Goal: Information Seeking & Learning: Find specific page/section

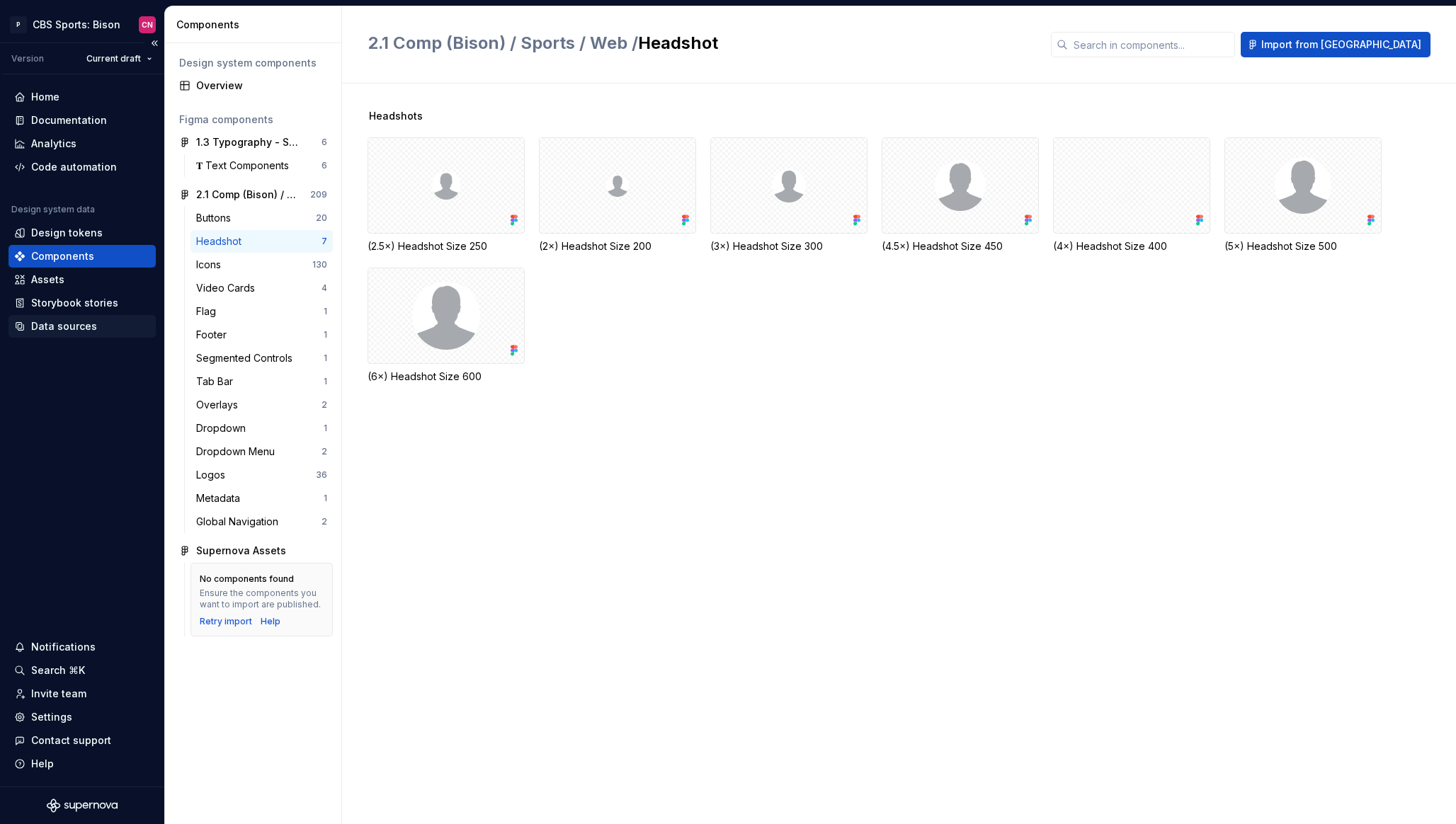
click at [73, 321] on div "Data sources" at bounding box center [64, 325] width 65 height 14
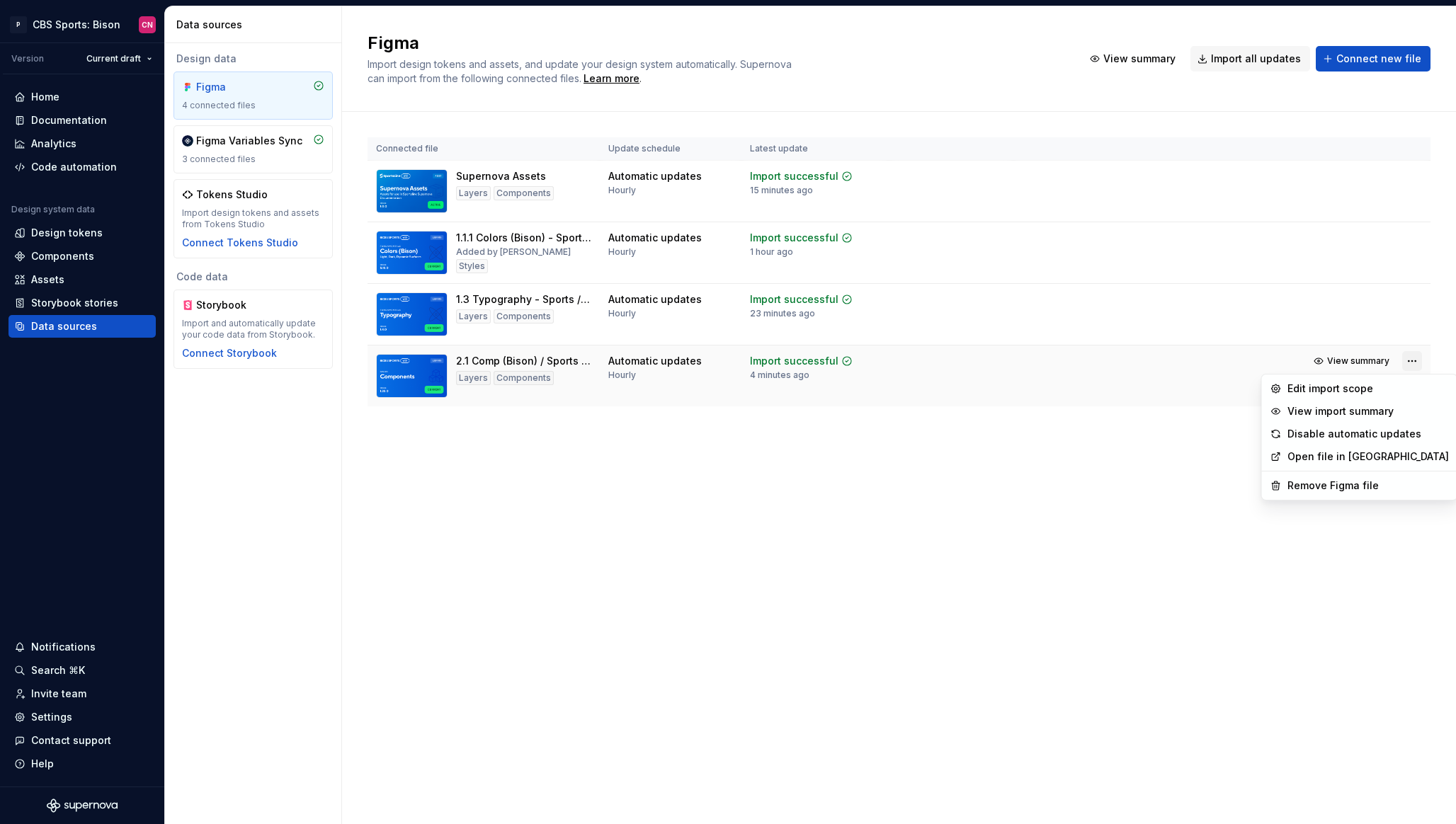
click at [1416, 359] on html "P CBS Sports: Bison CN Version Current draft Home Documentation Analytics Code …" at bounding box center [728, 412] width 1456 height 824
click at [1363, 387] on div "Edit import scope" at bounding box center [1367, 388] width 161 height 14
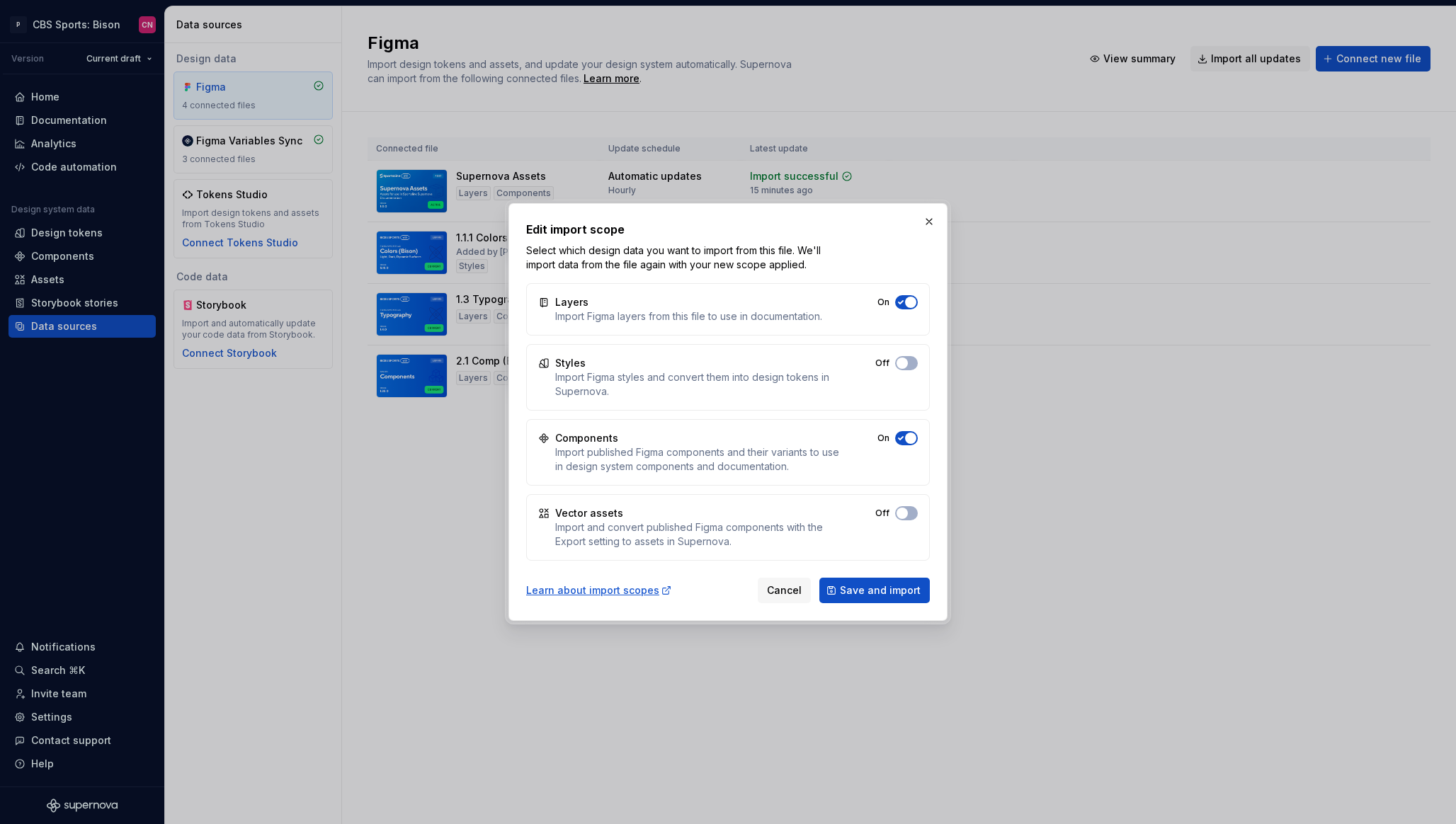
click at [717, 465] on div "Import published Figma components and their variants to use in design system co…" at bounding box center [697, 459] width 285 height 29
click at [933, 227] on button "button" at bounding box center [929, 222] width 20 height 20
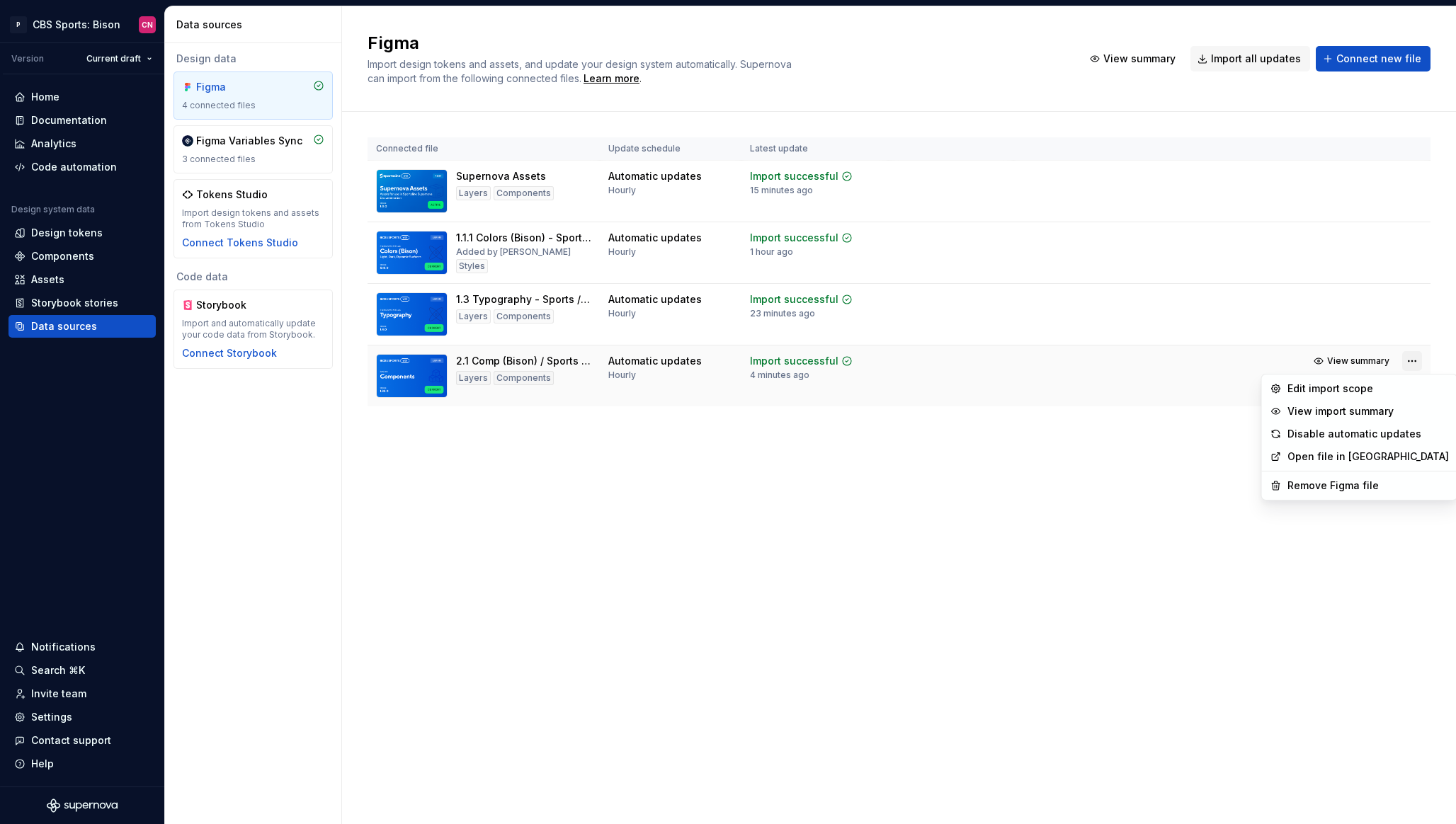
click at [1403, 364] on html "P CBS Sports: Bison CN Version Current draft Home Documentation Analytics Code …" at bounding box center [728, 412] width 1456 height 824
click at [1359, 407] on div "View import summary" at bounding box center [1367, 410] width 161 height 14
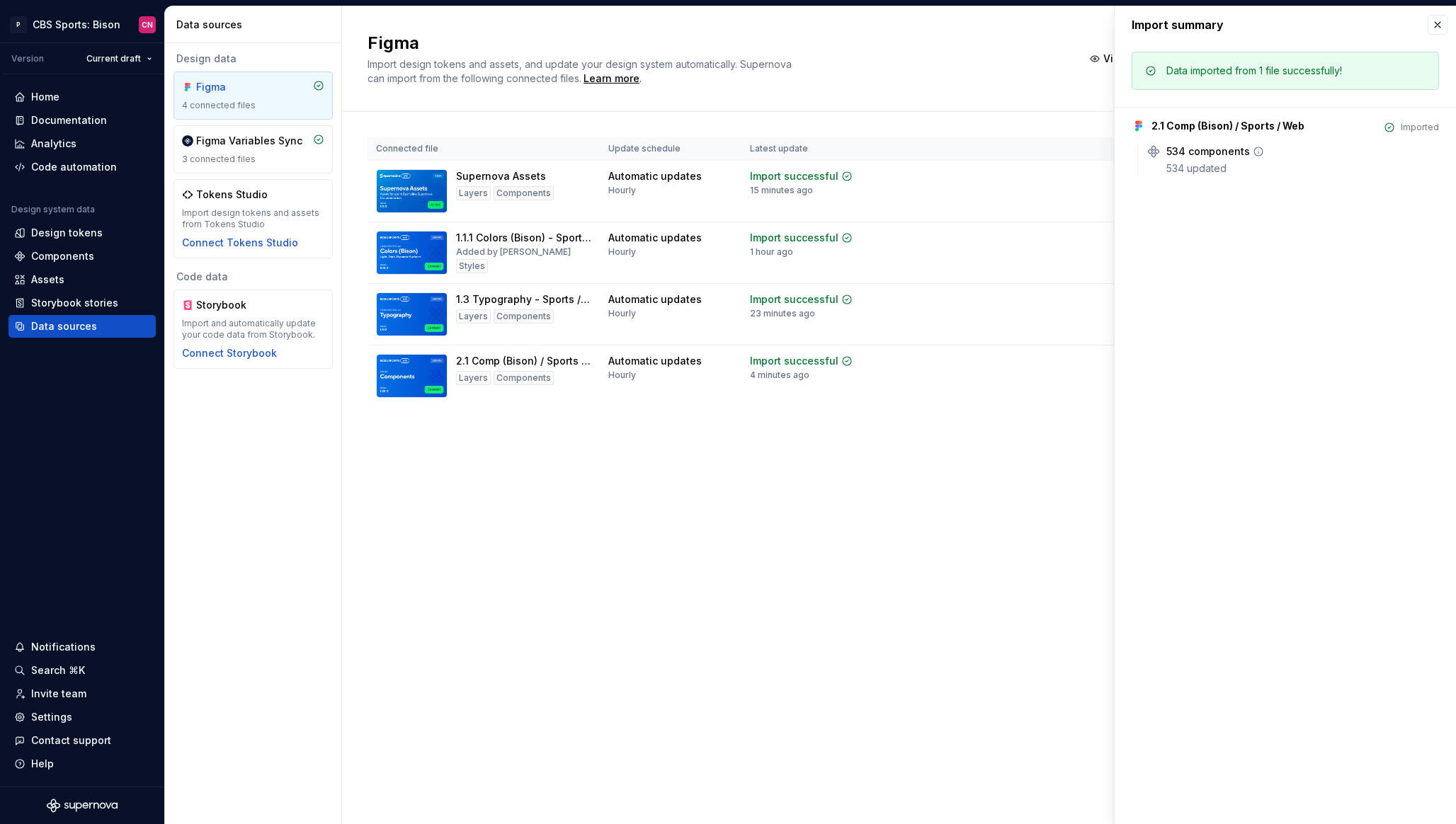
click at [1255, 151] on icon at bounding box center [1258, 151] width 8 height 8
click at [1441, 20] on button "button" at bounding box center [1438, 25] width 20 height 20
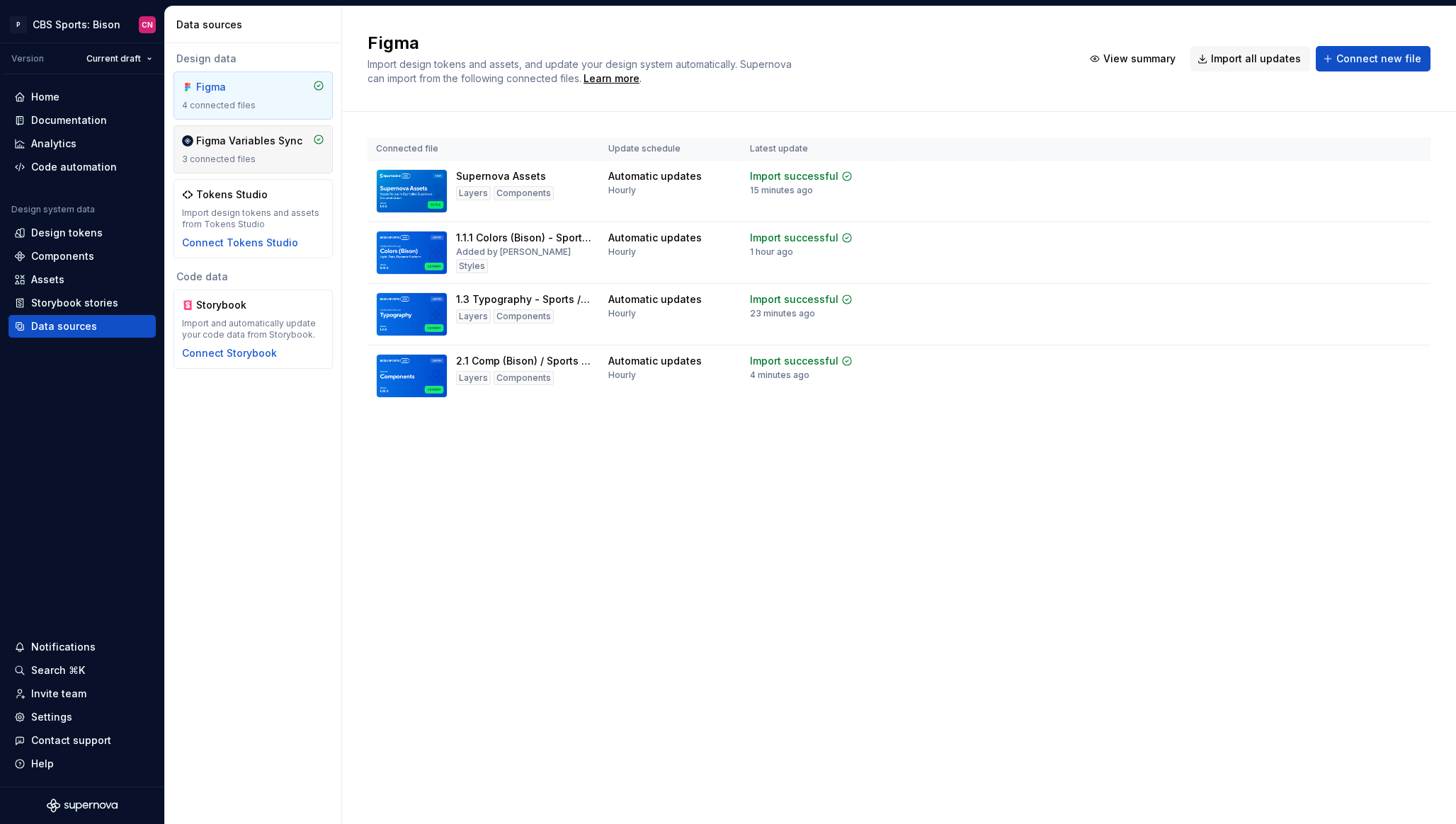
click at [233, 147] on div "Figma Variables Sync" at bounding box center [249, 140] width 106 height 14
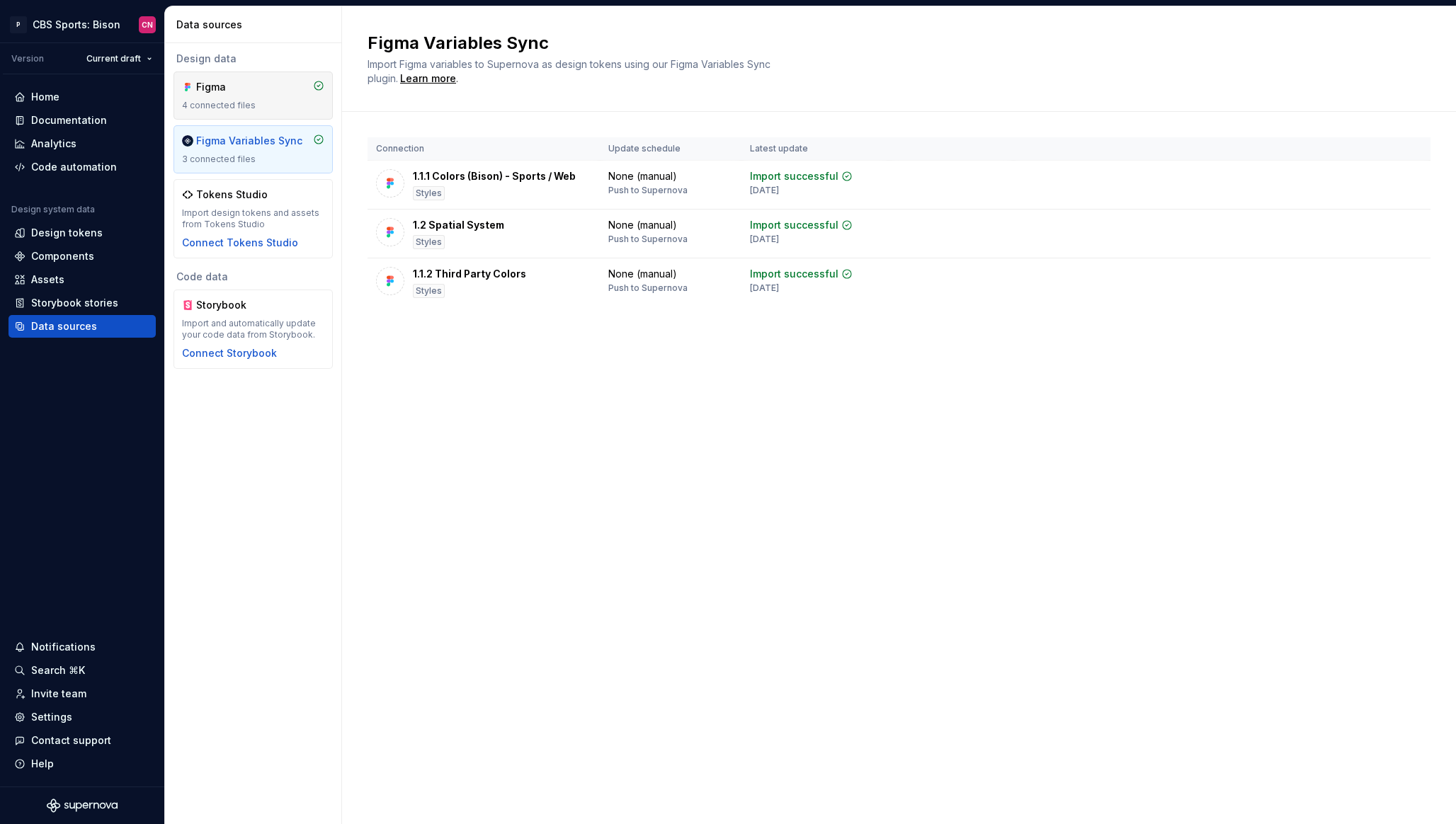
click at [244, 99] on div "Figma 4 connected files" at bounding box center [253, 96] width 142 height 31
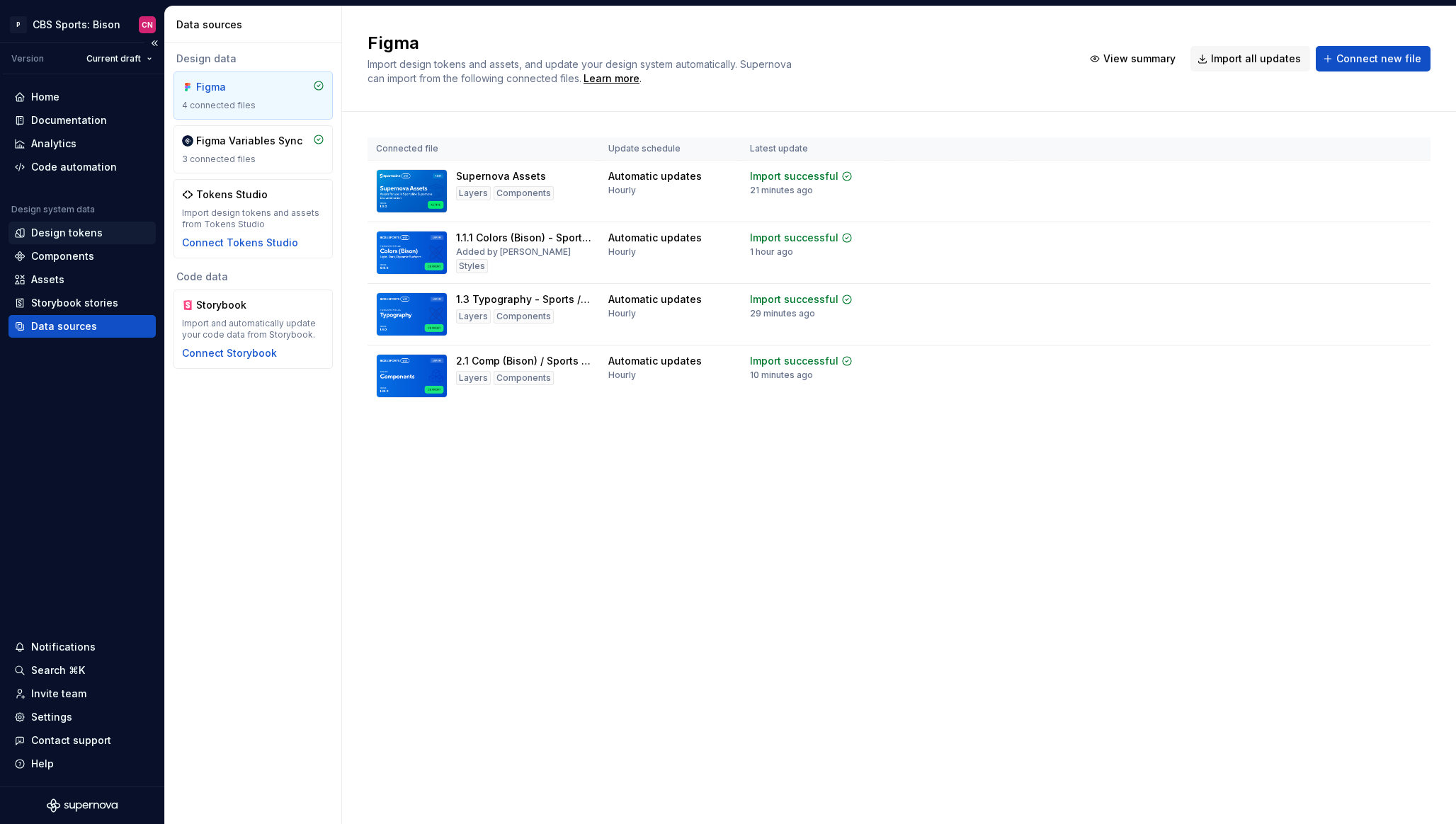
click at [73, 233] on div "Design tokens" at bounding box center [67, 232] width 72 height 14
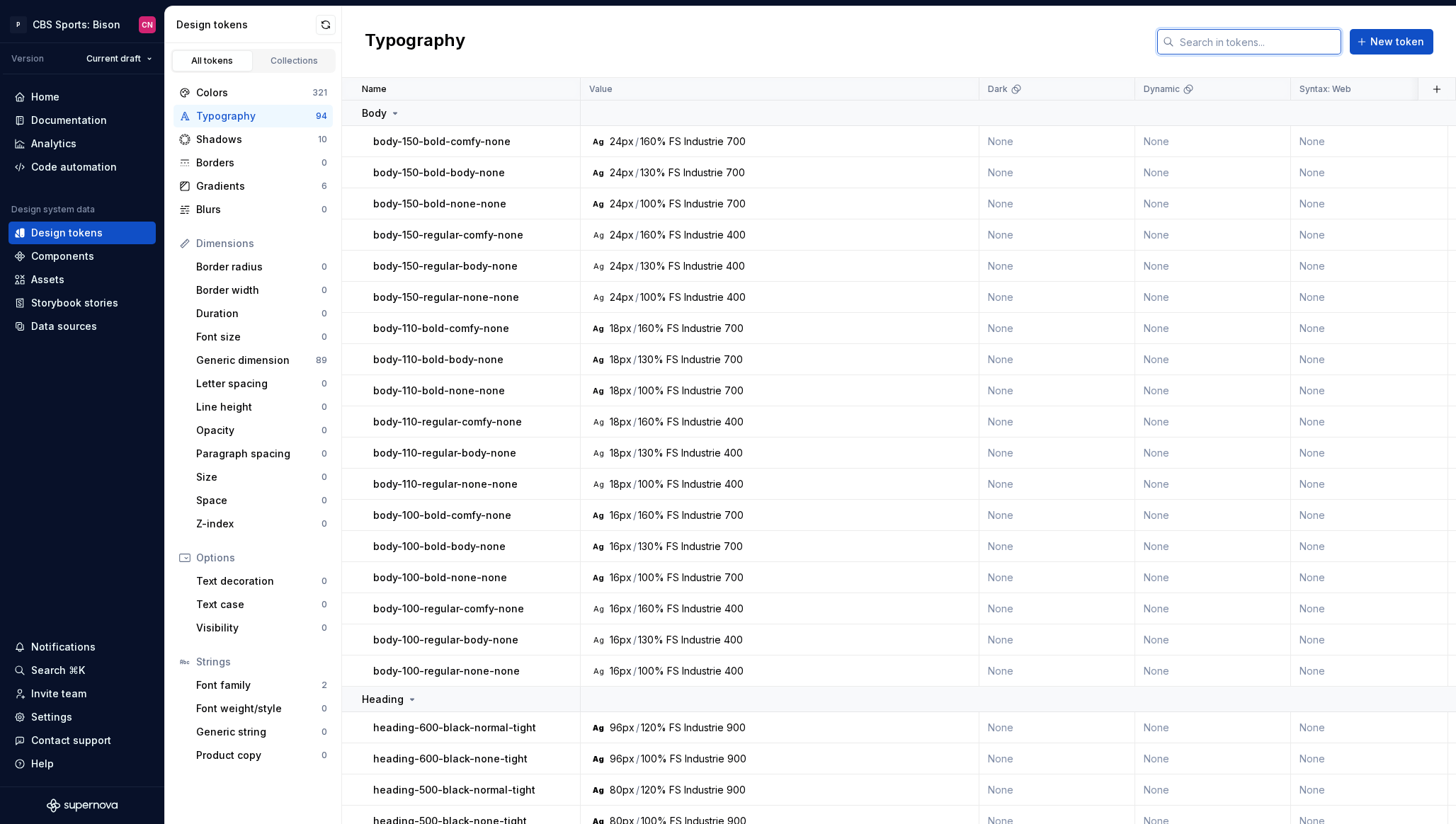
click at [1234, 35] on input "text" at bounding box center [1257, 41] width 167 height 26
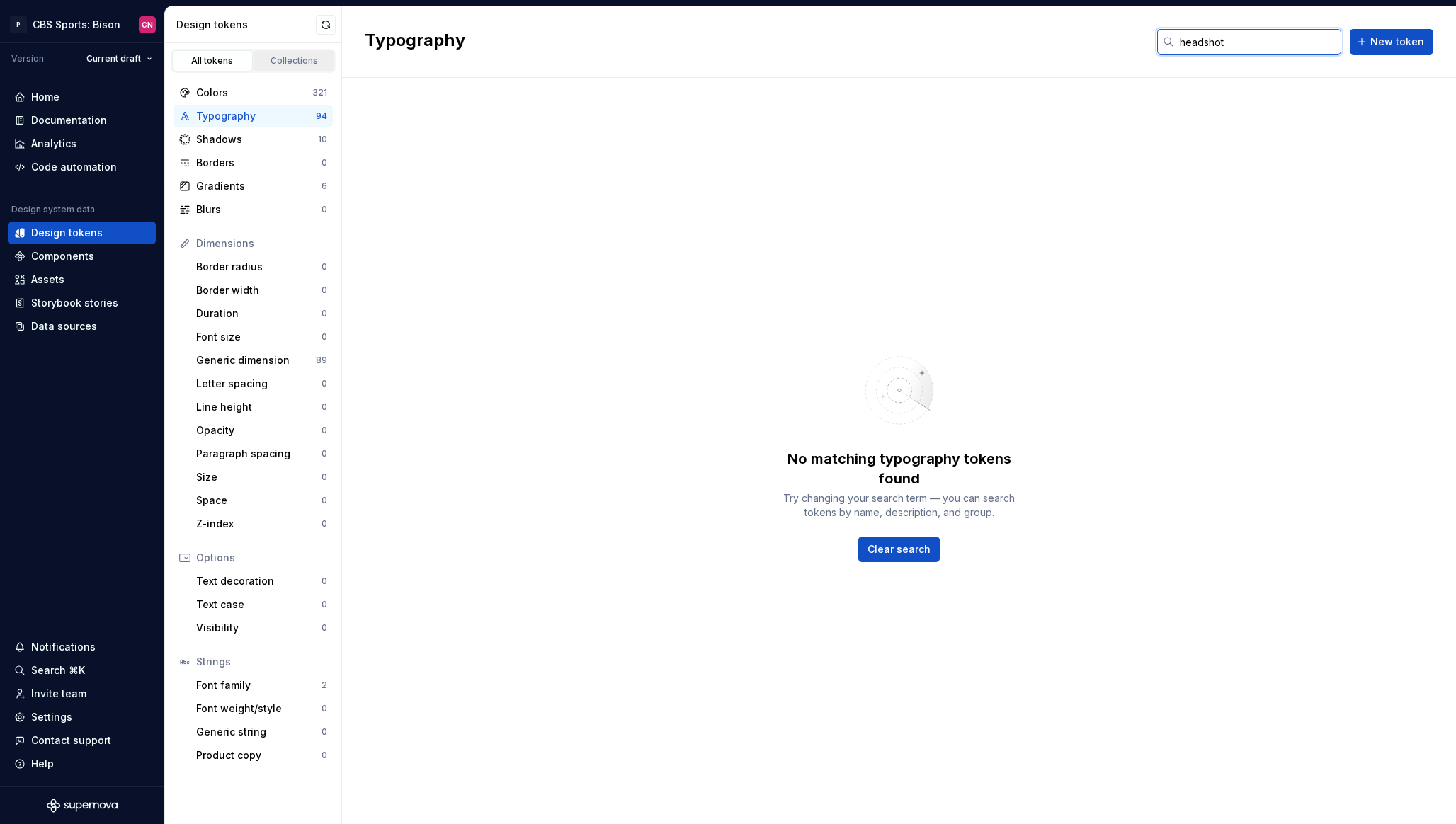
type input "headshot"
click at [291, 62] on div "Collections" at bounding box center [294, 61] width 71 height 11
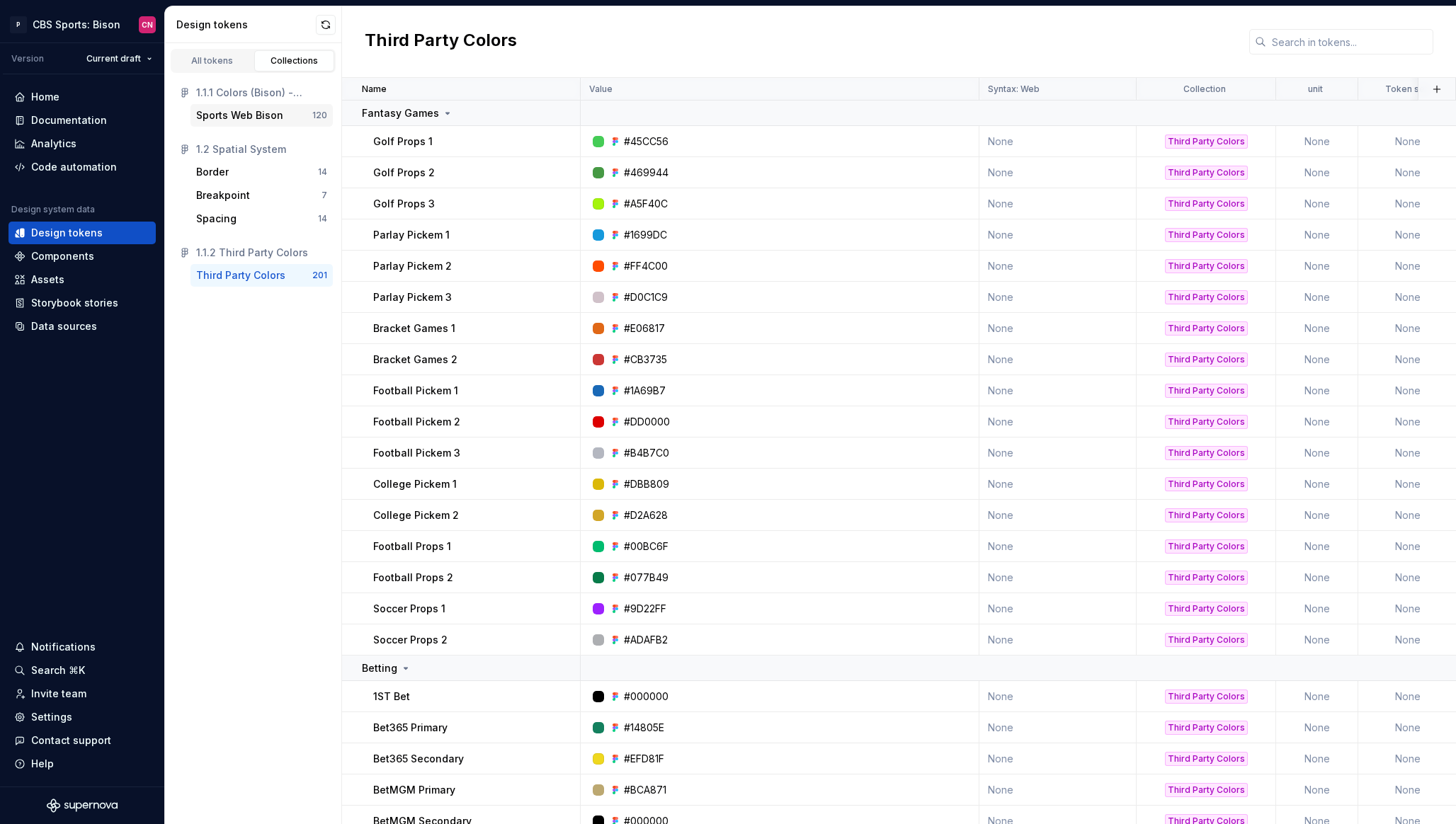
click at [221, 111] on div "Sports Web Bison" at bounding box center [240, 114] width 87 height 14
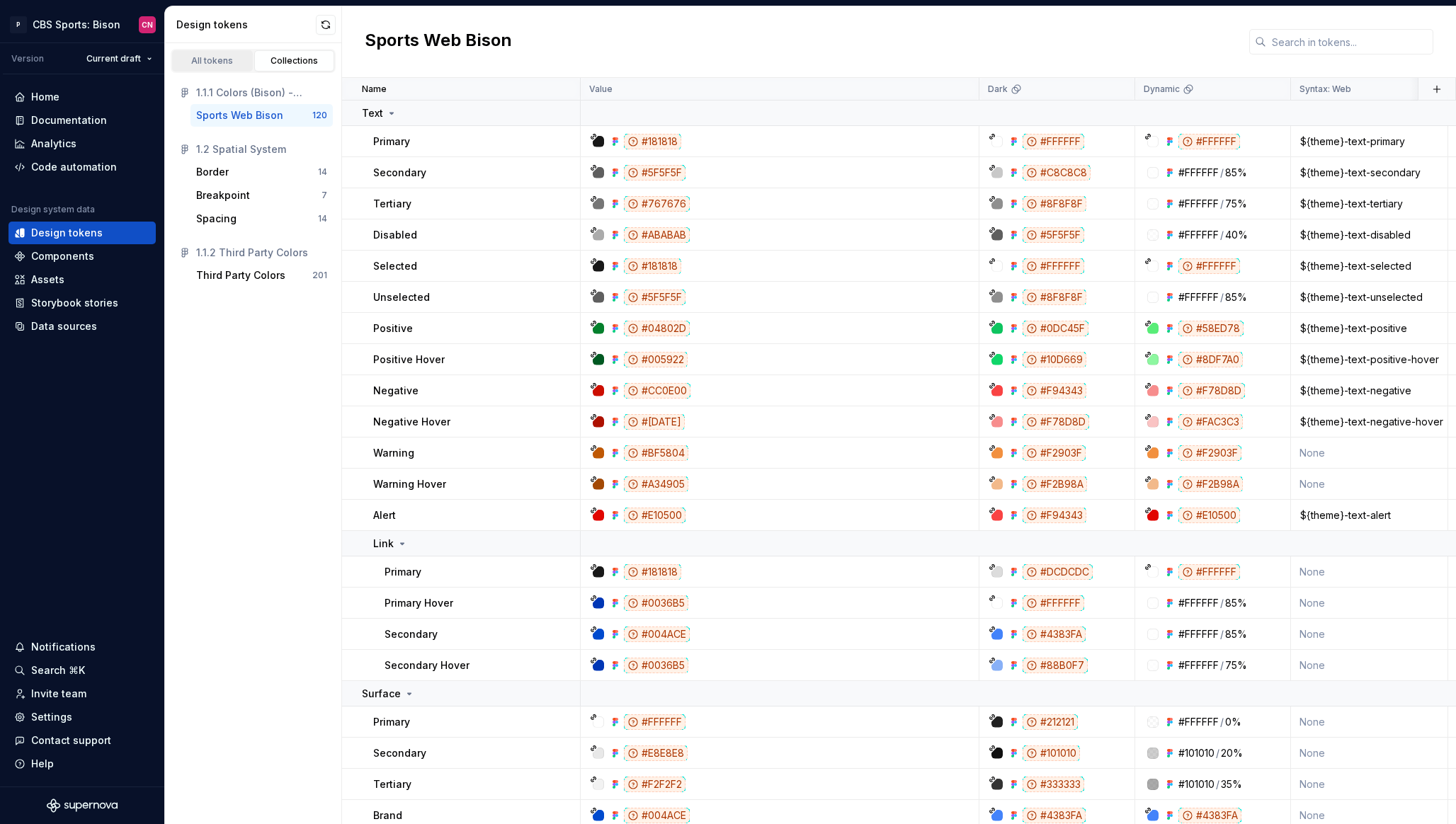
click at [218, 61] on div "All tokens" at bounding box center [212, 61] width 71 height 11
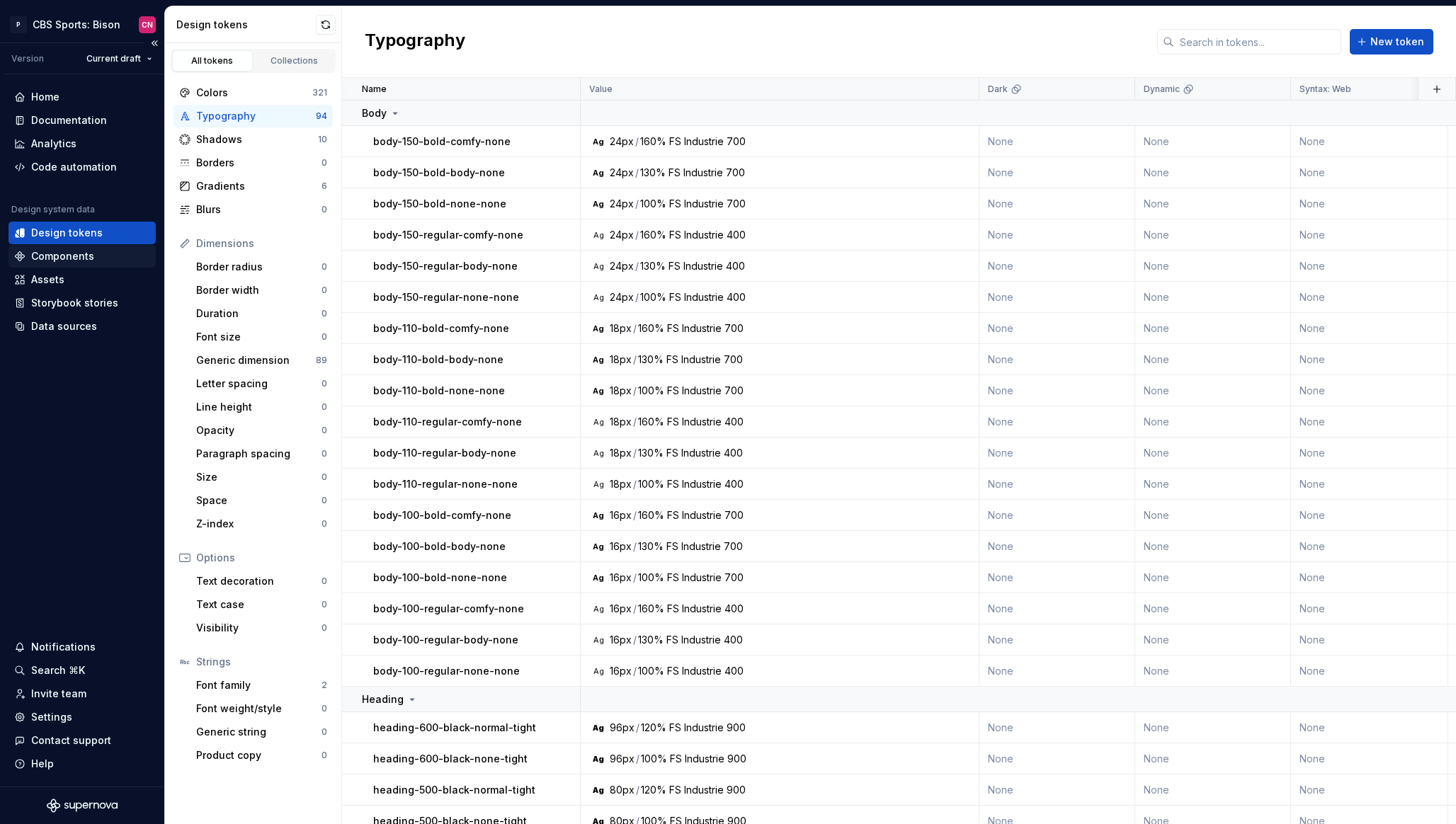
click at [80, 253] on div "Components" at bounding box center [63, 255] width 63 height 14
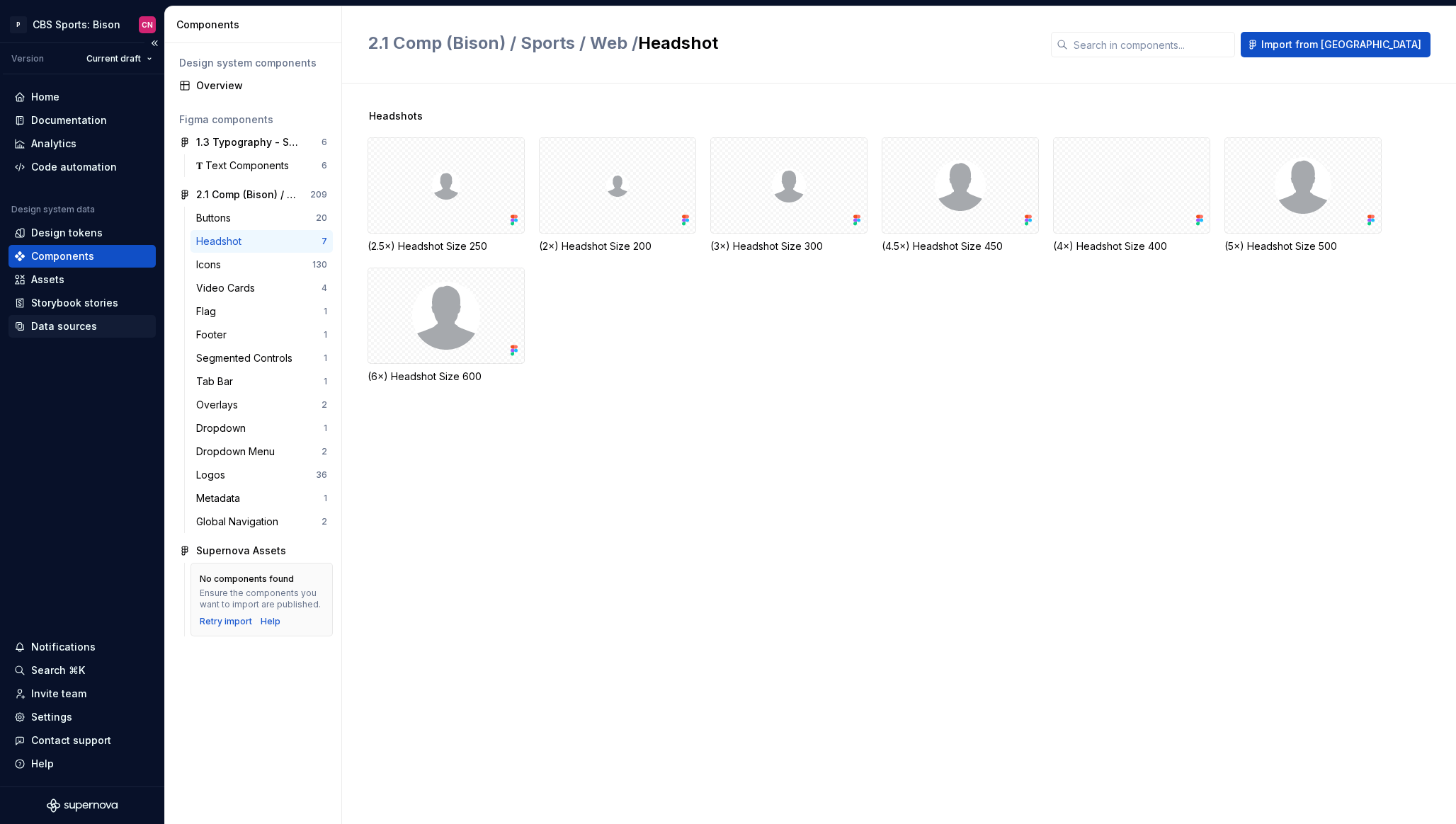
click at [60, 322] on div "Data sources" at bounding box center [64, 325] width 65 height 14
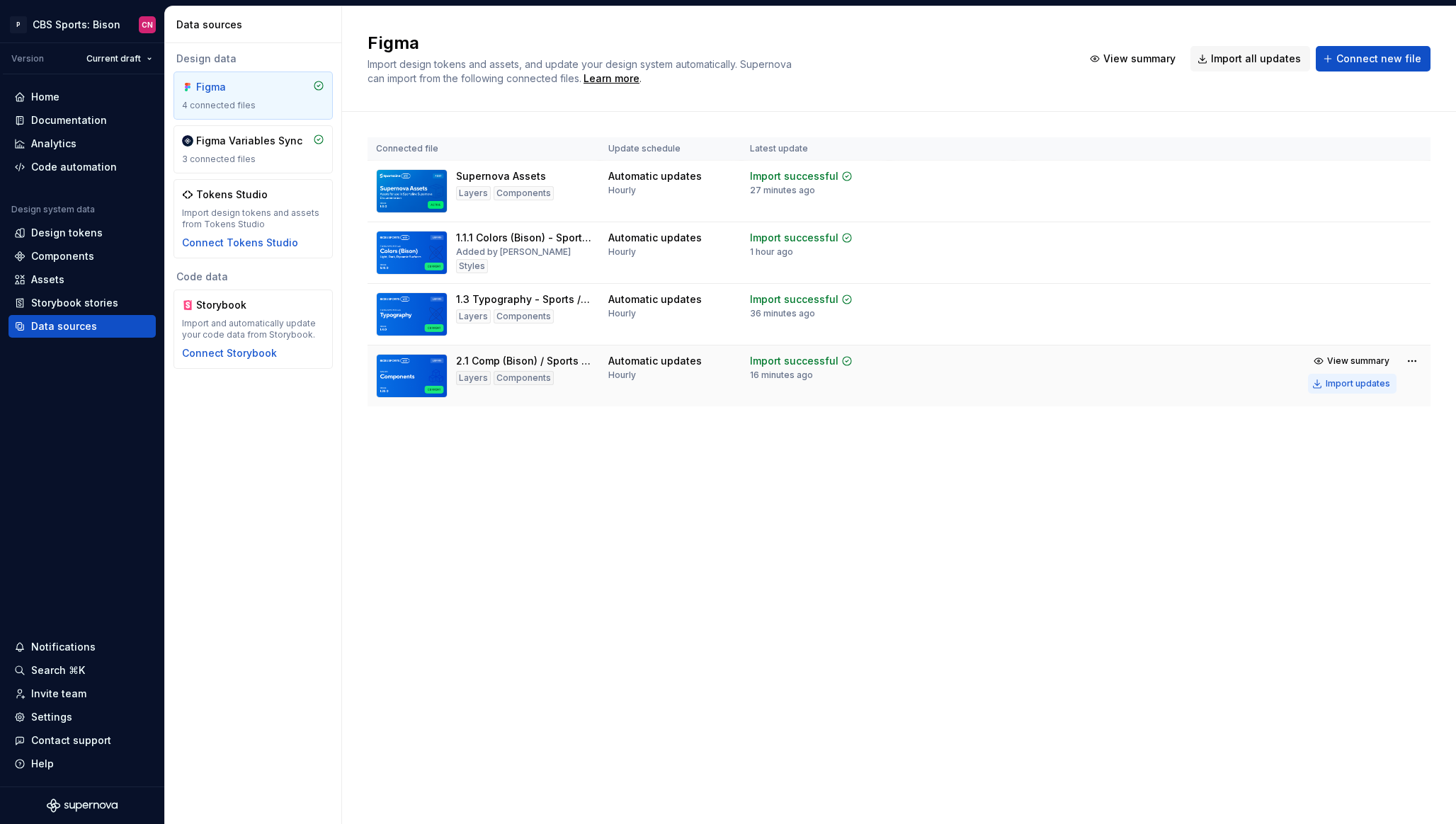
click at [1366, 383] on div "Import updates" at bounding box center [1358, 383] width 65 height 11
click at [75, 166] on div "Code automation" at bounding box center [74, 167] width 86 height 14
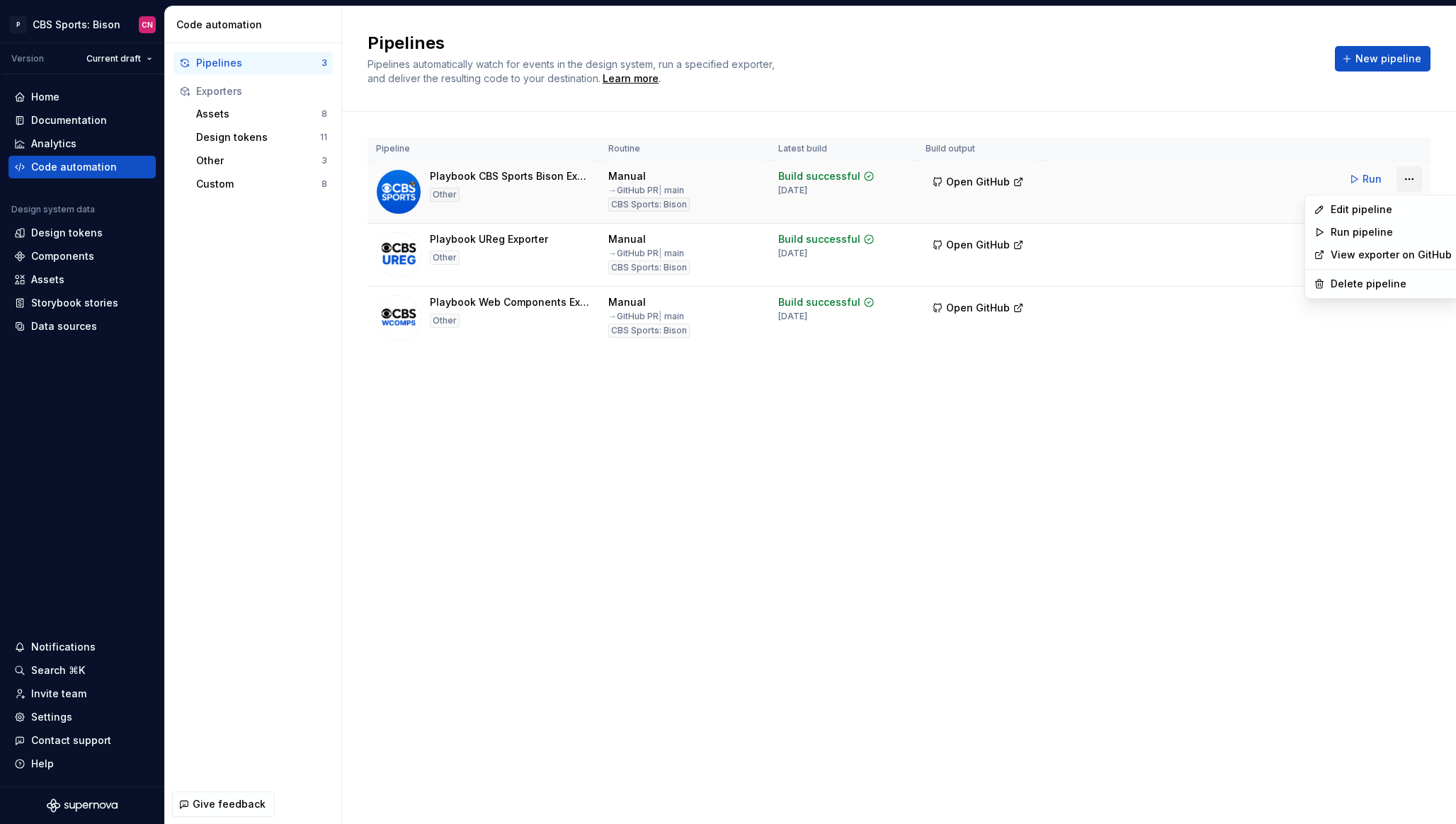
click at [1400, 184] on html "P CBS Sports: Bison CN Version Current draft Home Documentation Analytics Code …" at bounding box center [728, 412] width 1456 height 824
click at [1358, 206] on div "Edit pipeline" at bounding box center [1391, 209] width 121 height 14
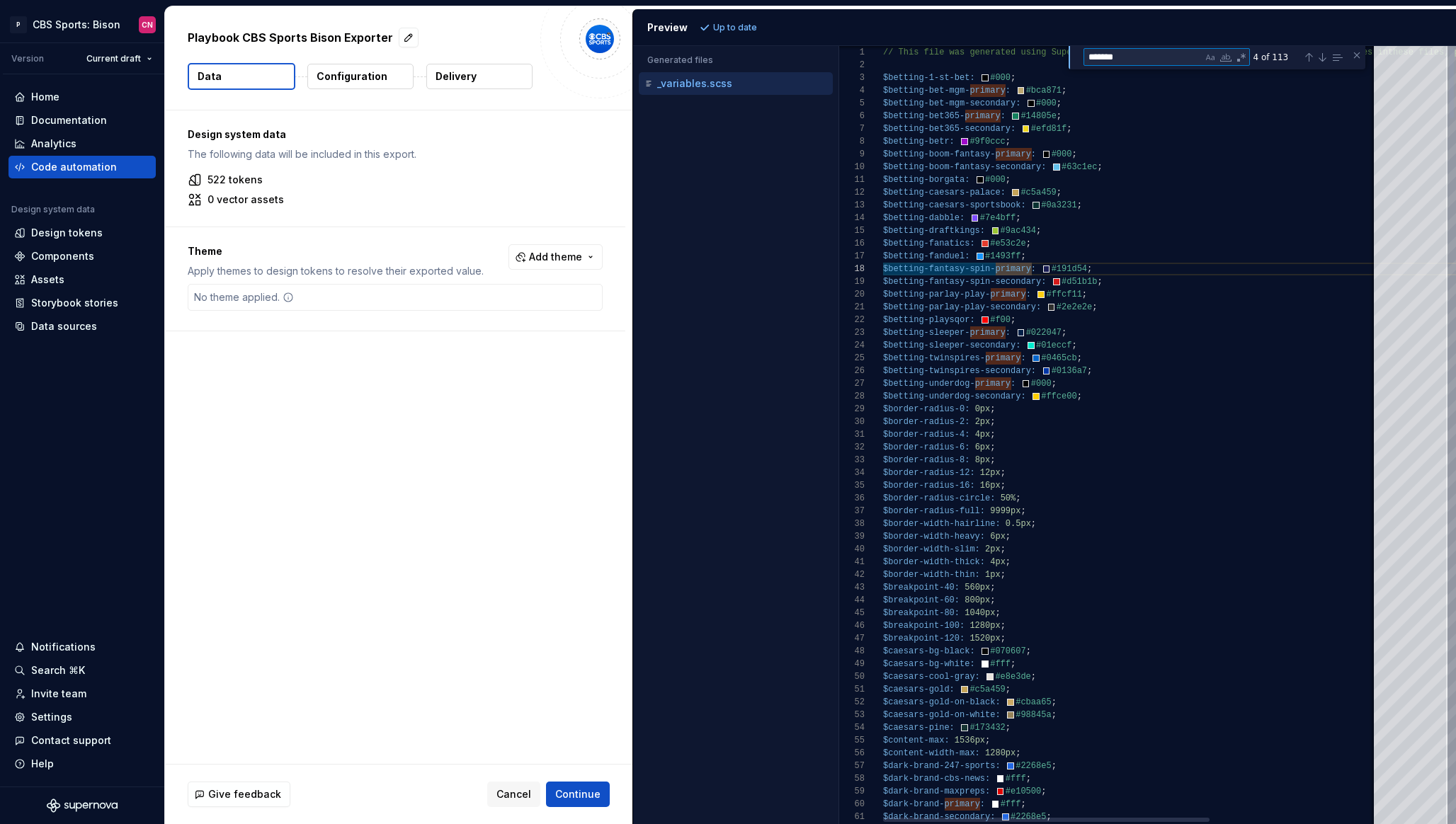
type textarea "**********"
type textarea "****"
type textarea "**********"
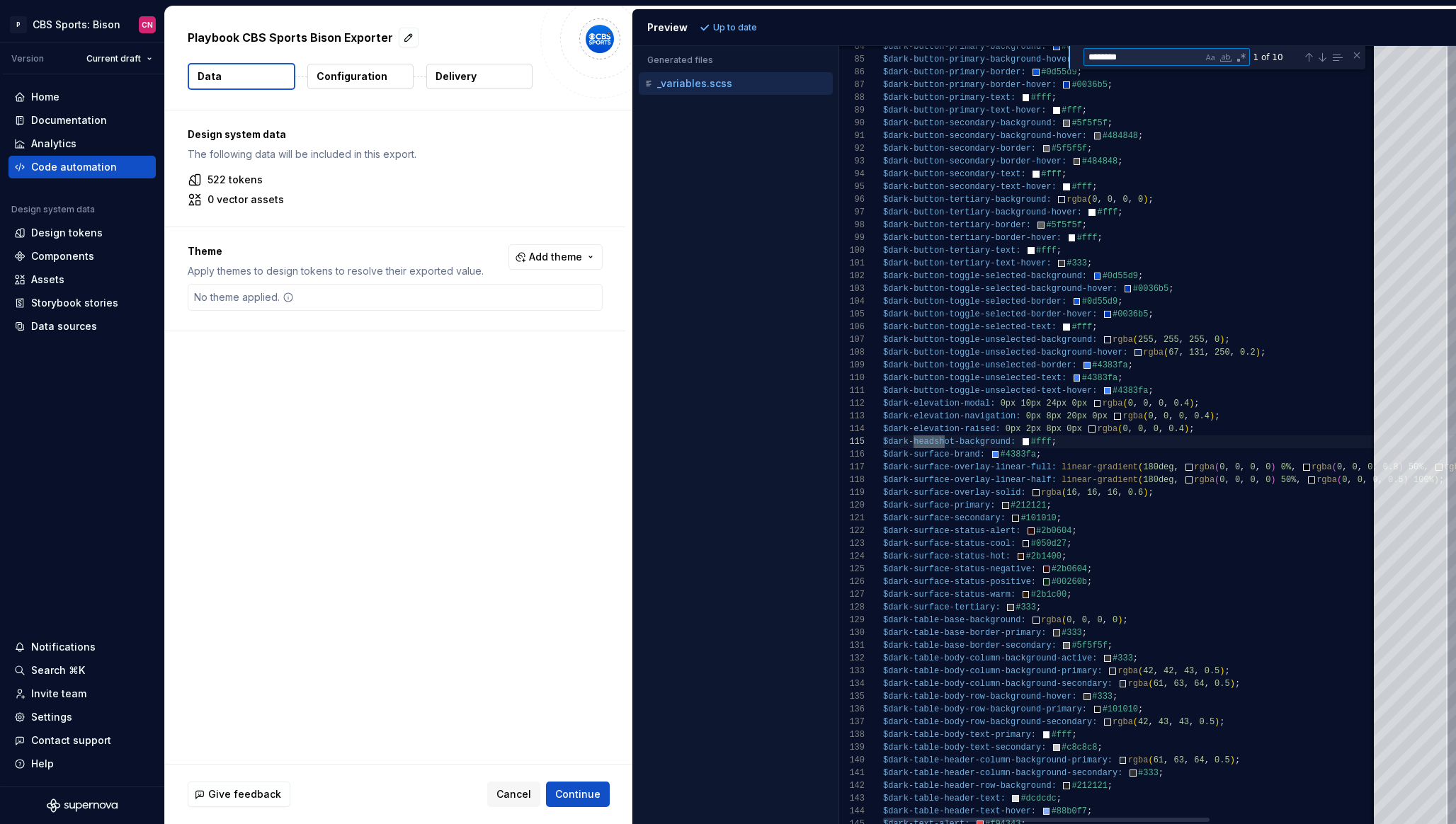
scroll to position [127, 72]
type textarea "********"
click at [62, 235] on div "Design tokens" at bounding box center [67, 232] width 72 height 14
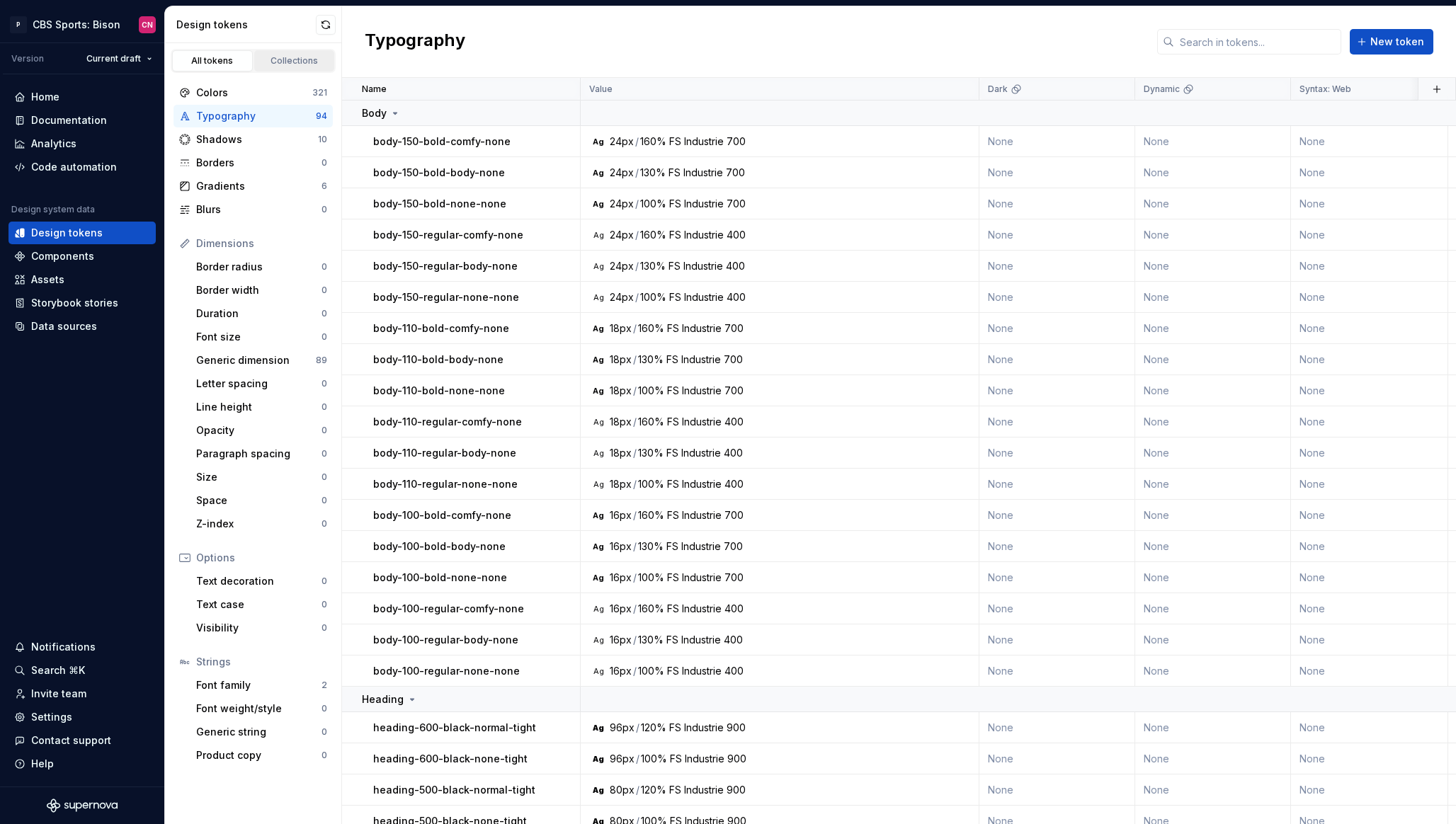
click at [298, 59] on div "Collections" at bounding box center [294, 61] width 71 height 11
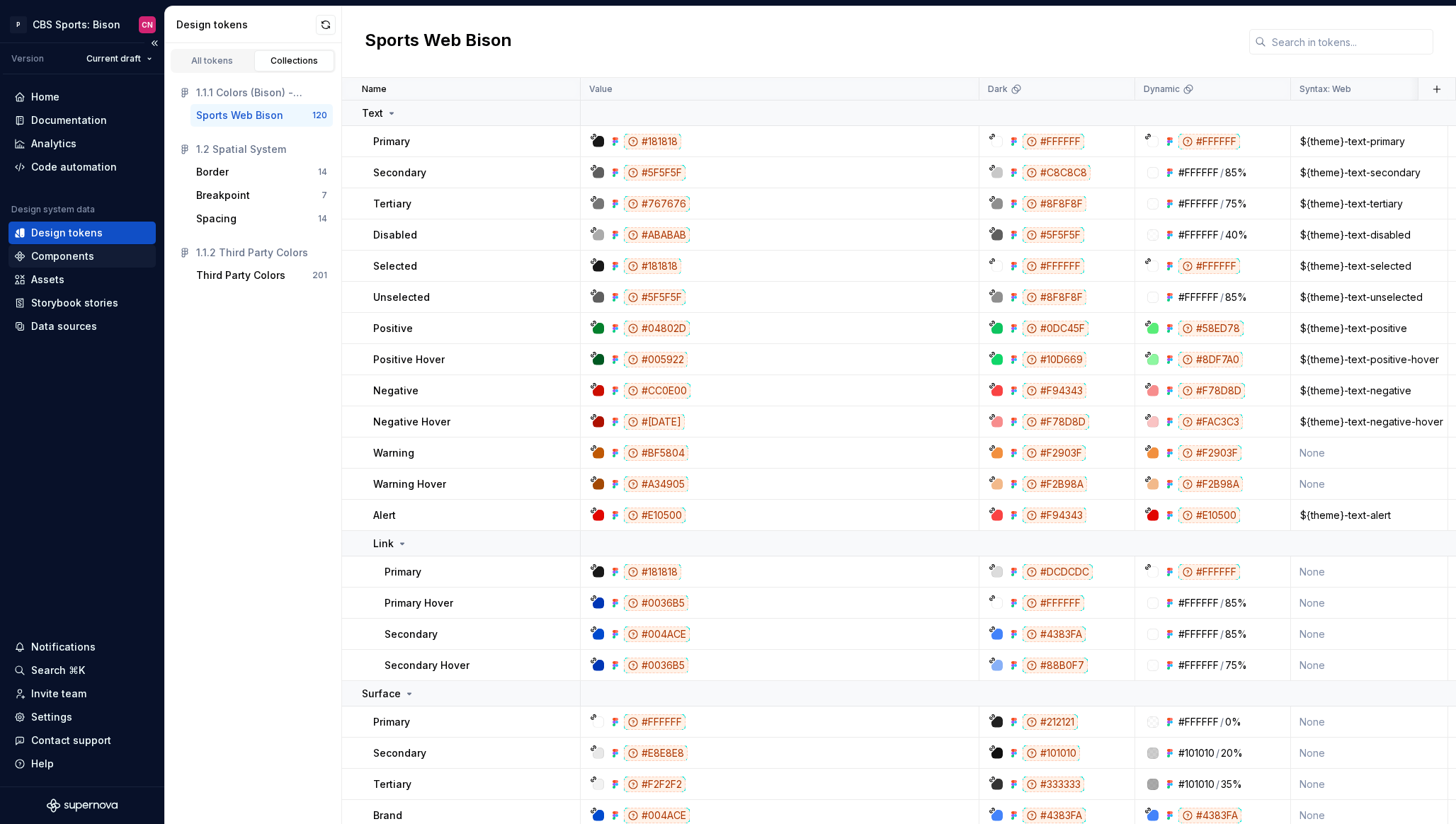
click at [68, 264] on div "Components" at bounding box center [82, 256] width 148 height 23
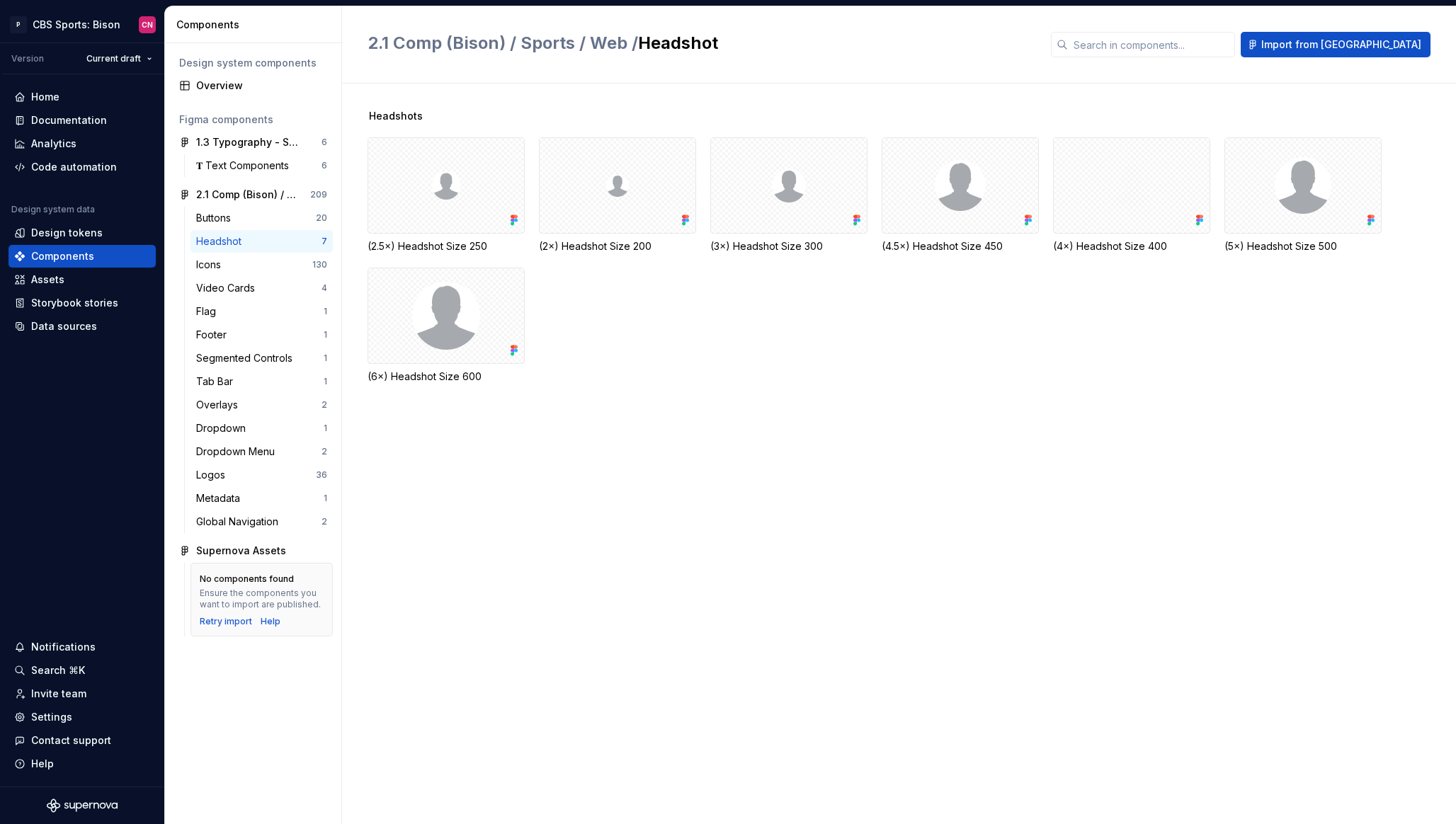
click at [275, 233] on div "Headshot 7" at bounding box center [262, 241] width 142 height 23
click at [242, 194] on div "2.1 Comp (Bison) / Sports / Web" at bounding box center [249, 194] width 105 height 14
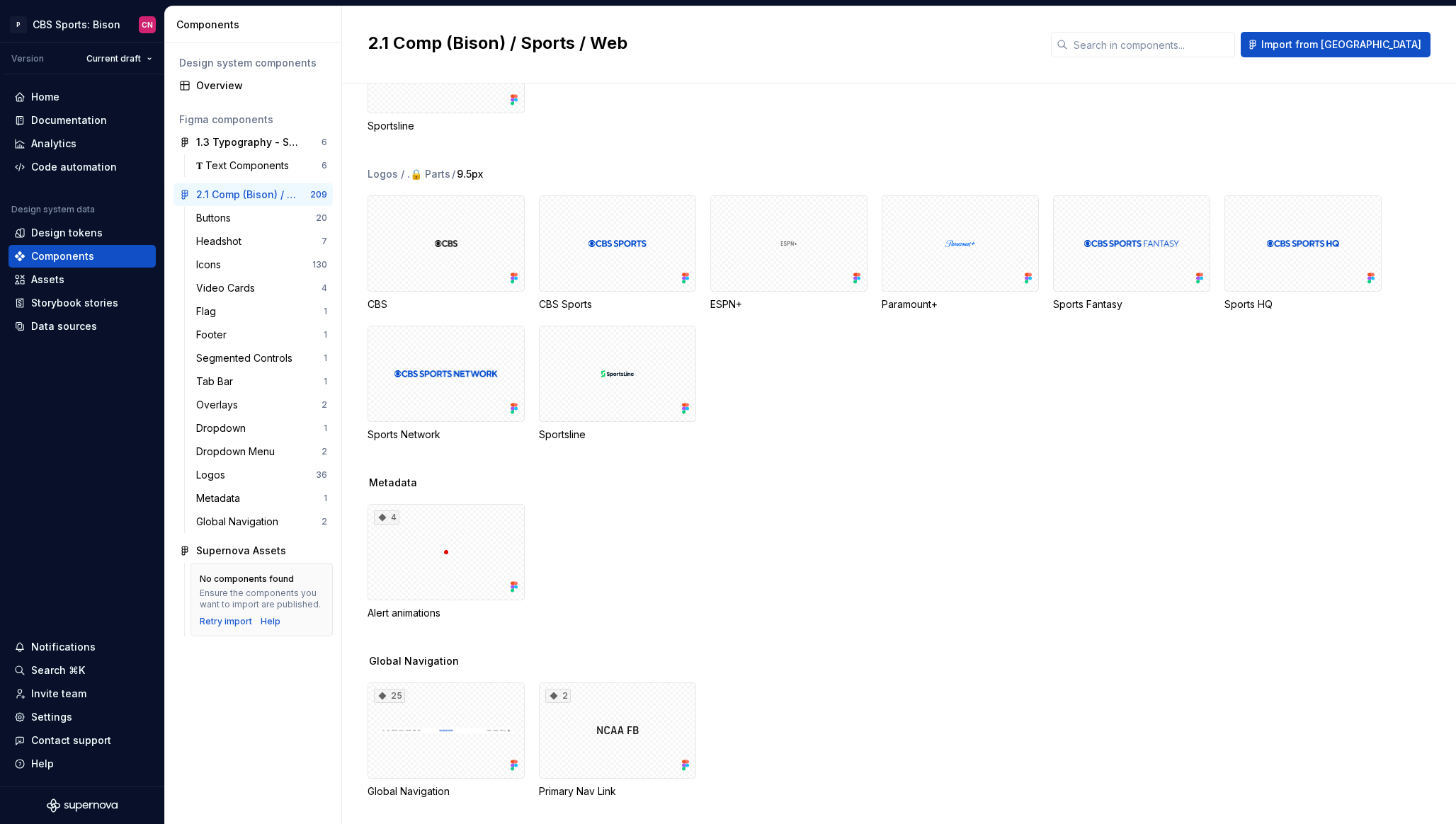
scroll to position [7688, 0]
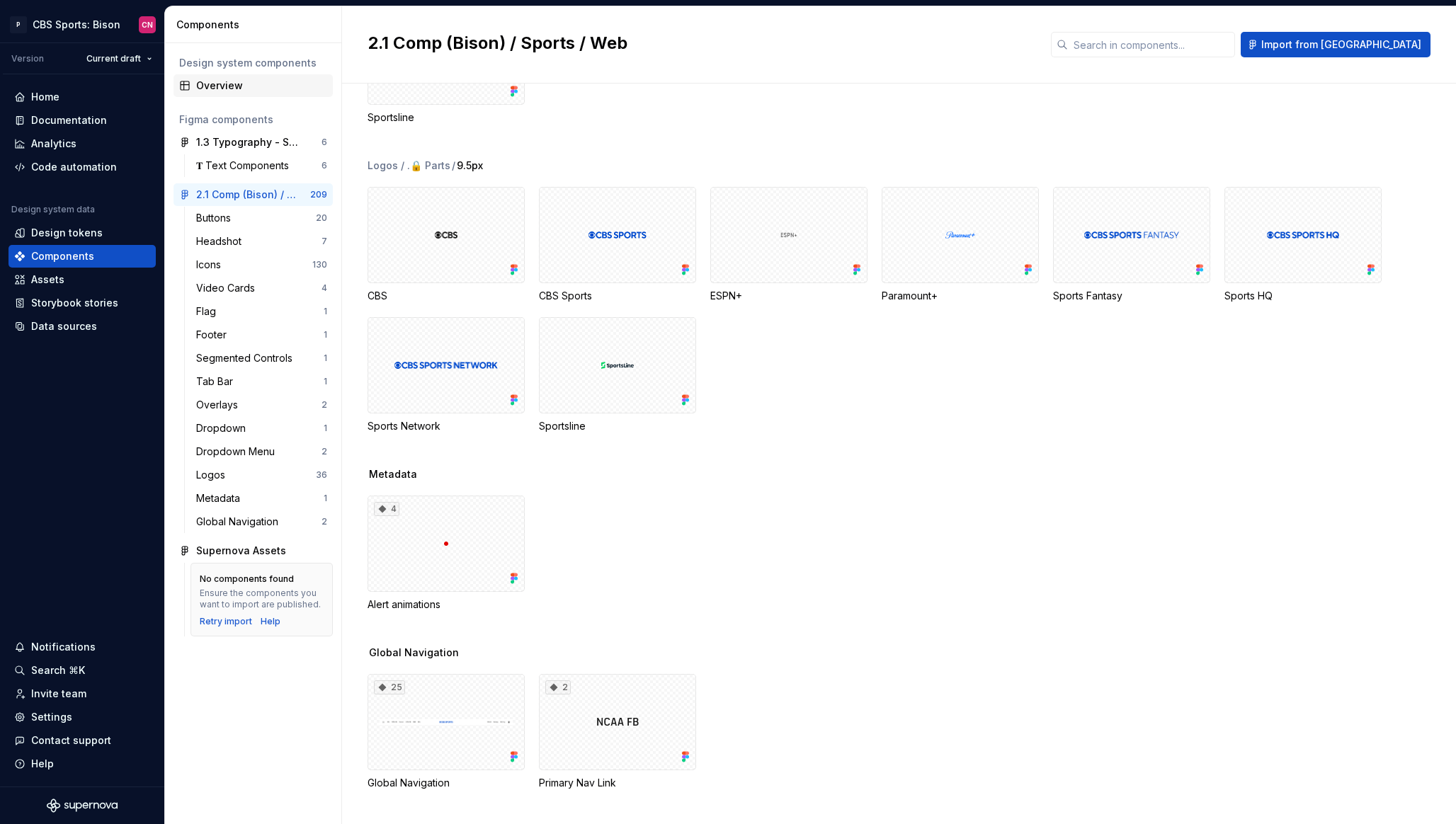
click at [257, 88] on div "Overview" at bounding box center [262, 85] width 131 height 14
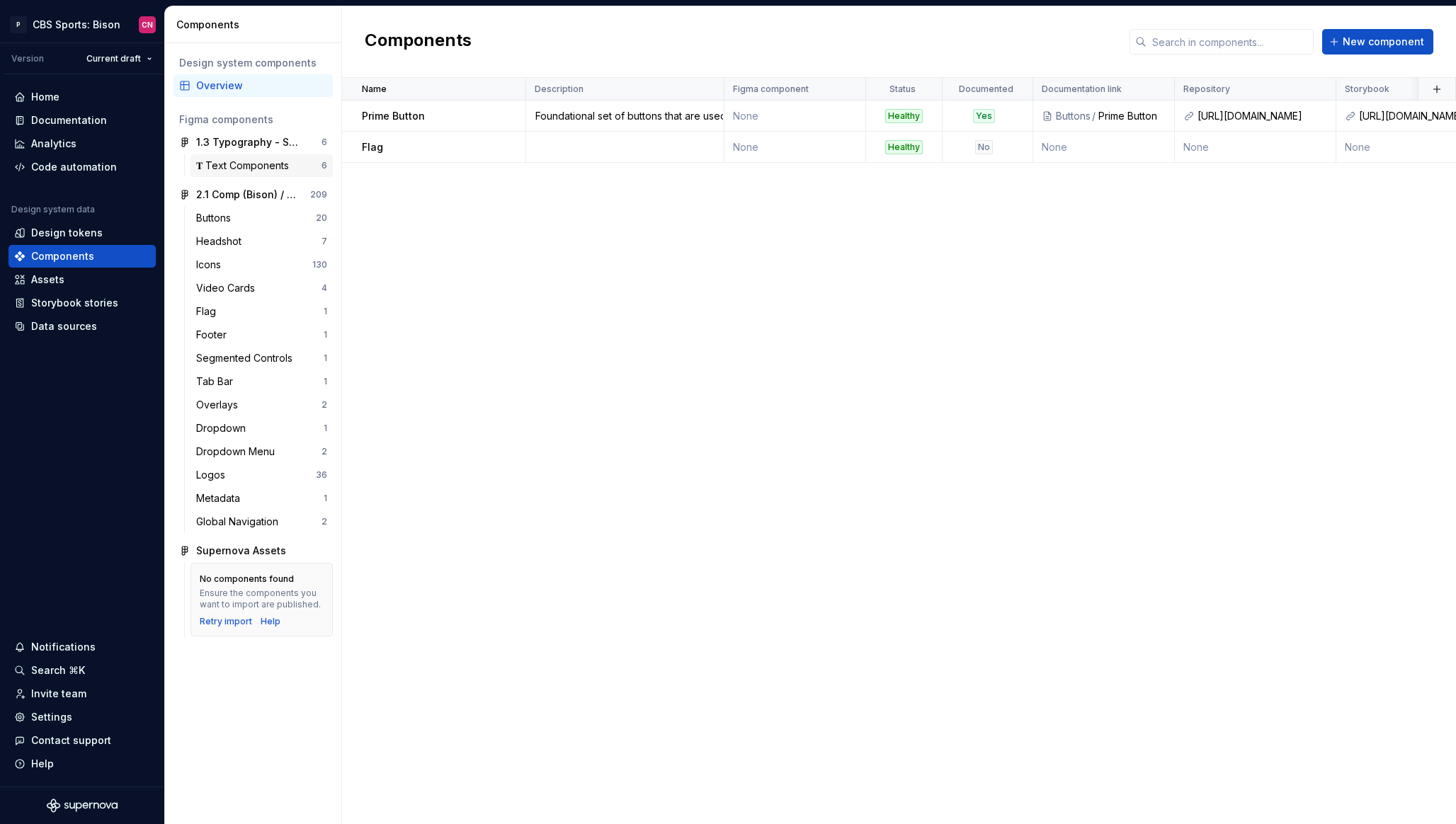
click at [247, 166] on div "𝐓 Text Components" at bounding box center [245, 165] width 99 height 14
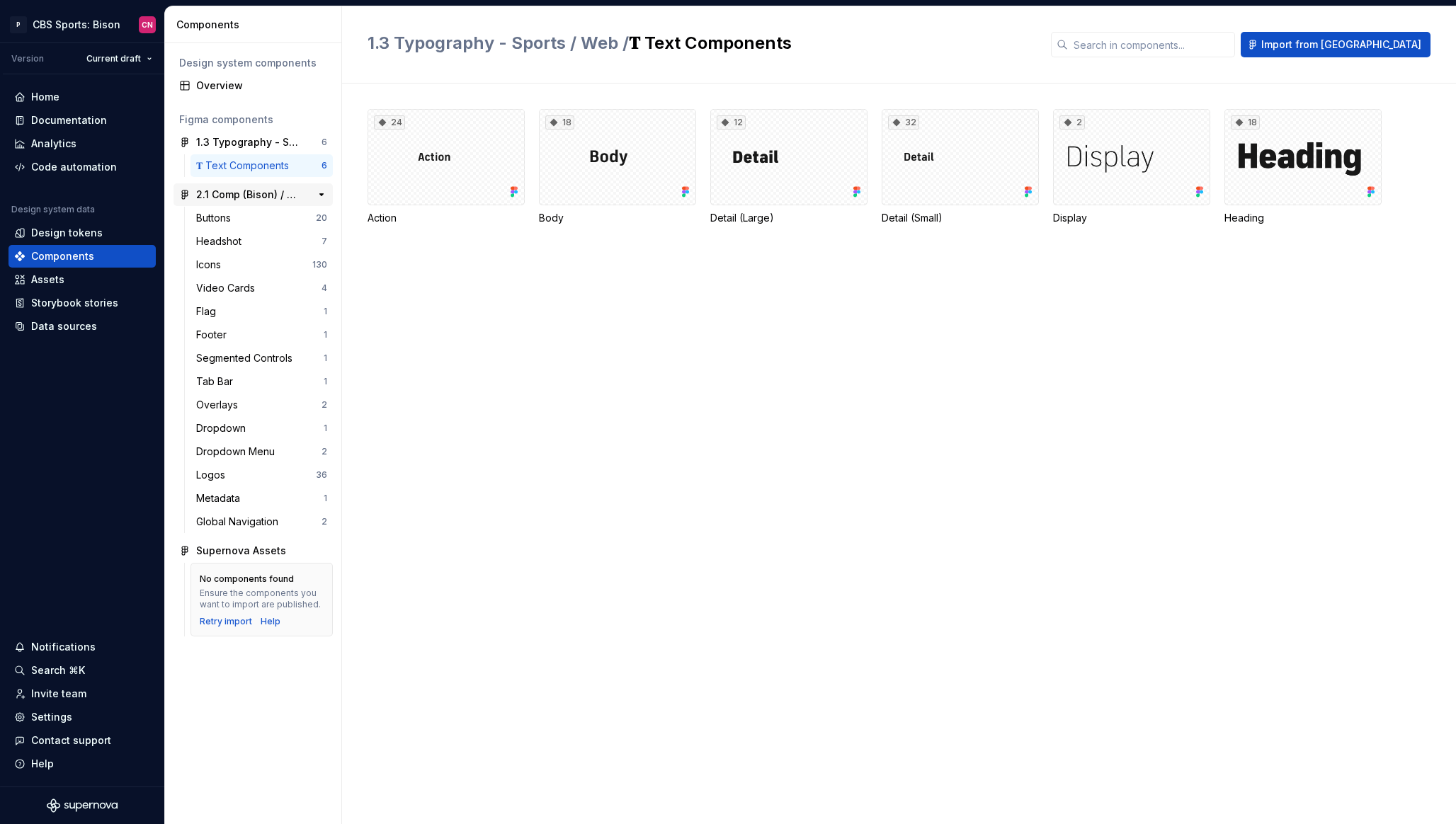
click at [276, 196] on div "2.1 Comp (Bison) / Sports / Web" at bounding box center [249, 194] width 105 height 14
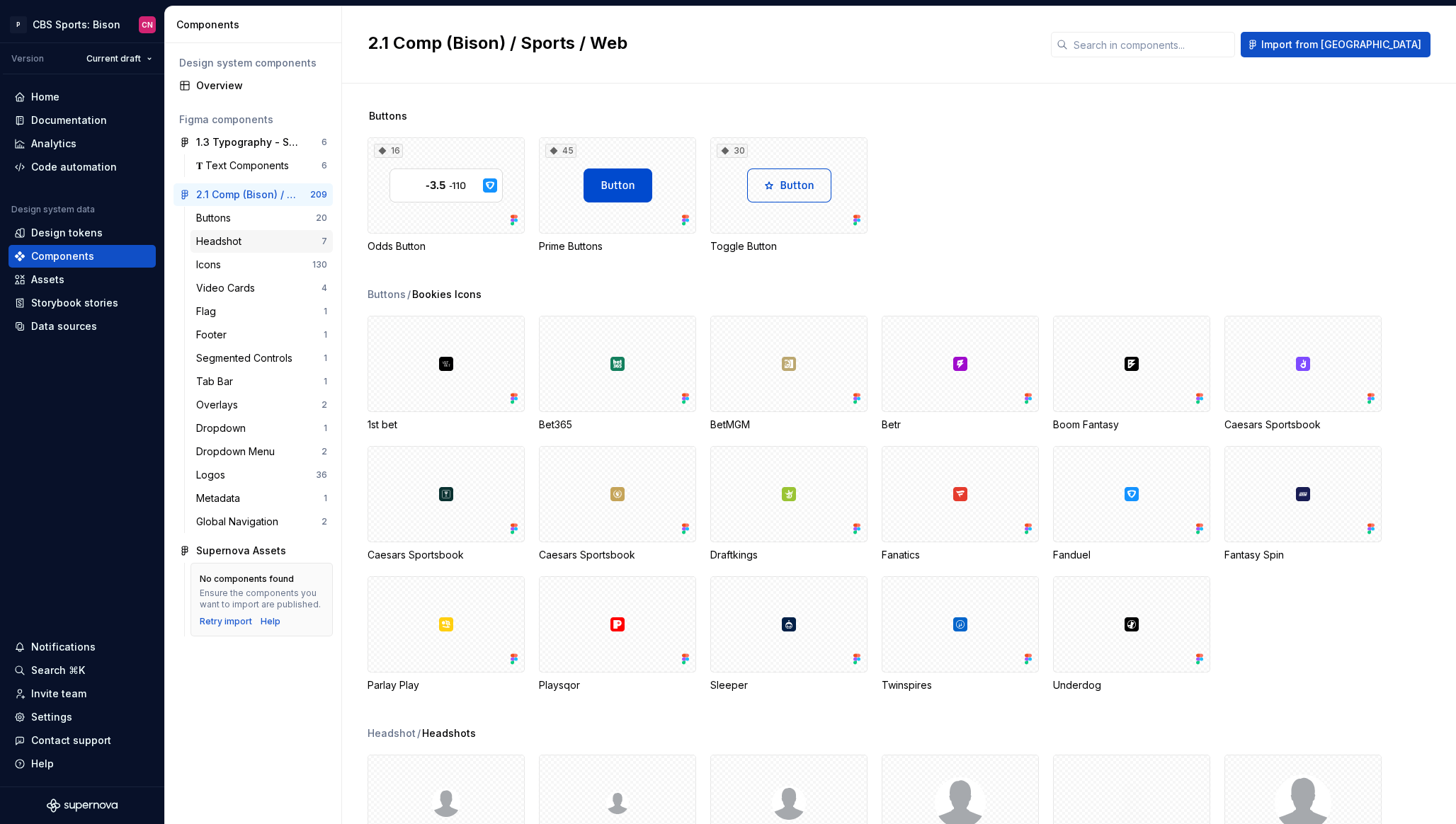
click at [270, 251] on div "Headshot 7" at bounding box center [262, 241] width 142 height 23
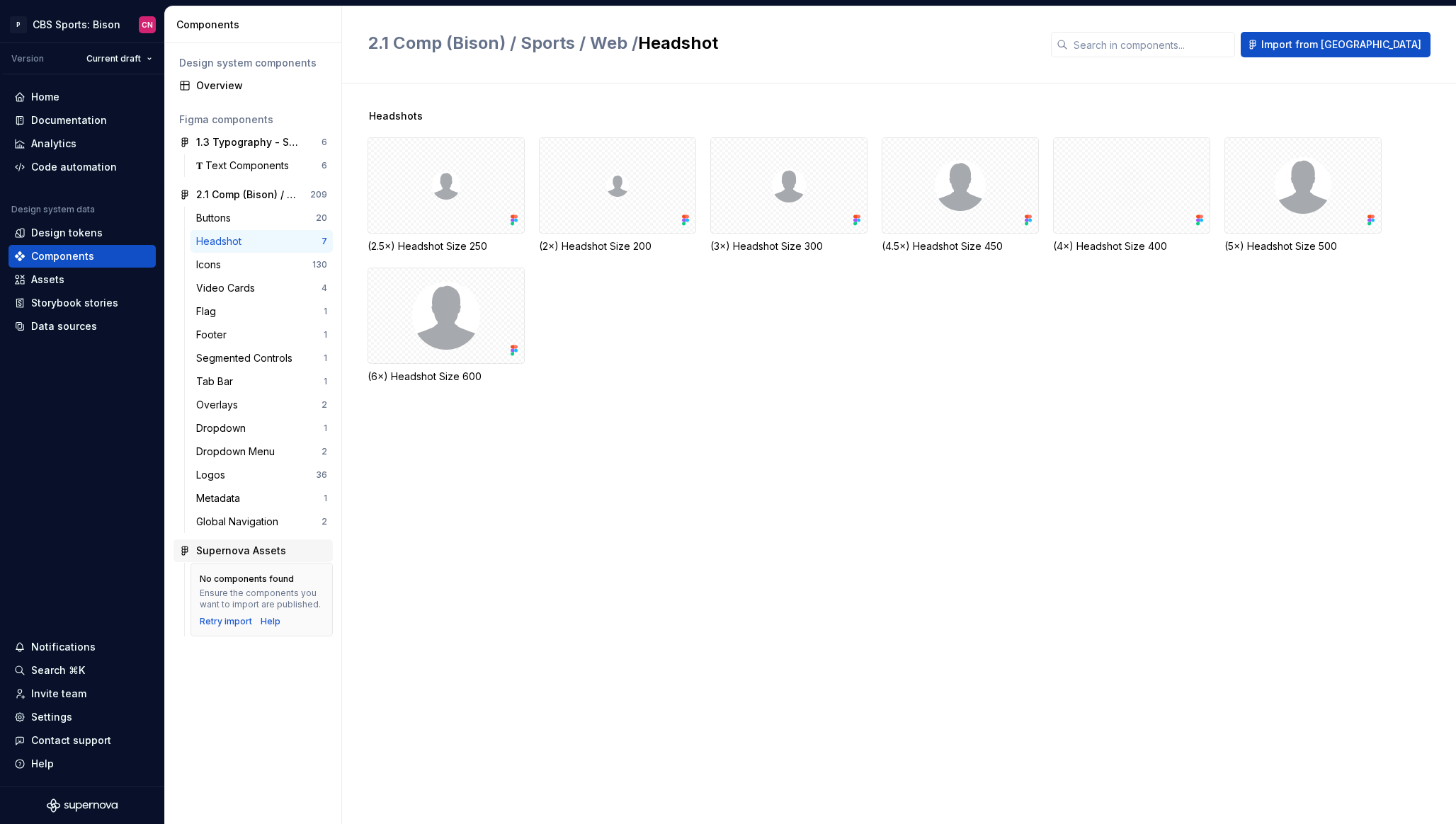
click at [230, 554] on div "Supernova Assets" at bounding box center [242, 550] width 90 height 14
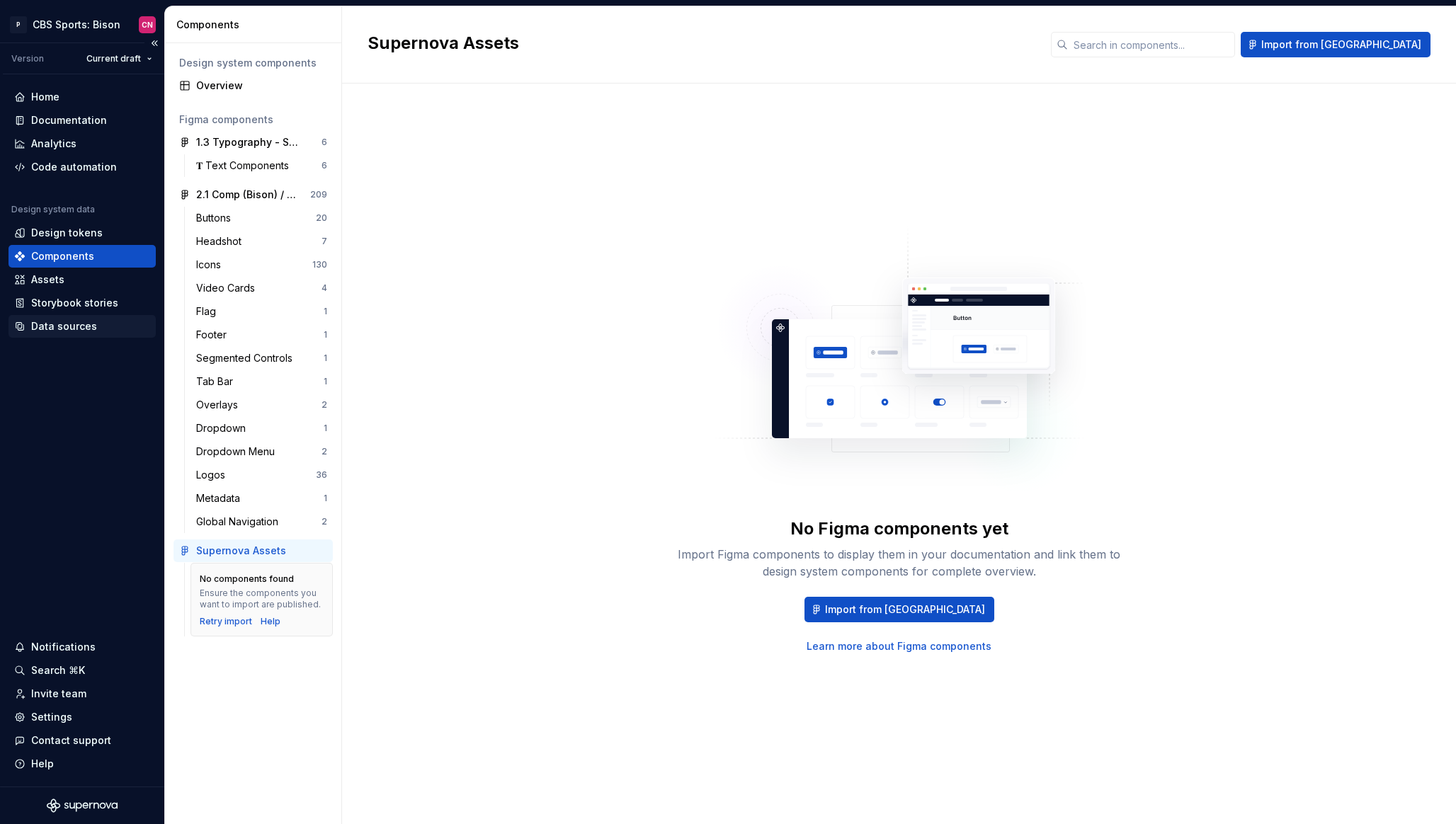
click at [68, 323] on div "Data sources" at bounding box center [64, 325] width 65 height 14
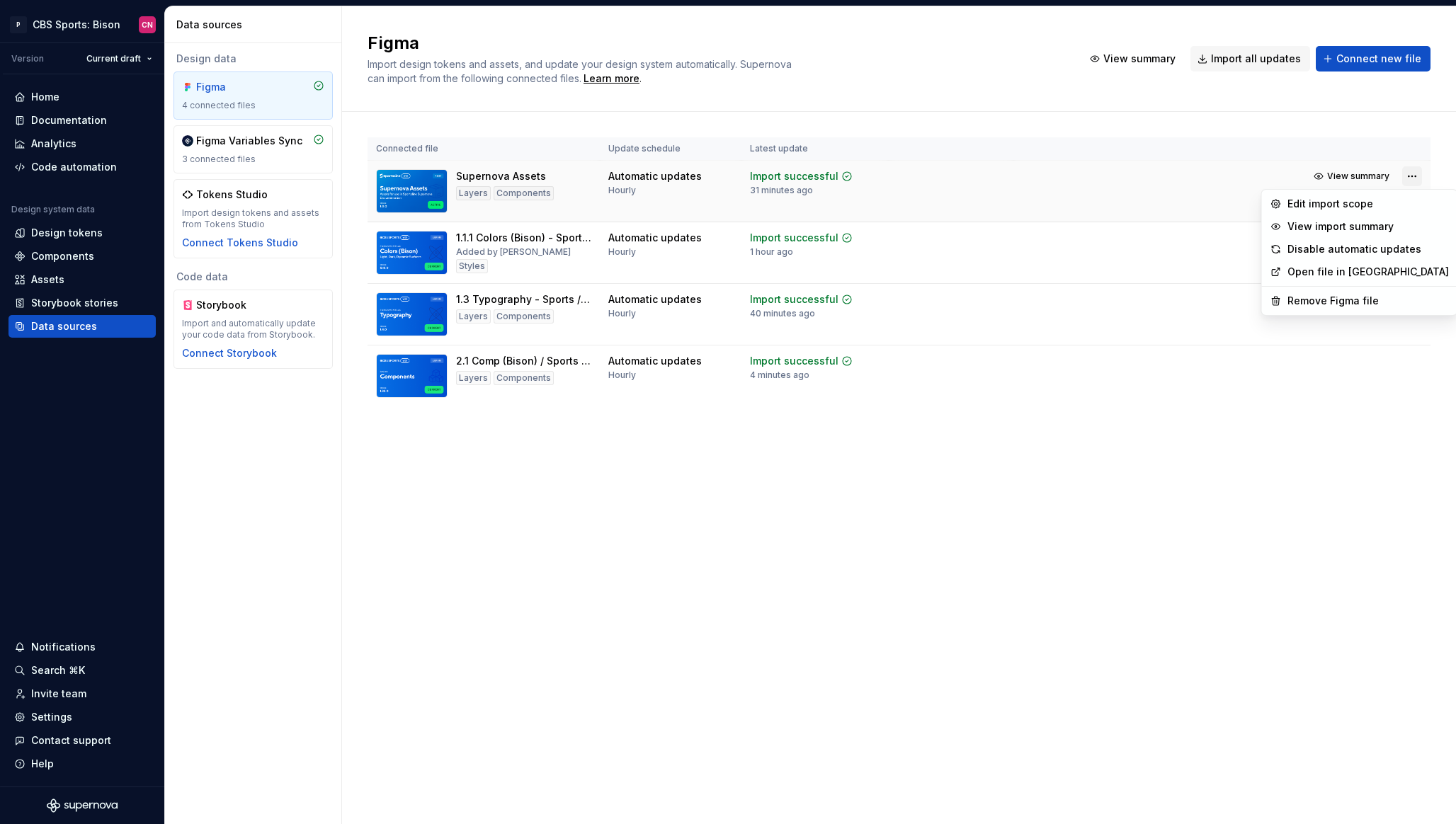
click at [1402, 172] on html "P CBS Sports: Bison CN Version Current draft Home Documentation Analytics Code …" at bounding box center [728, 412] width 1456 height 824
click at [1353, 196] on div "Edit import scope" at bounding box center [1367, 203] width 161 height 14
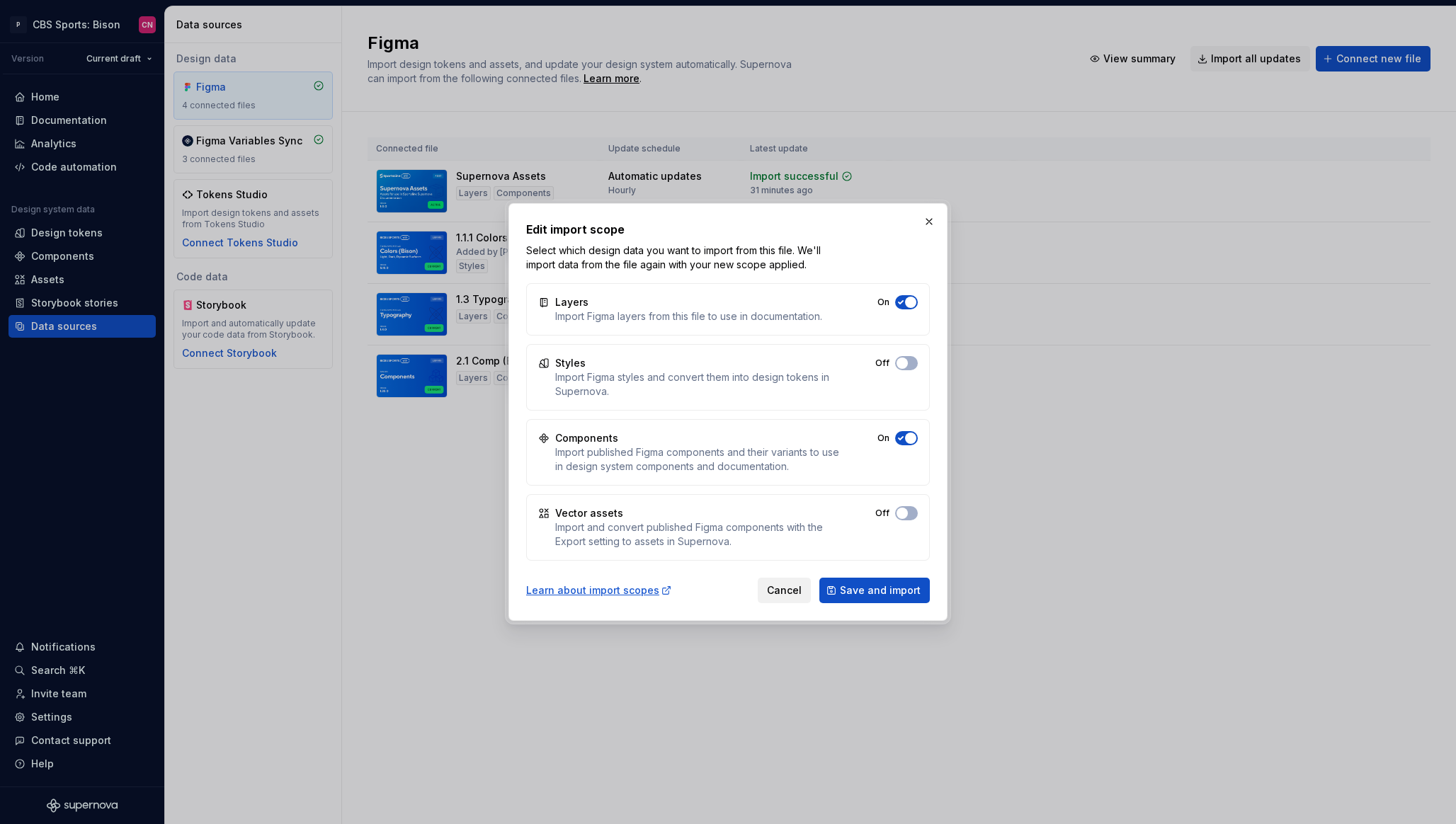
click at [787, 587] on span "Cancel" at bounding box center [785, 590] width 35 height 14
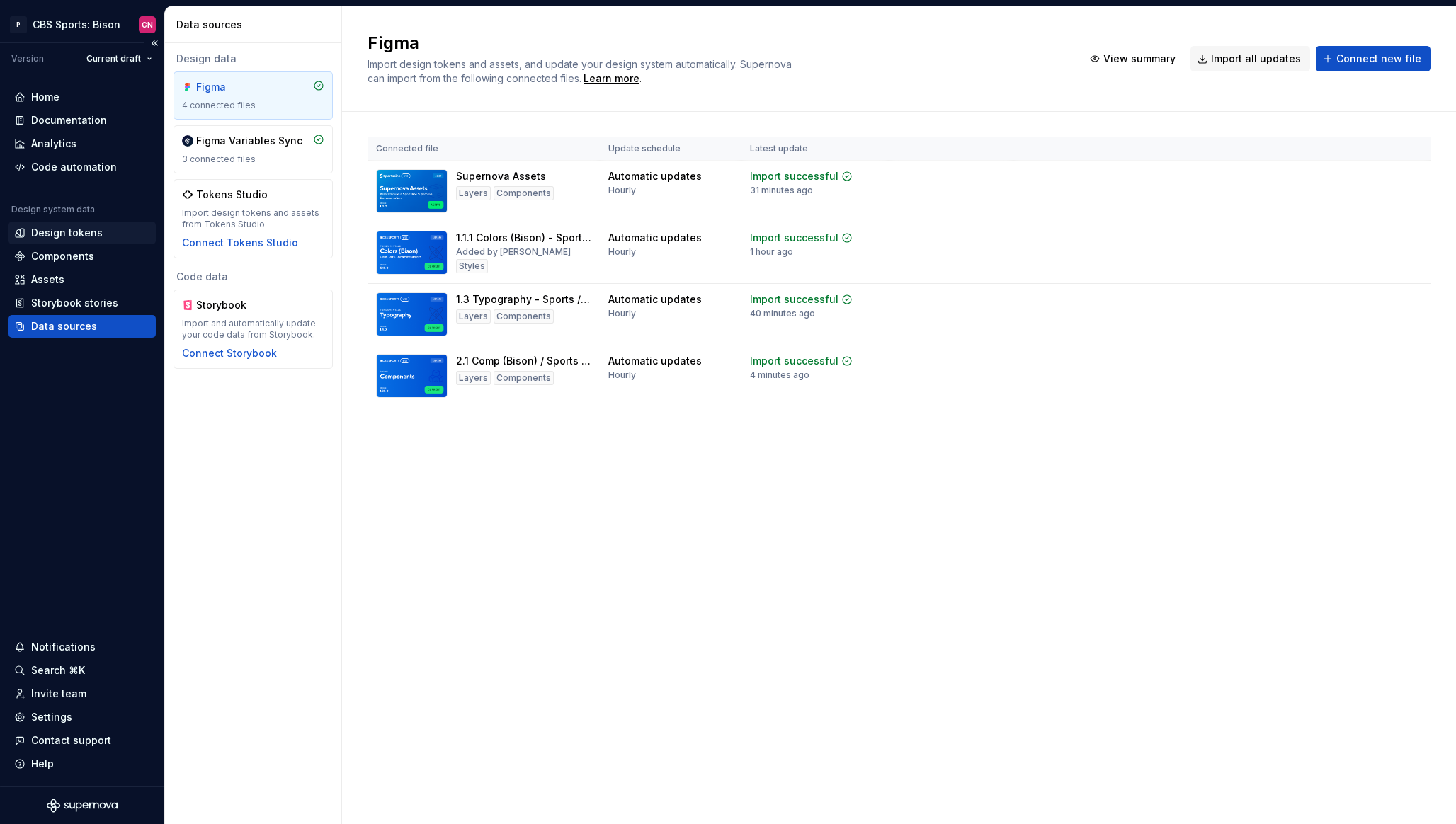
click at [81, 230] on div "Design tokens" at bounding box center [67, 232] width 72 height 14
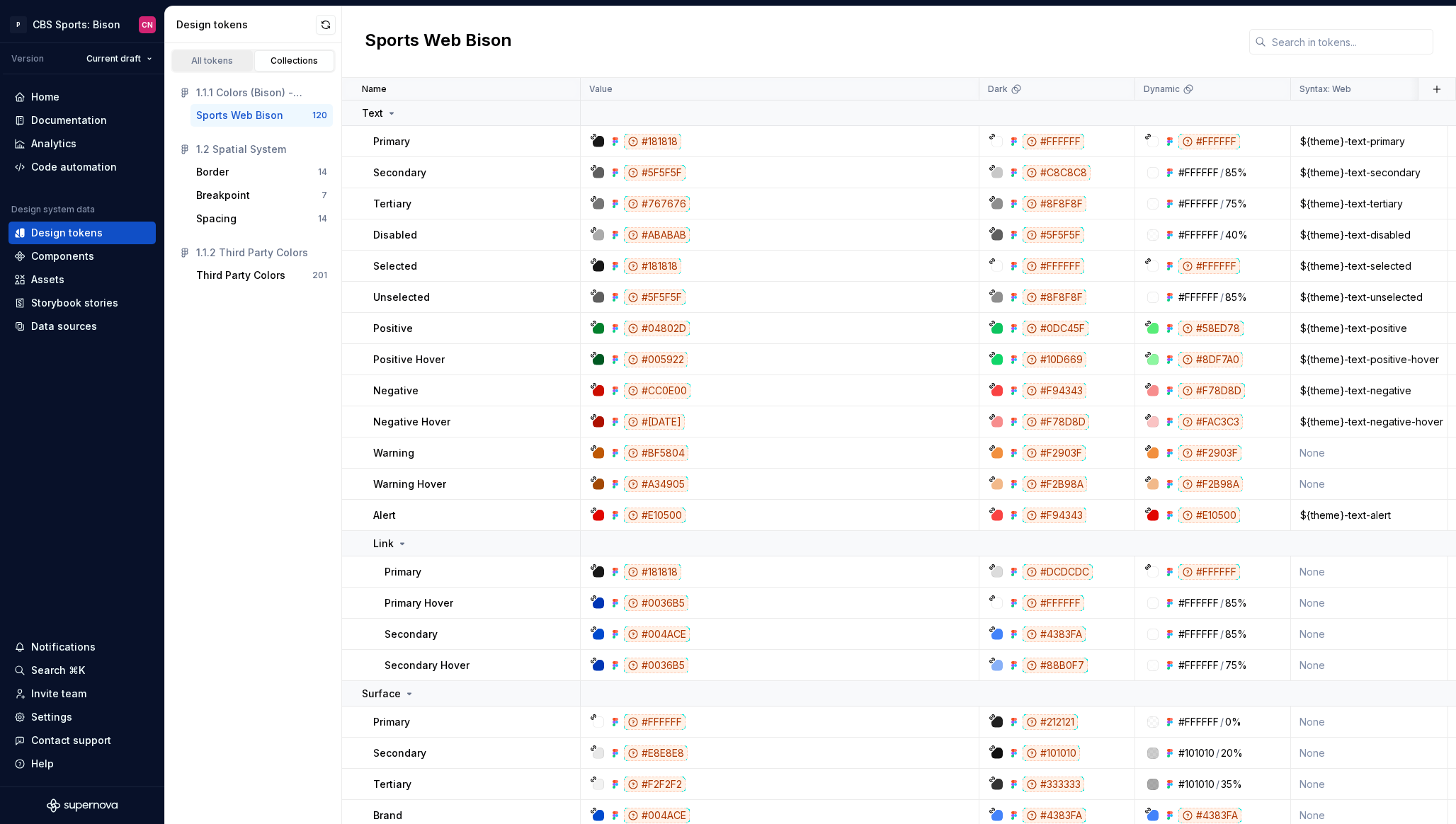
click at [221, 63] on div "All tokens" at bounding box center [212, 61] width 71 height 11
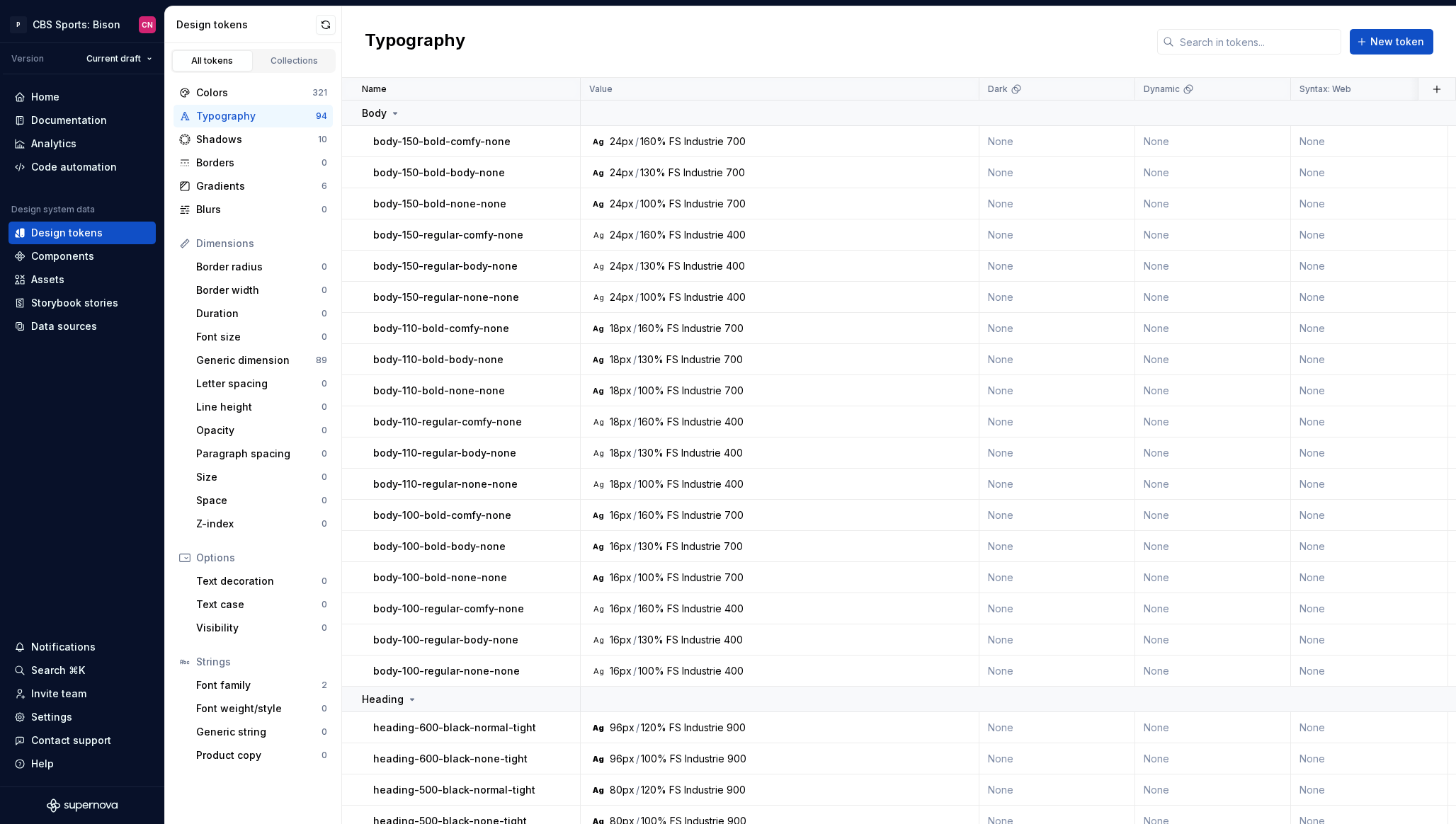
click at [1276, 29] on div "Typography New token" at bounding box center [899, 42] width 1114 height 72
click at [1273, 40] on input "text" at bounding box center [1257, 41] width 167 height 26
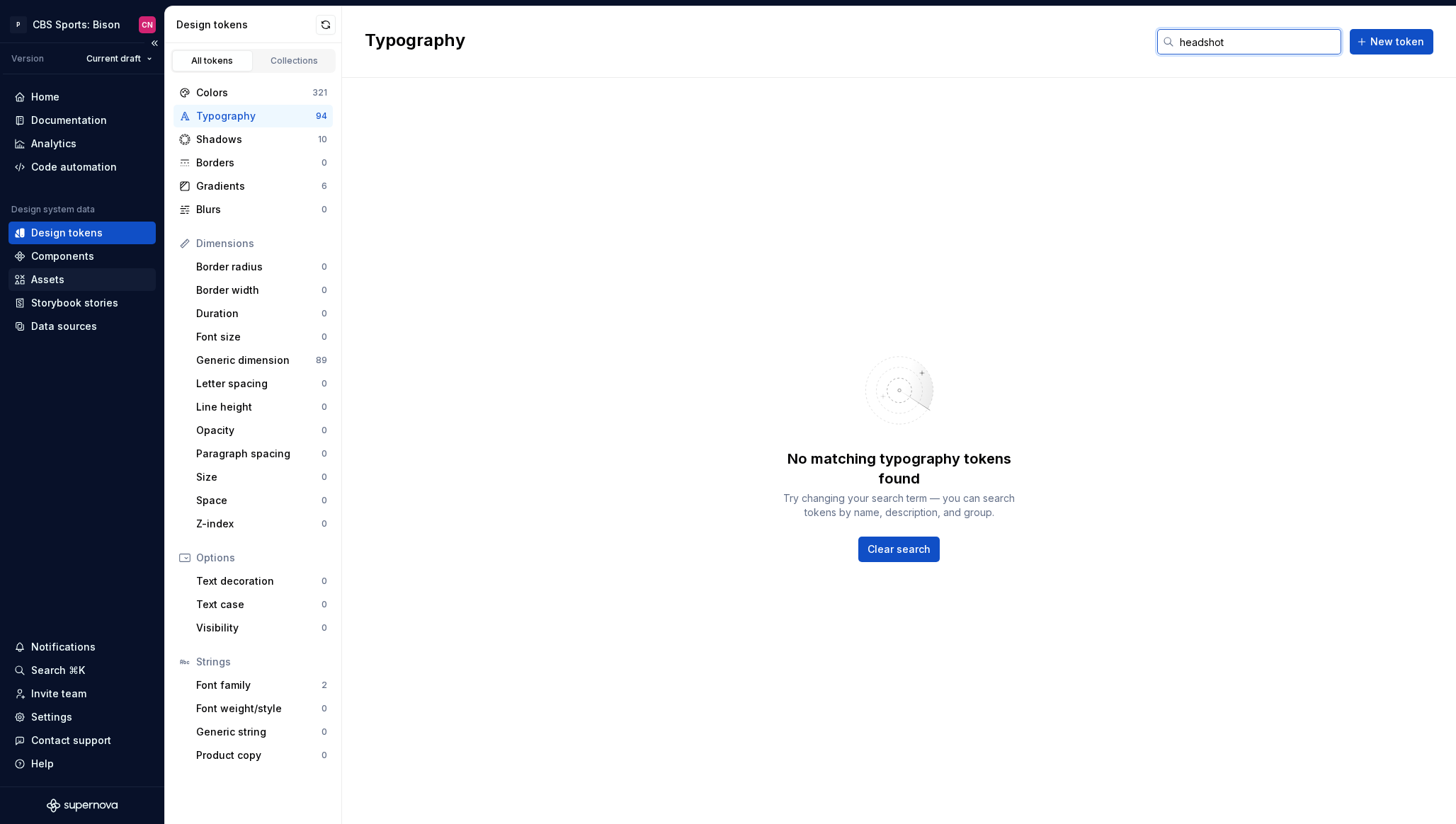
type input "headshot"
click at [79, 285] on div "Assets" at bounding box center [81, 279] width 136 height 14
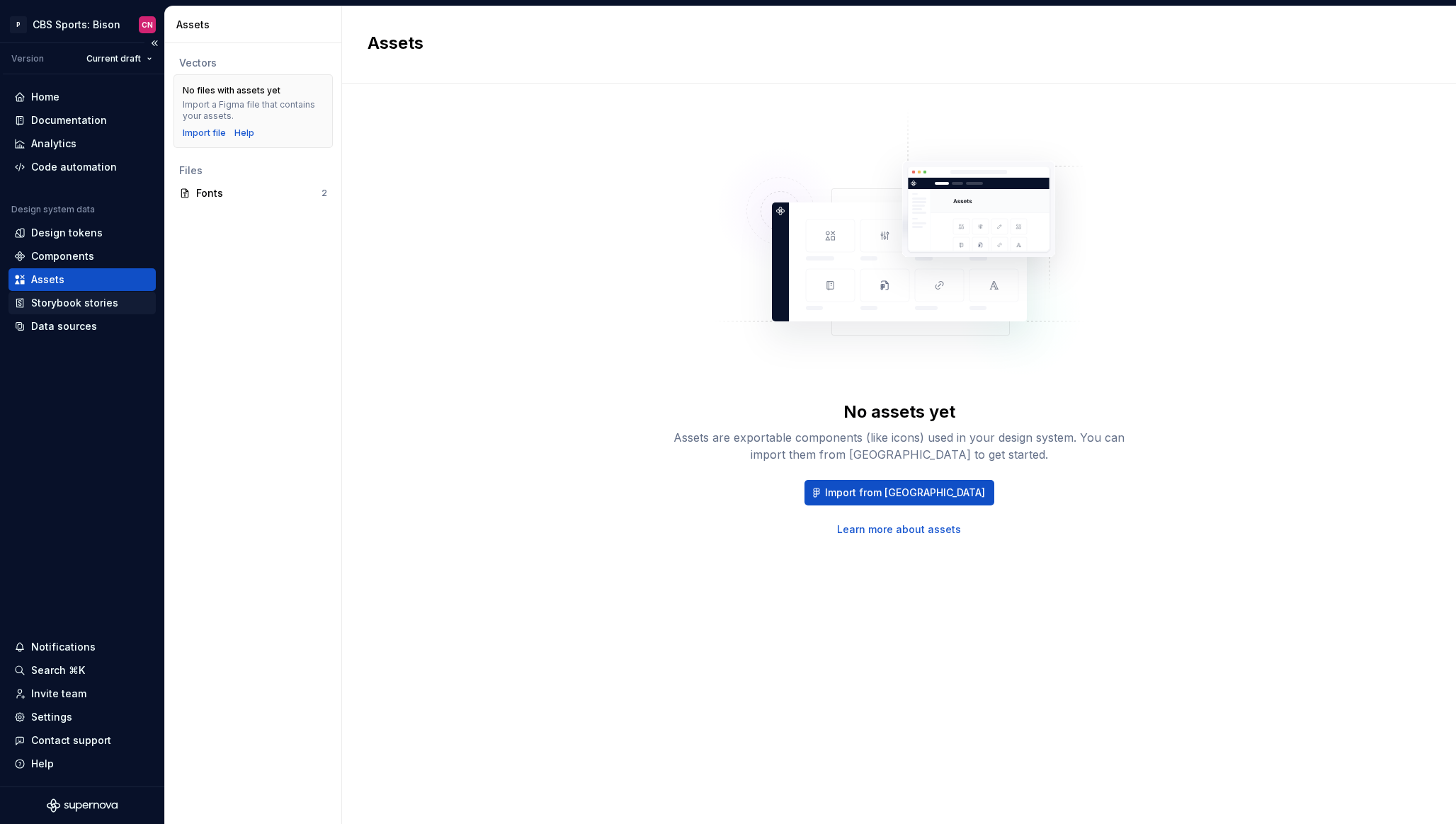
click at [72, 298] on div "Storybook stories" at bounding box center [75, 302] width 87 height 14
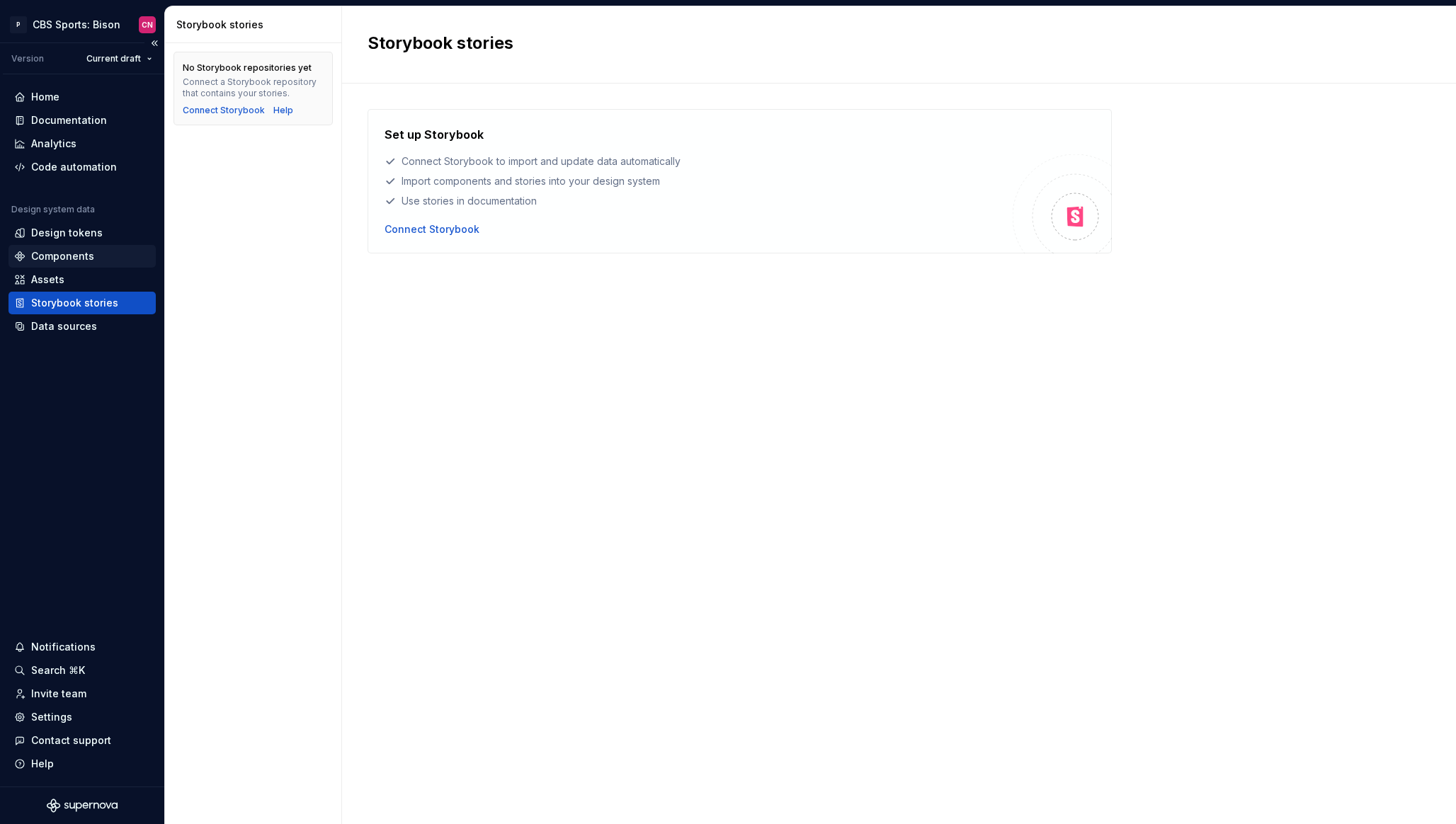
click at [65, 261] on div "Components" at bounding box center [63, 255] width 63 height 14
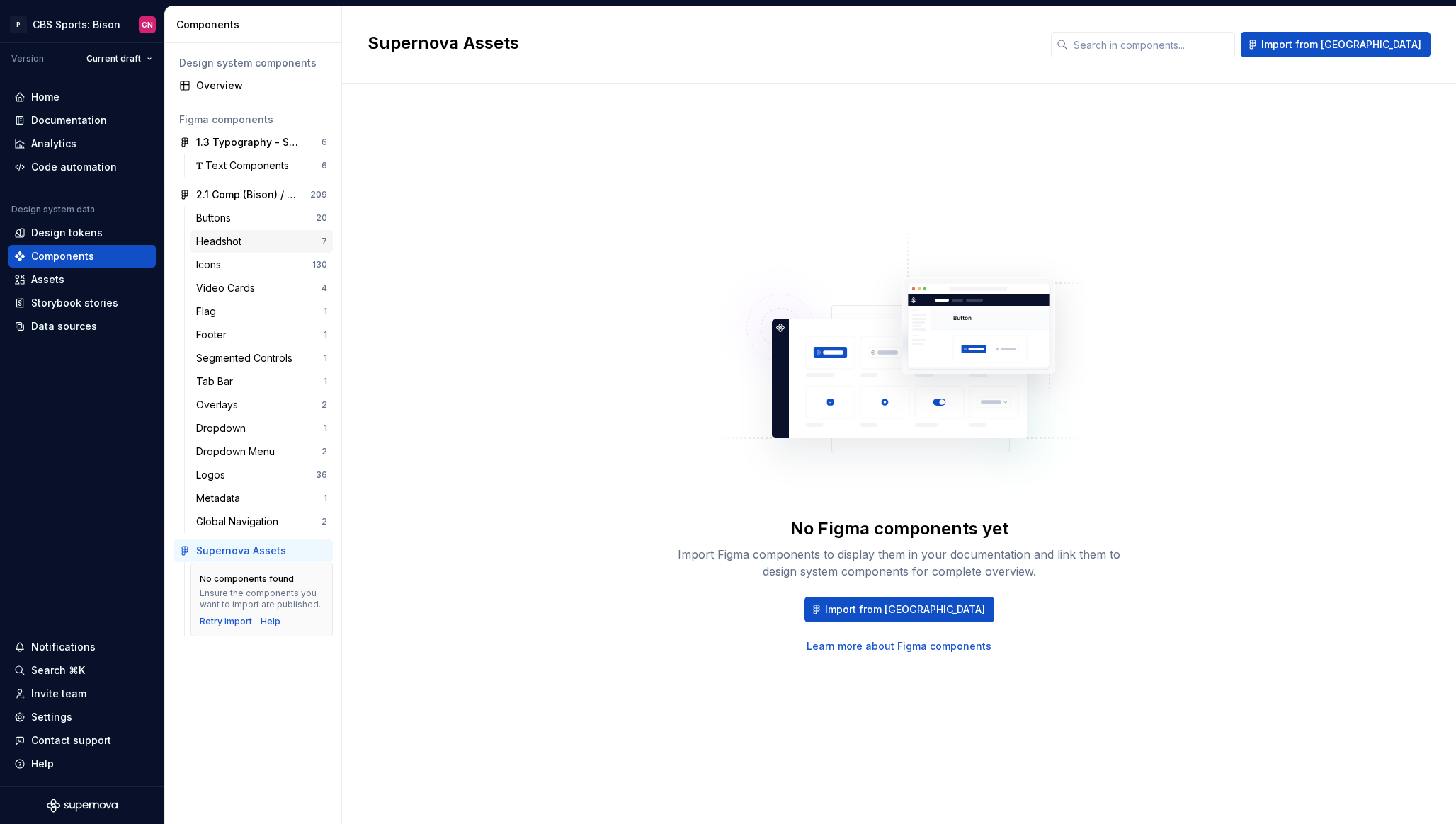
click at [282, 237] on div "Headshot" at bounding box center [259, 241] width 125 height 14
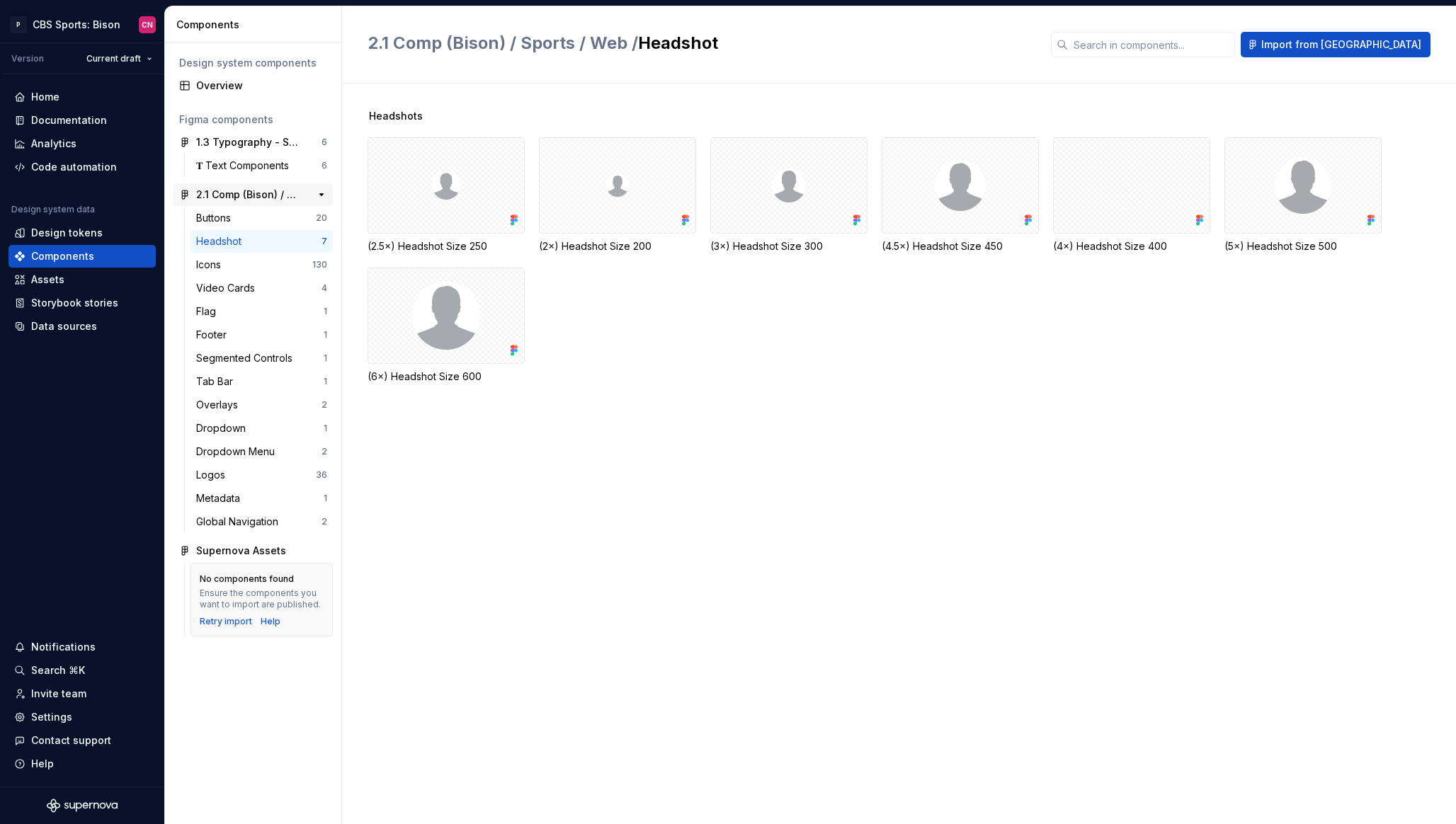
click at [263, 197] on div "2.1 Comp (Bison) / Sports / Web" at bounding box center [249, 194] width 105 height 14
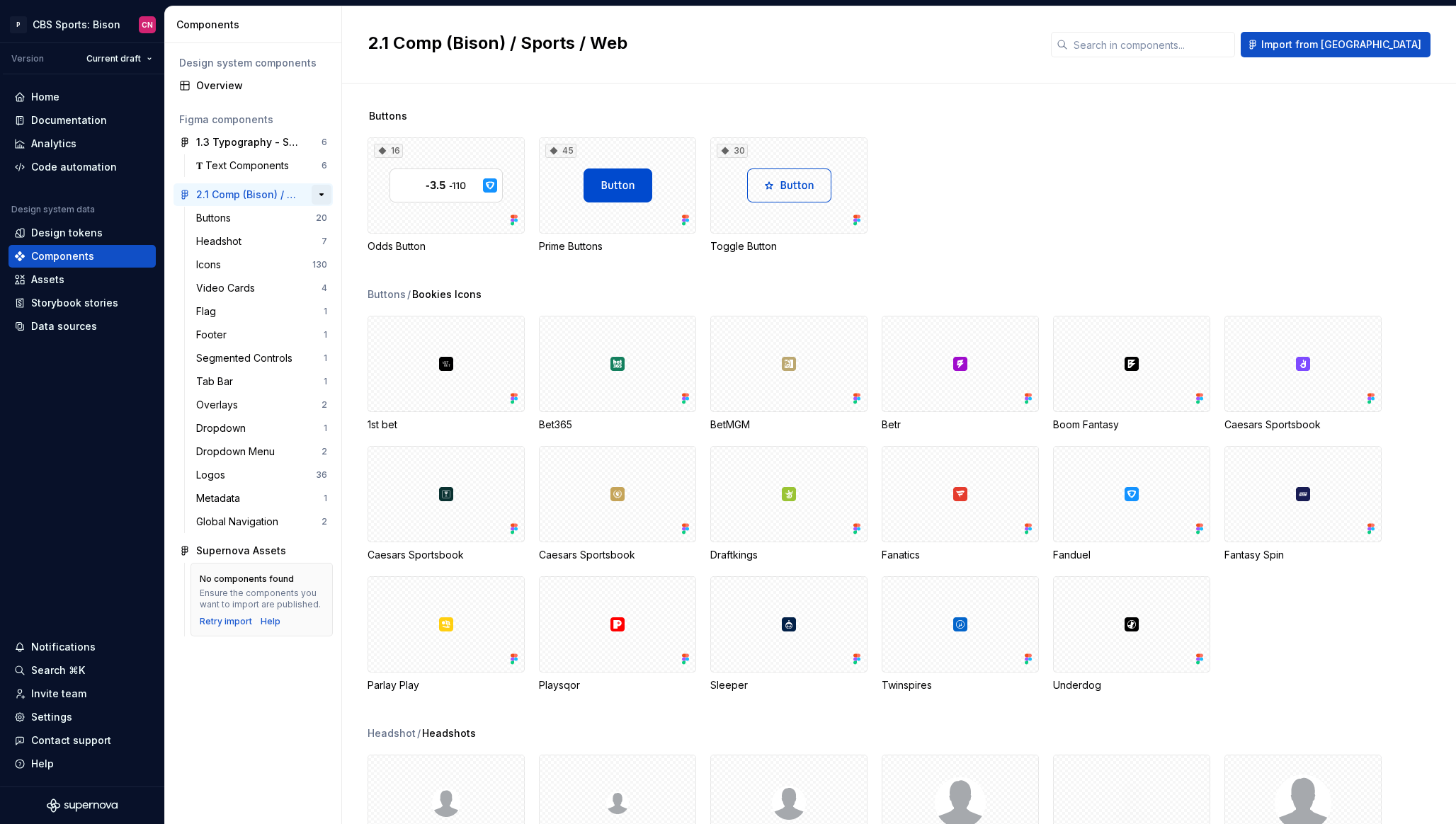
click at [326, 196] on button "button" at bounding box center [322, 194] width 20 height 20
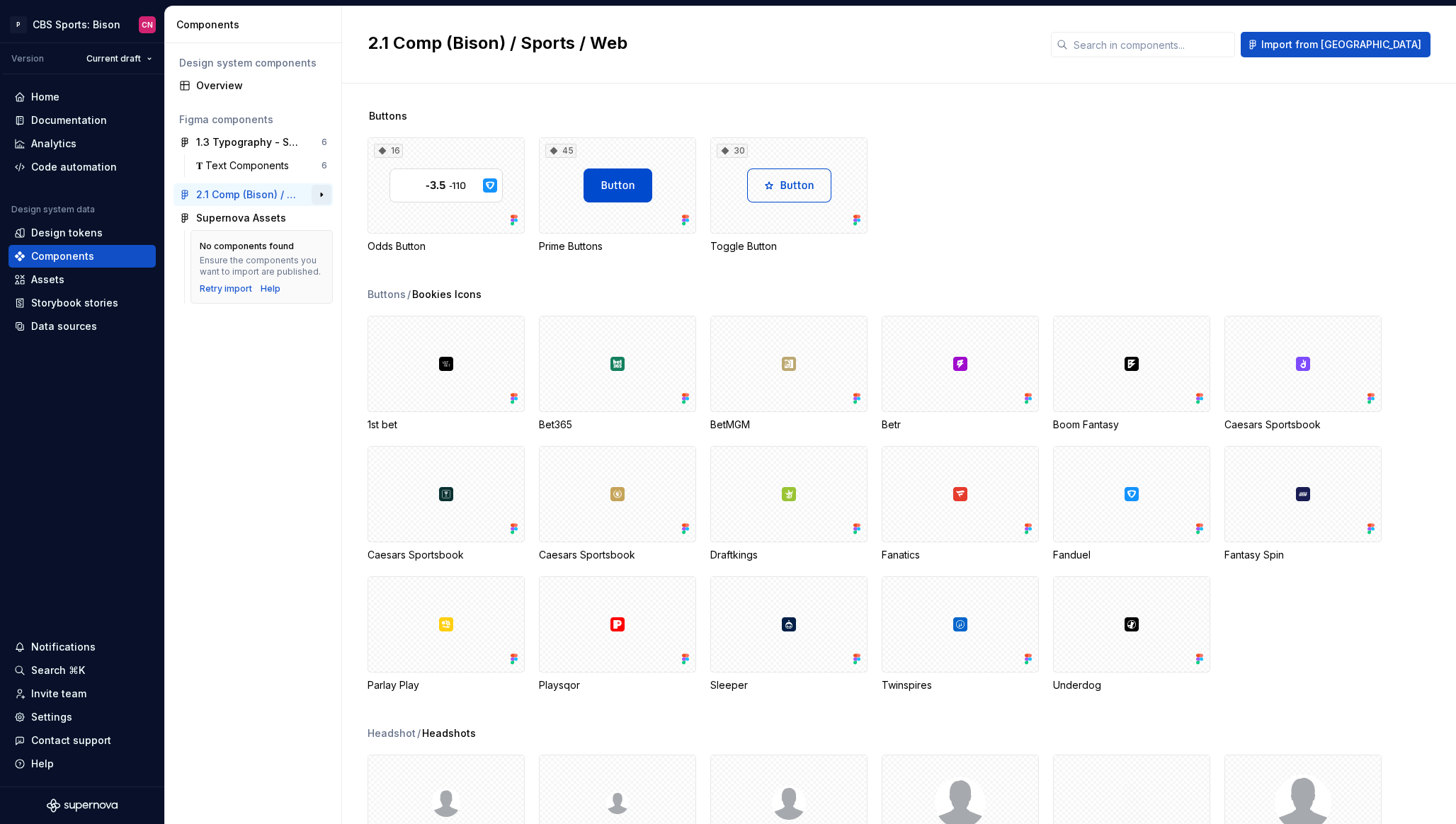
click at [326, 196] on button "button" at bounding box center [322, 194] width 20 height 20
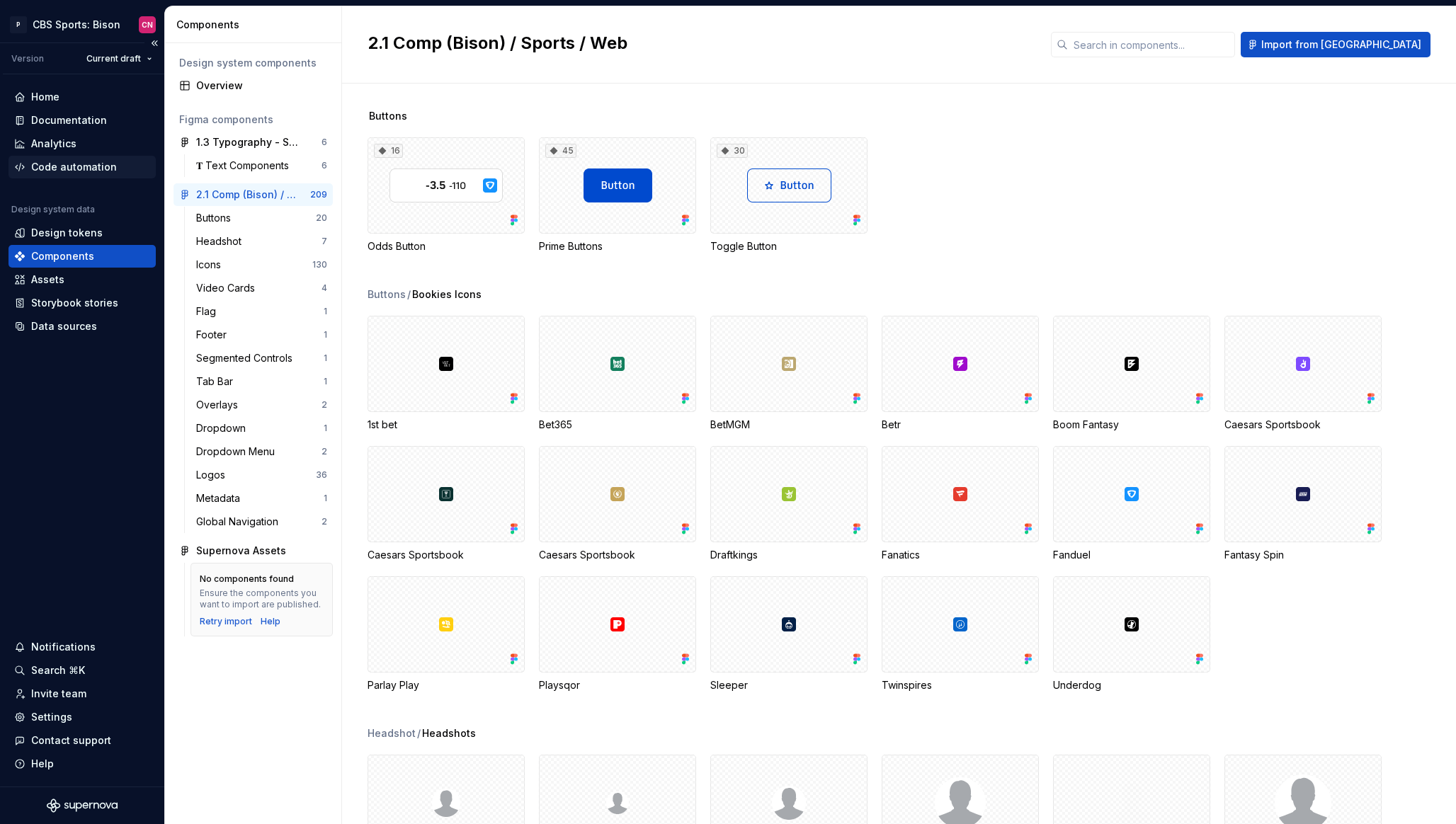
click at [64, 164] on div "Code automation" at bounding box center [74, 167] width 86 height 14
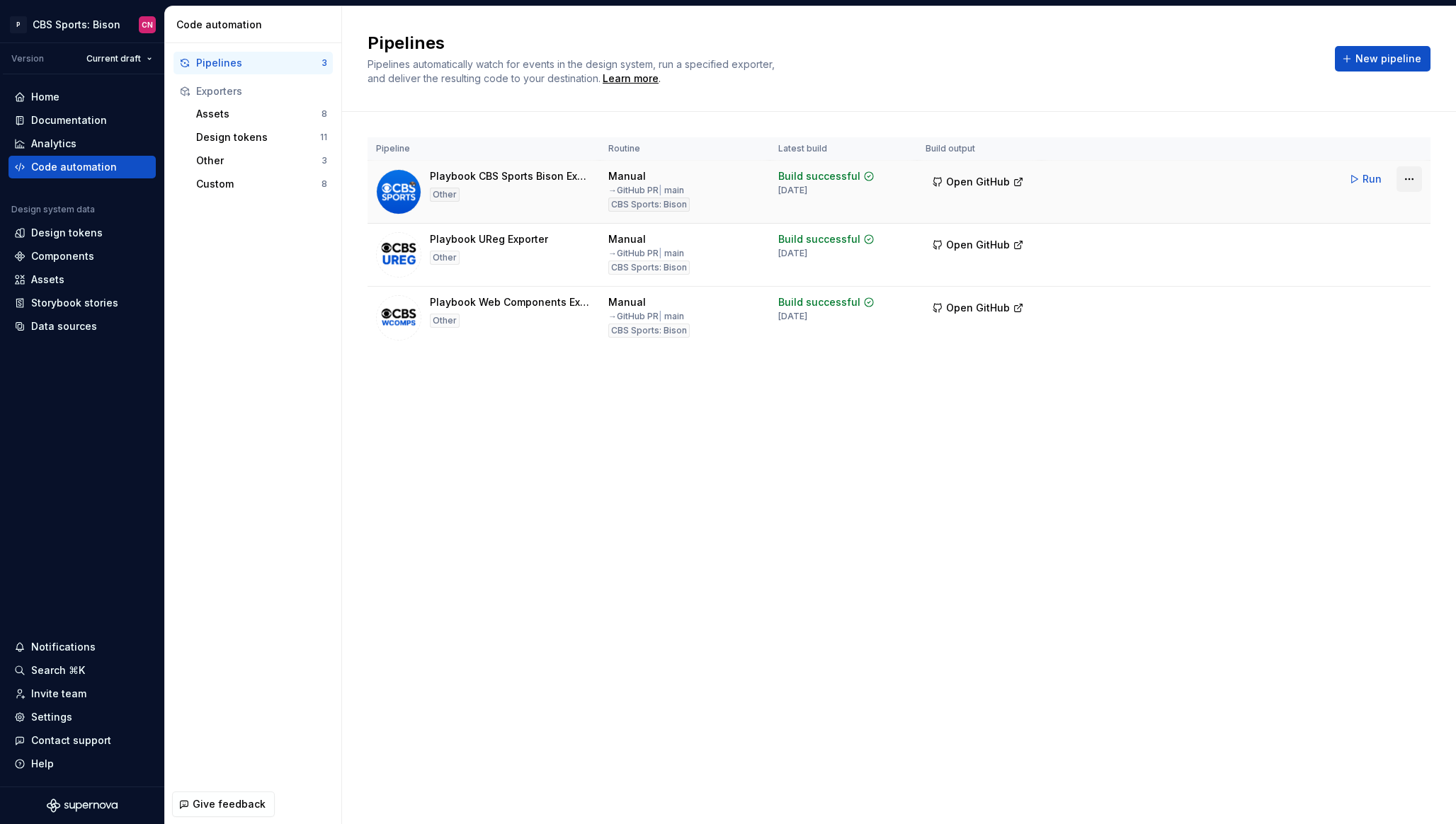
click at [1400, 182] on html "P CBS Sports: Bison CN Version Current draft Home Documentation Analytics Code …" at bounding box center [728, 412] width 1456 height 824
click at [1384, 206] on div "Edit pipeline" at bounding box center [1391, 209] width 121 height 14
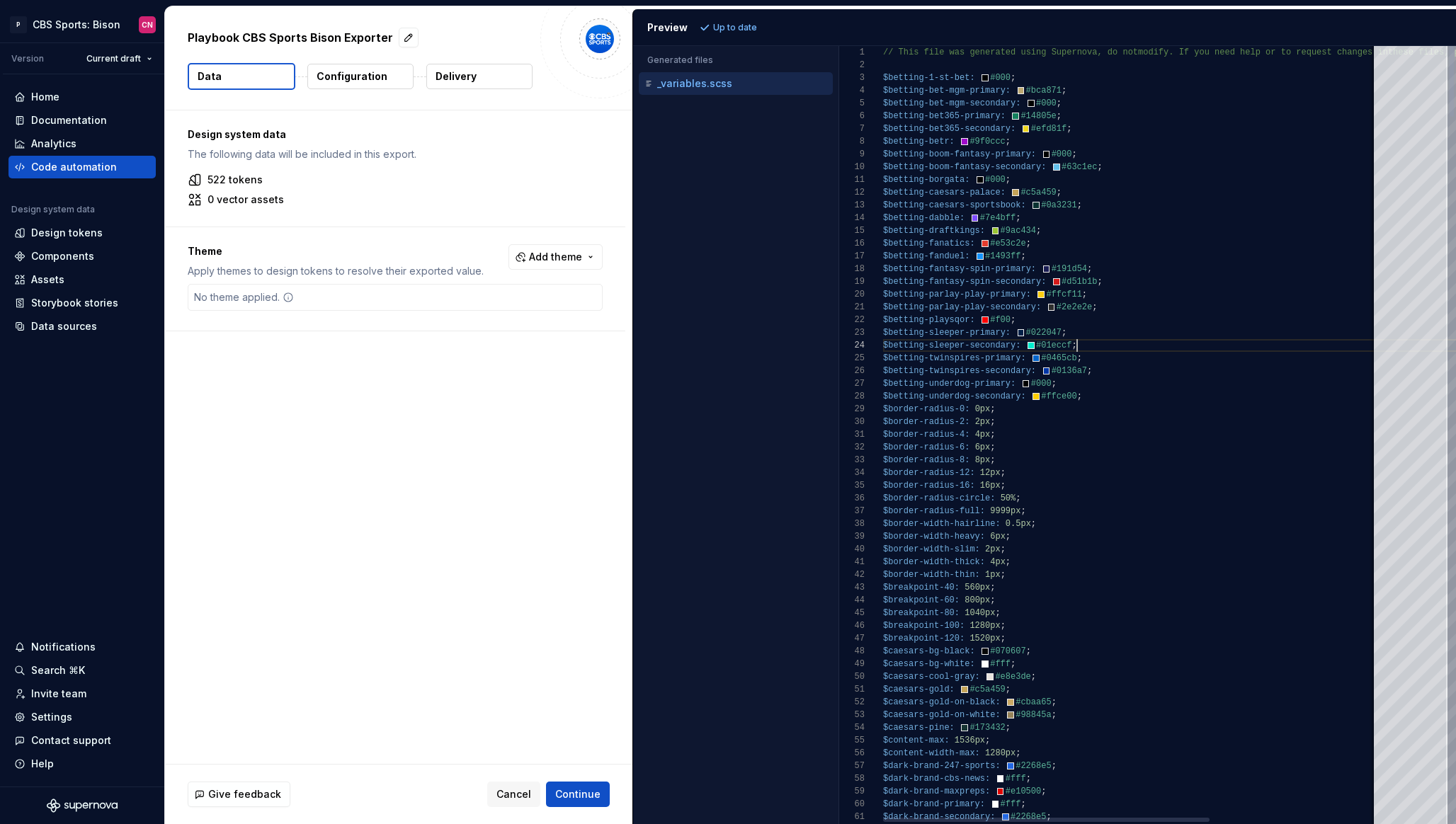
type textarea "**********"
type textarea "****"
type textarea "**********"
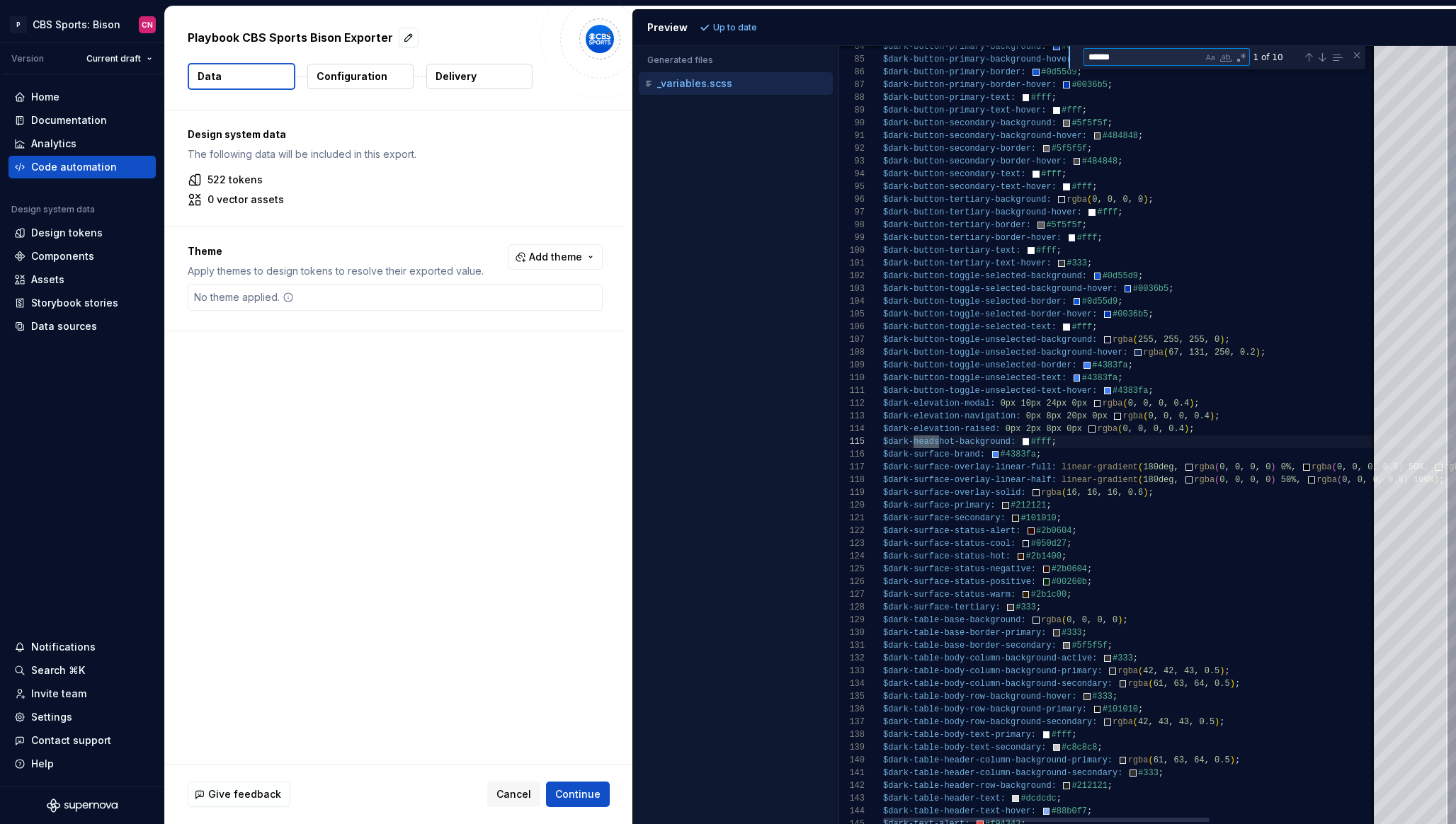
scroll to position [127, 62]
type textarea "******"
click at [1318, 53] on div "Next Match (Enter)" at bounding box center [1322, 57] width 11 height 11
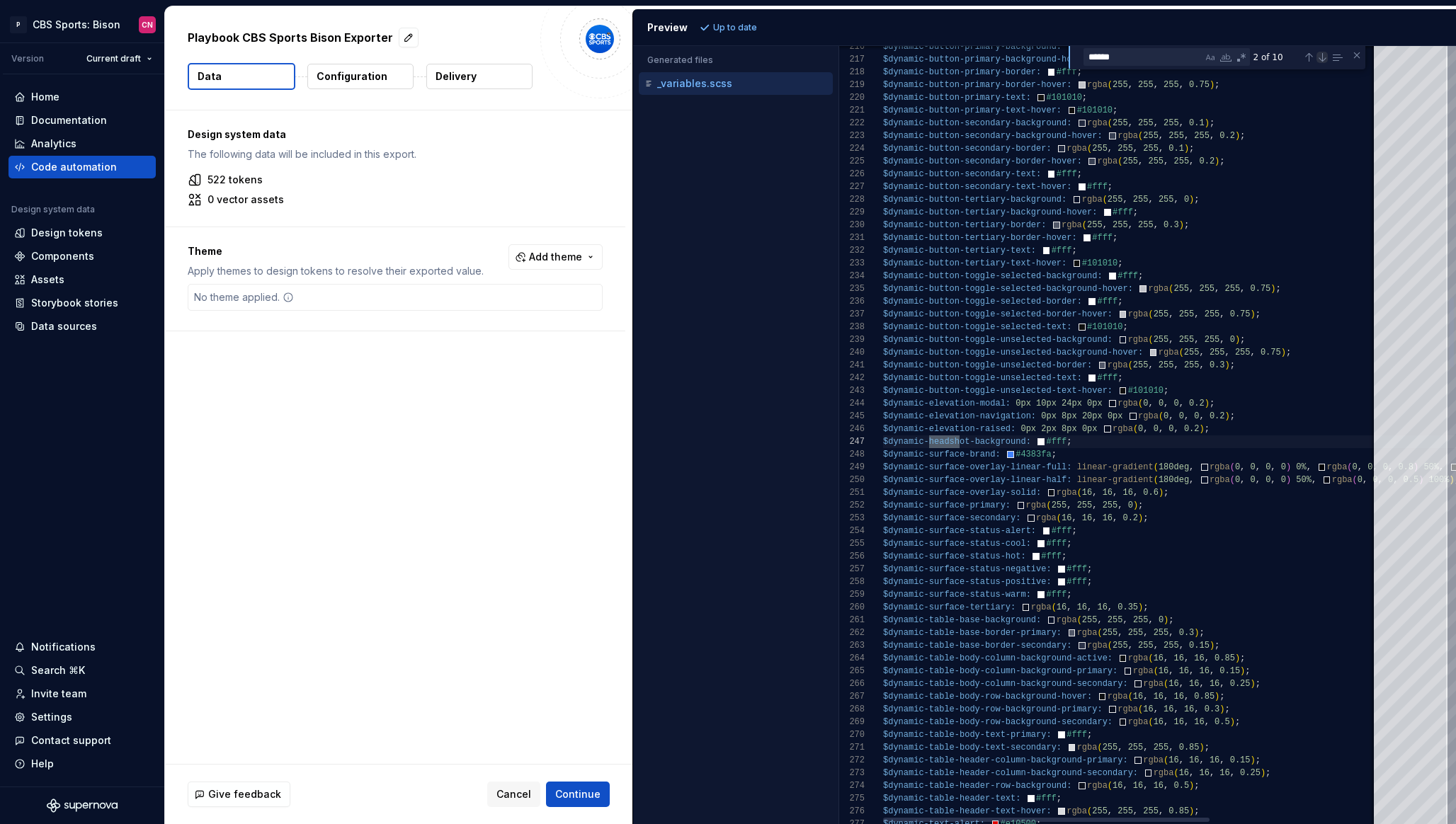
click at [1318, 53] on div "Next Match (Enter)" at bounding box center [1322, 57] width 11 height 11
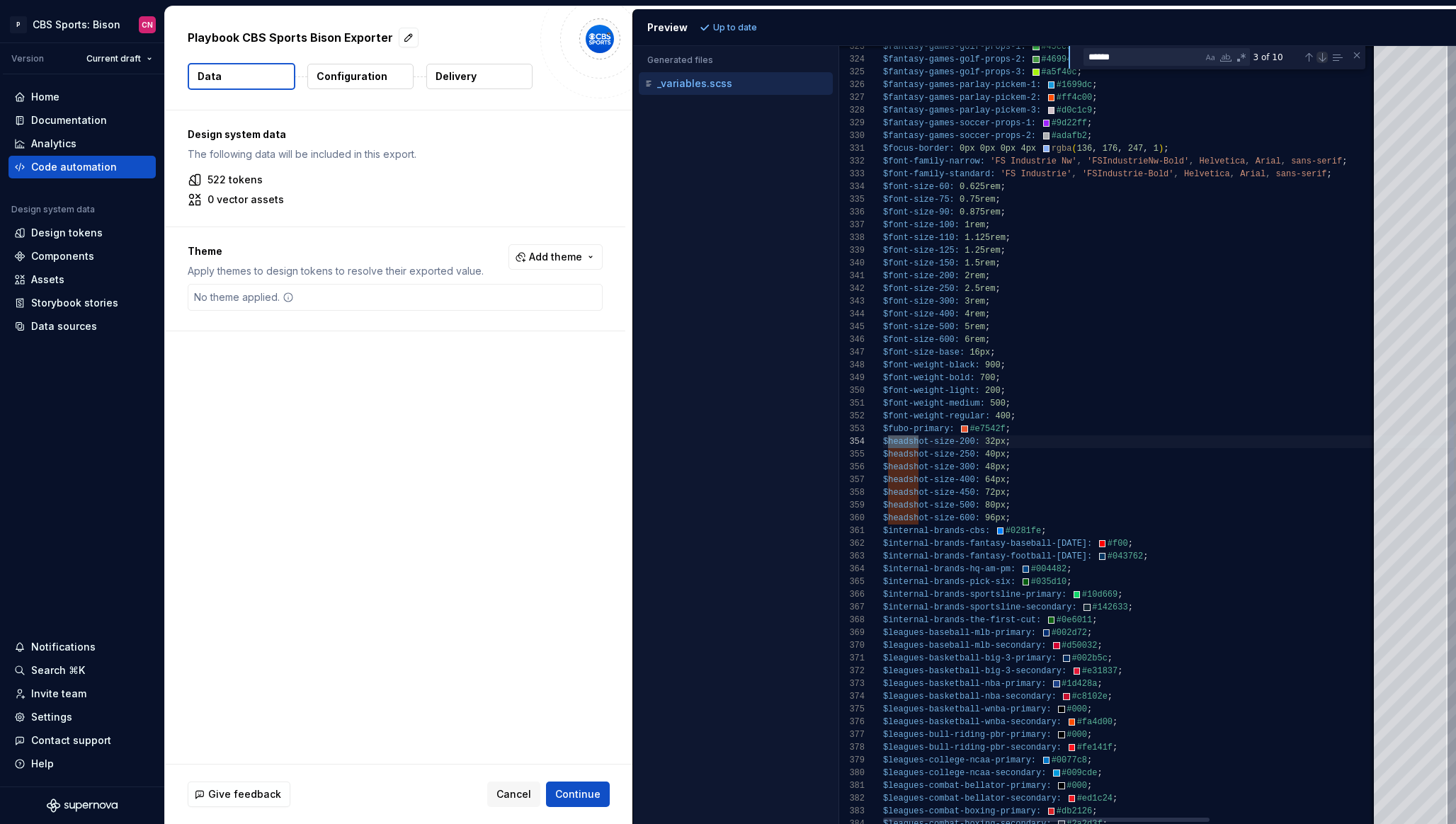
scroll to position [127, 36]
click at [1318, 53] on div "Next Match (Enter)" at bounding box center [1322, 57] width 11 height 11
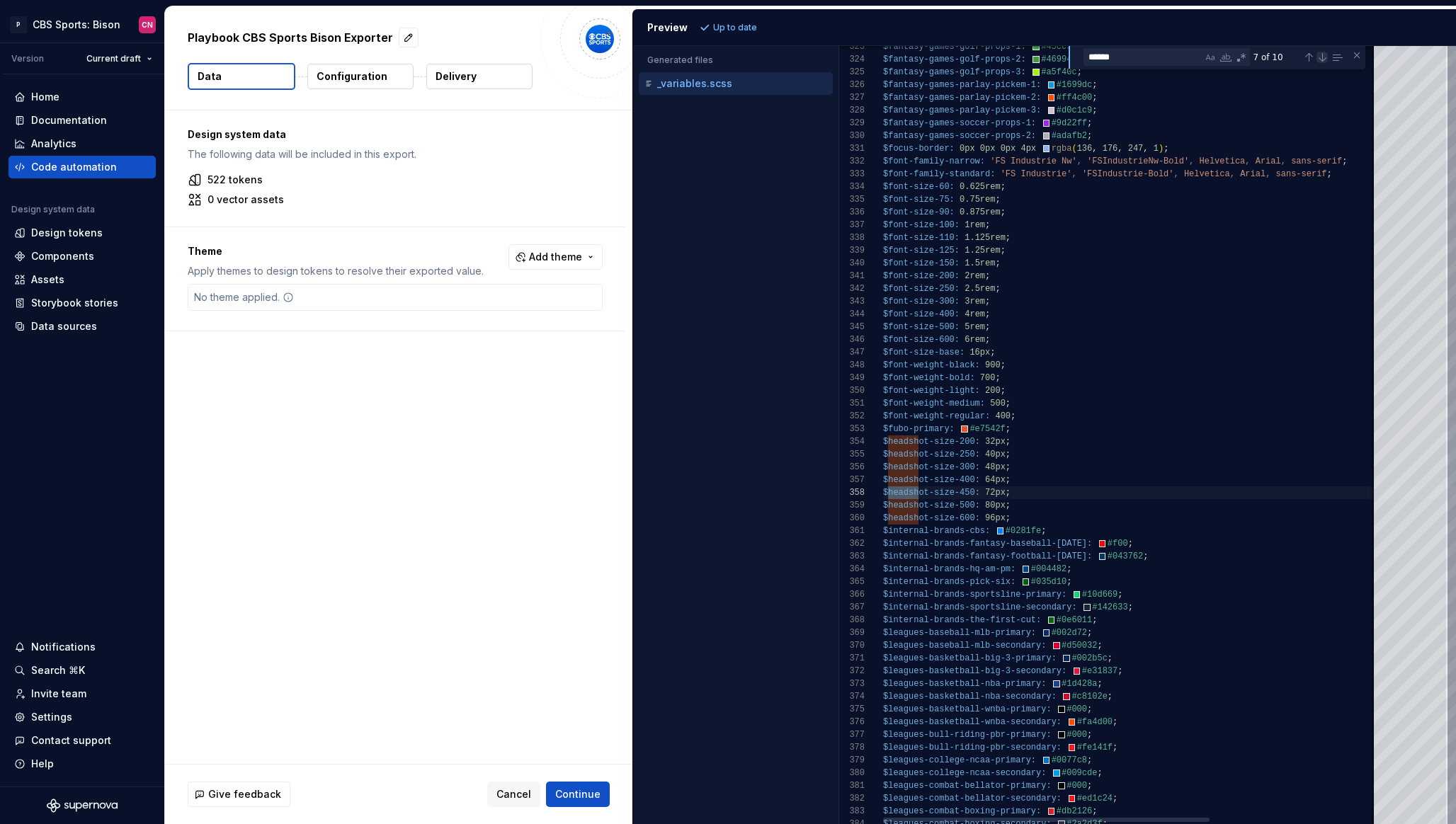
click at [1318, 53] on div "Next Match (Enter)" at bounding box center [1322, 57] width 11 height 11
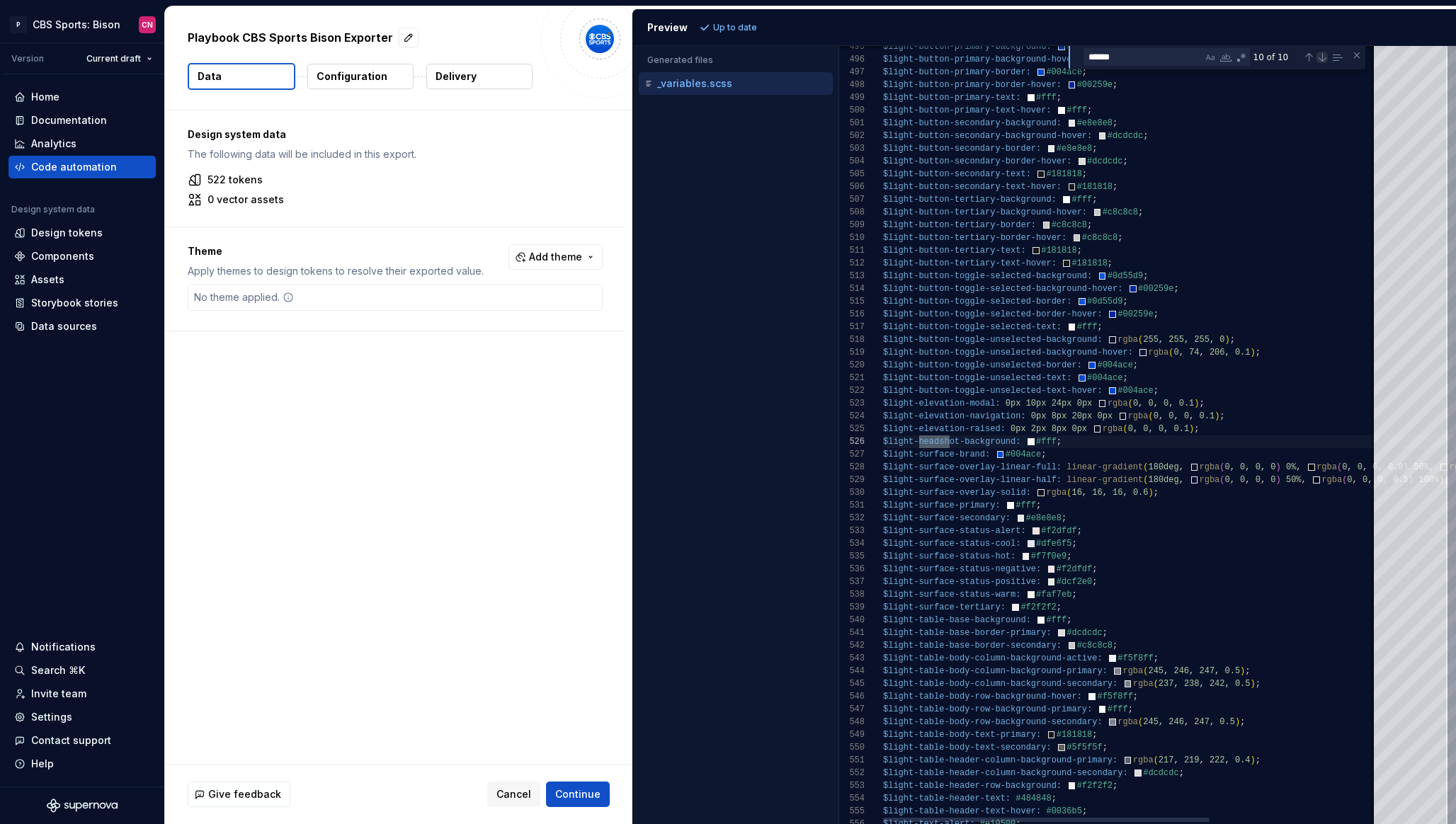
click at [1318, 53] on div "Next Match (Enter)" at bounding box center [1322, 57] width 11 height 11
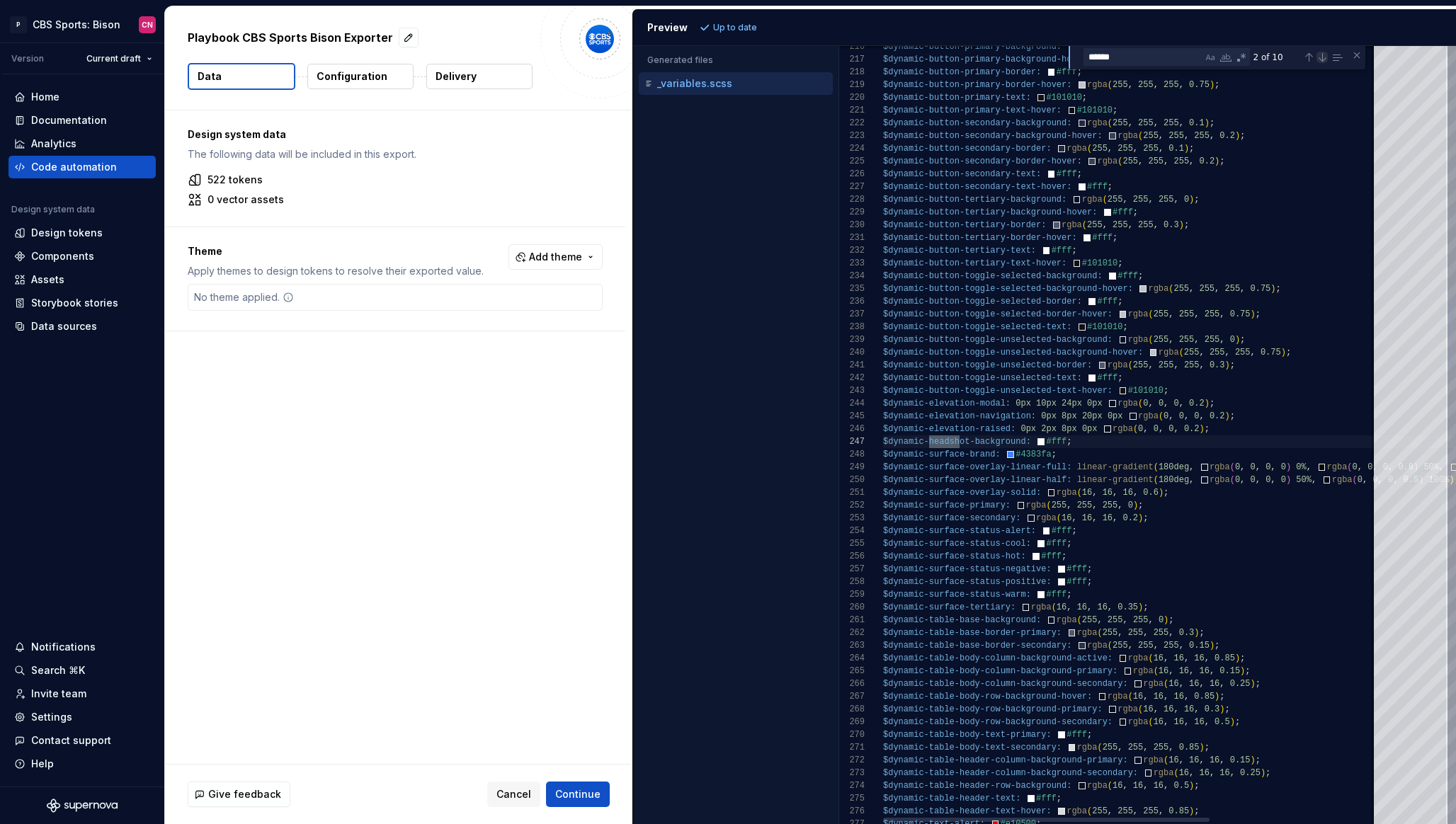
click at [1318, 53] on div "Next Match (Enter)" at bounding box center [1322, 57] width 11 height 11
type textarea "**********"
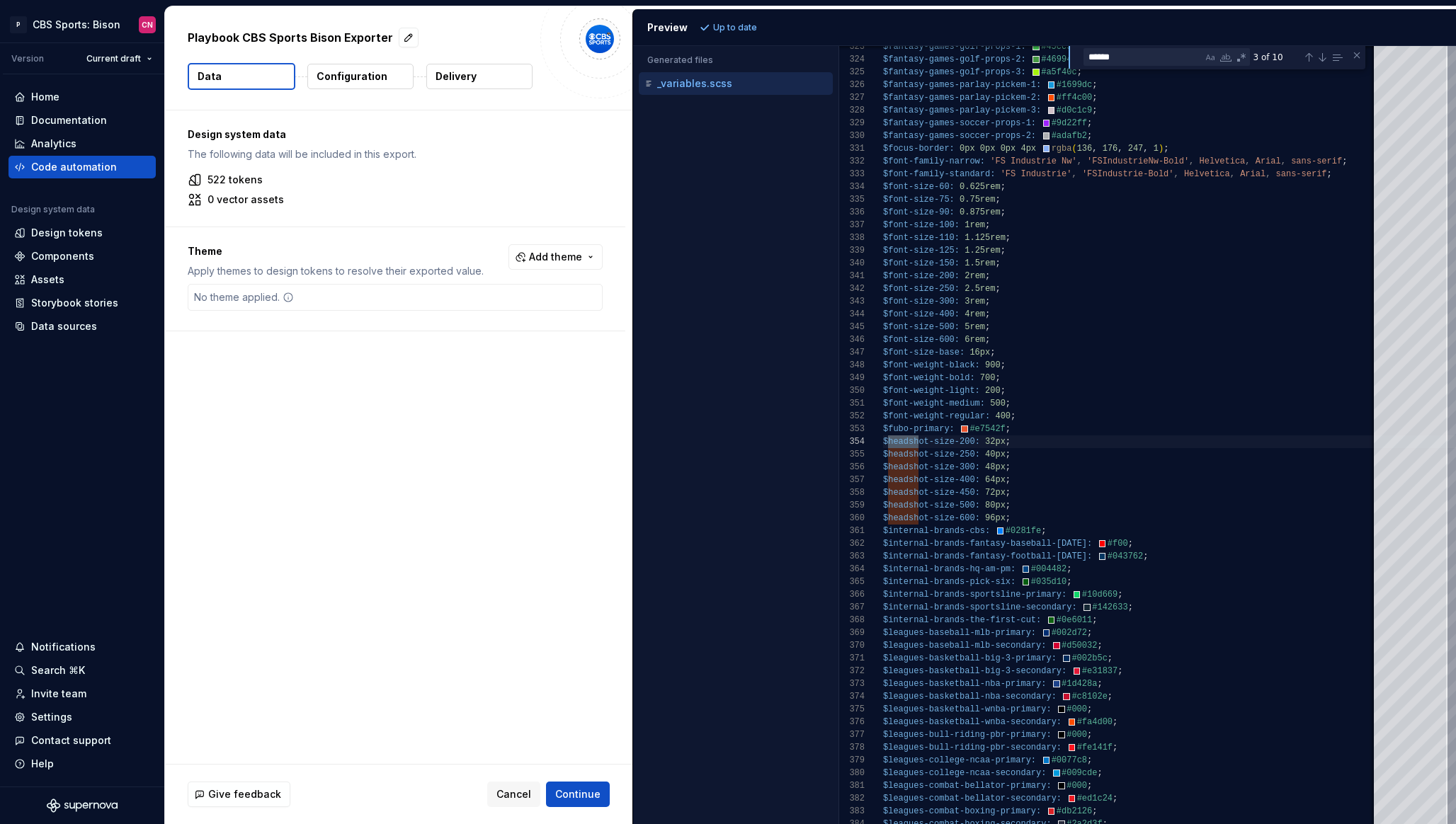
click at [341, 81] on p "Configuration" at bounding box center [351, 76] width 71 height 14
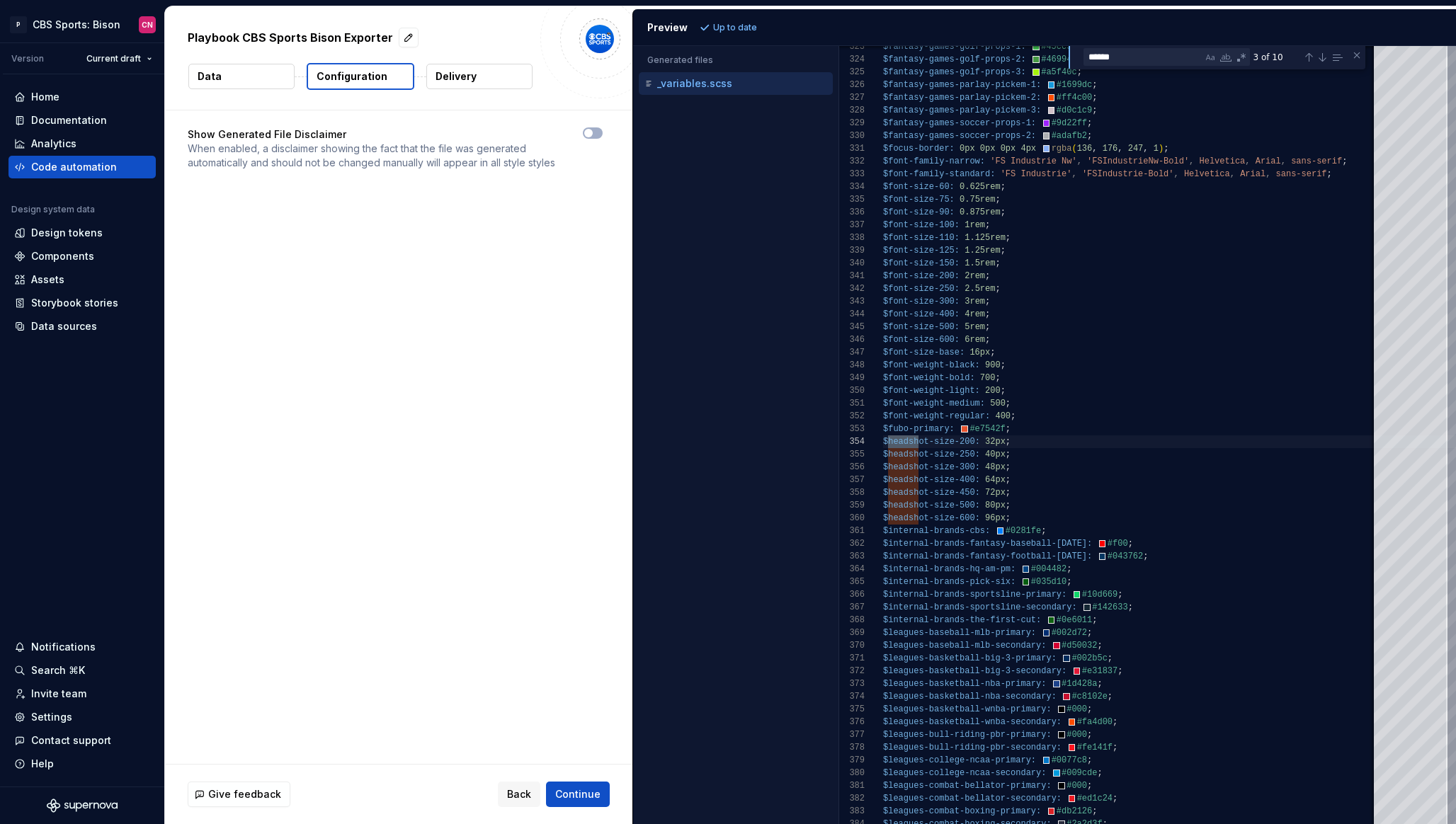
click at [421, 81] on div "Data Configuration Delivery" at bounding box center [399, 76] width 422 height 27
click at [458, 74] on p "Delivery" at bounding box center [456, 76] width 41 height 14
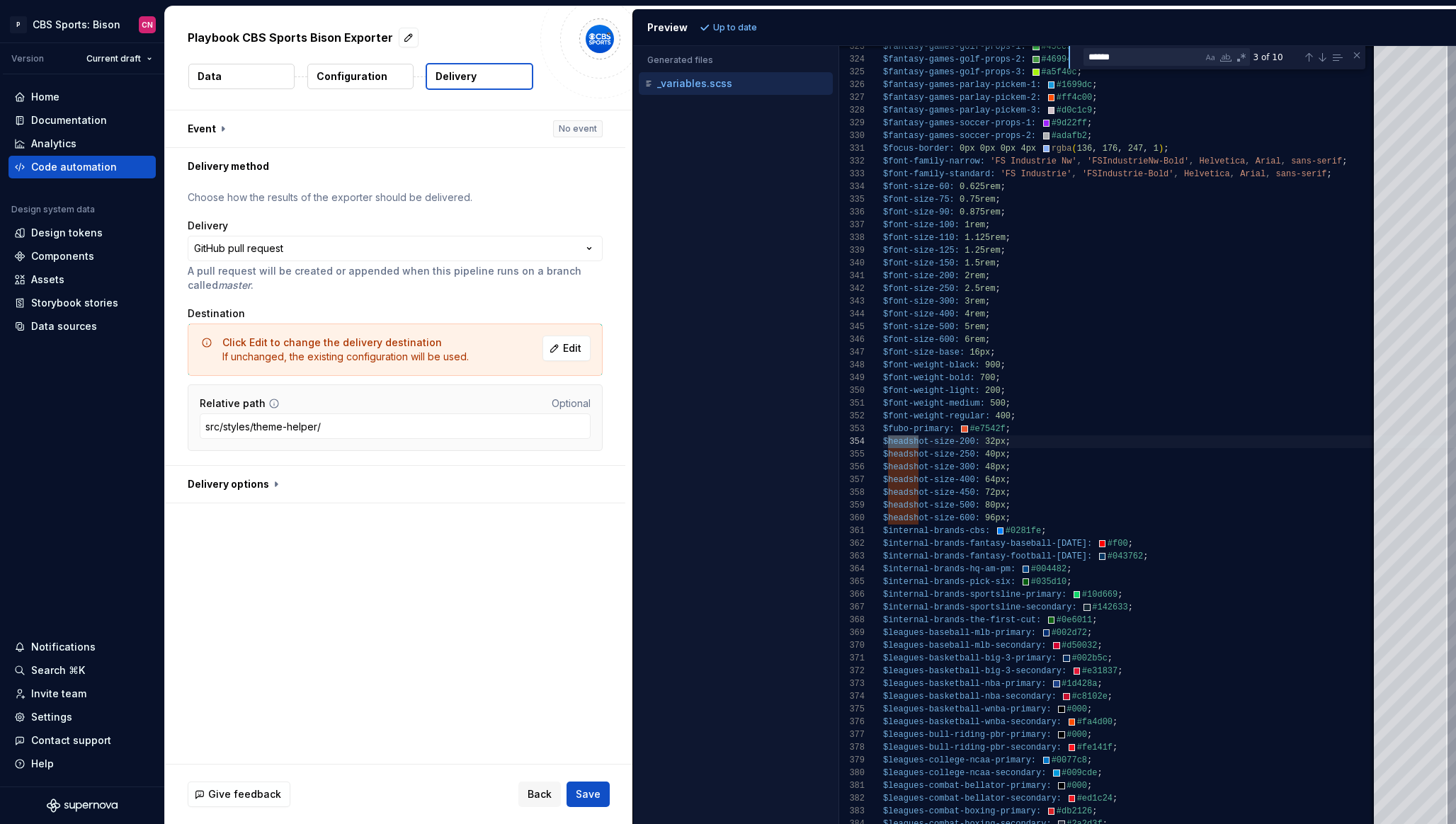
click at [235, 88] on button "Data" at bounding box center [241, 77] width 106 height 26
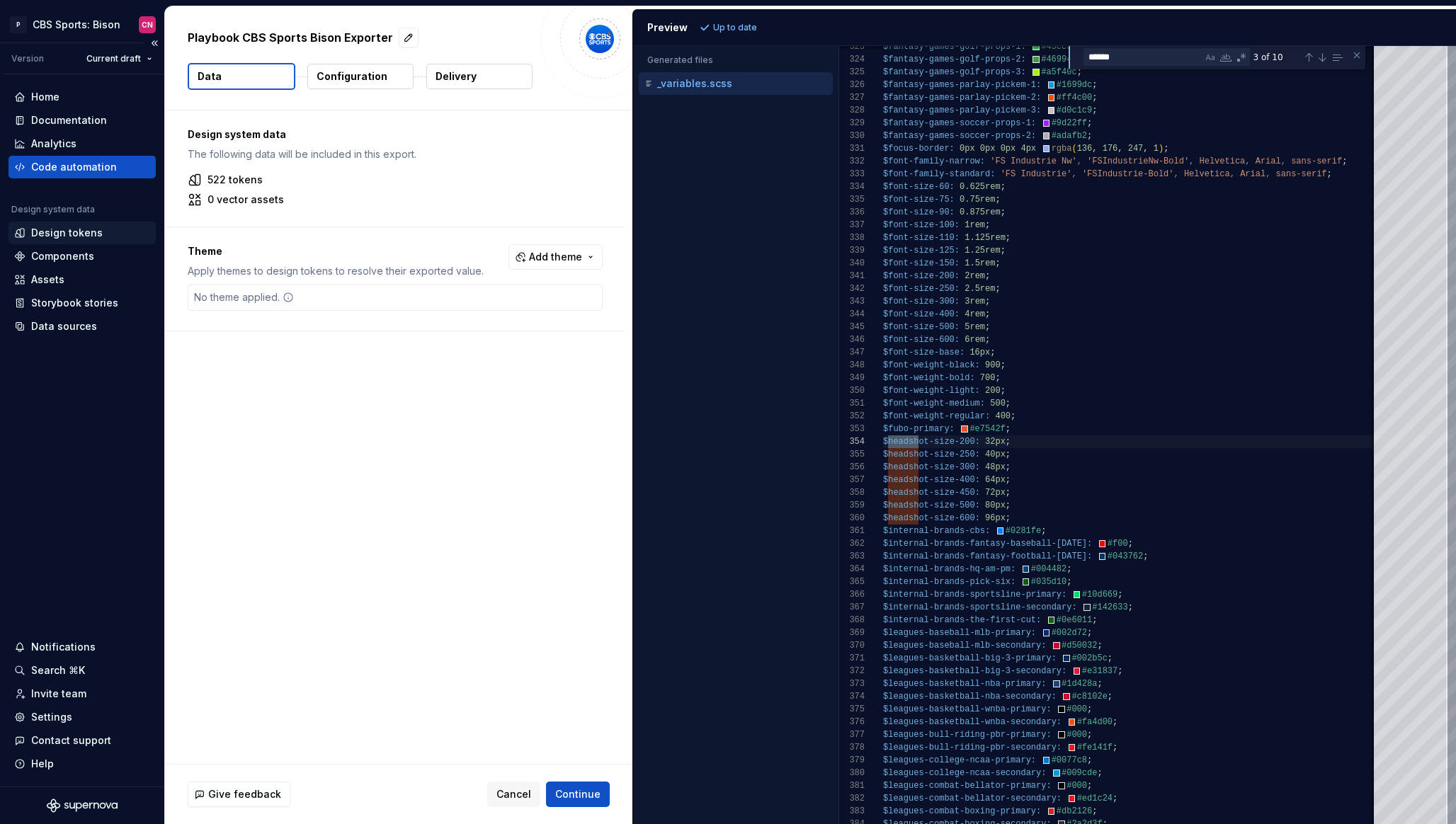
click at [66, 231] on div "Design tokens" at bounding box center [67, 232] width 72 height 14
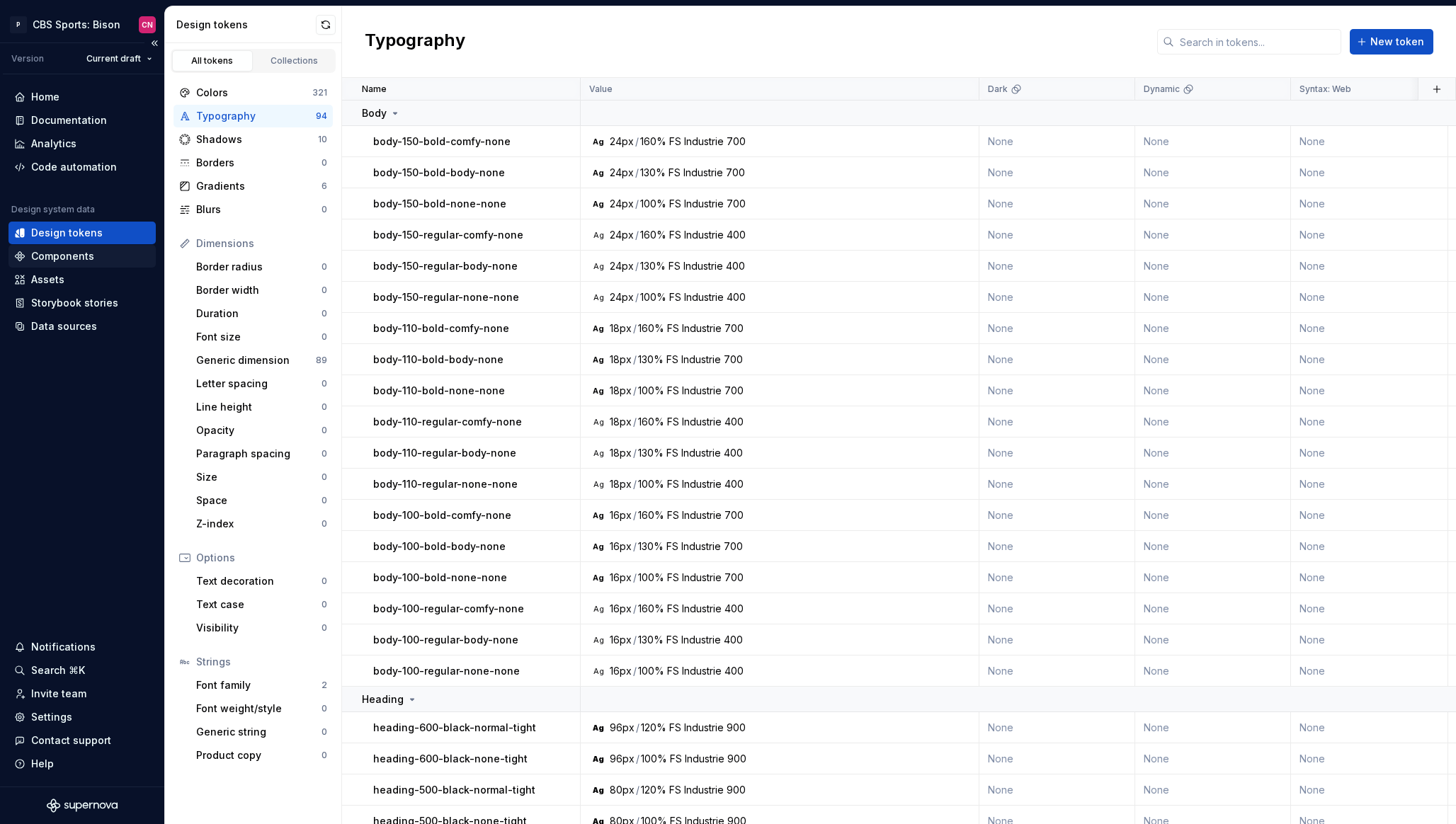
click at [64, 255] on div "Components" at bounding box center [63, 255] width 63 height 14
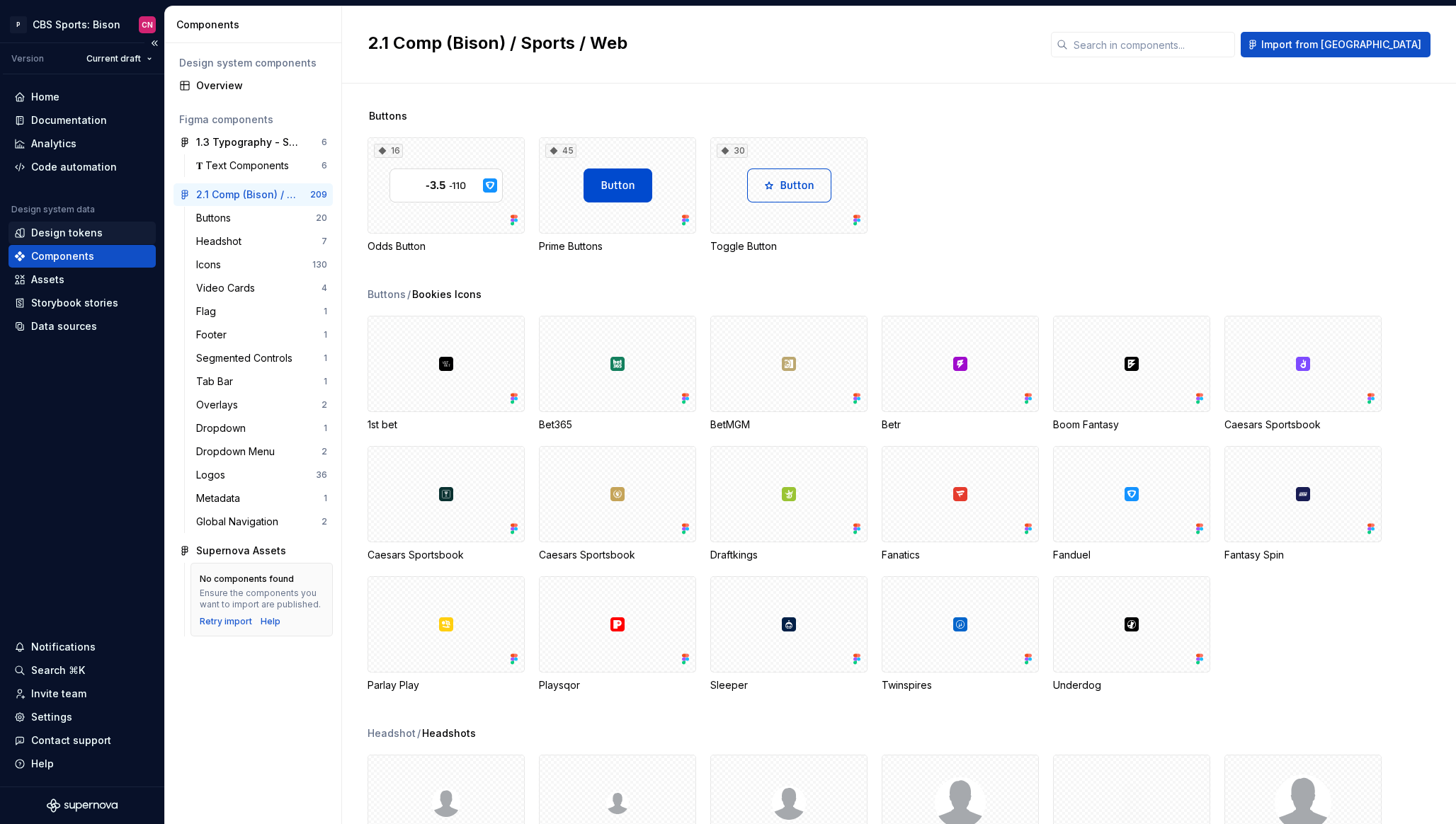
click at [63, 237] on div "Design tokens" at bounding box center [67, 232] width 72 height 14
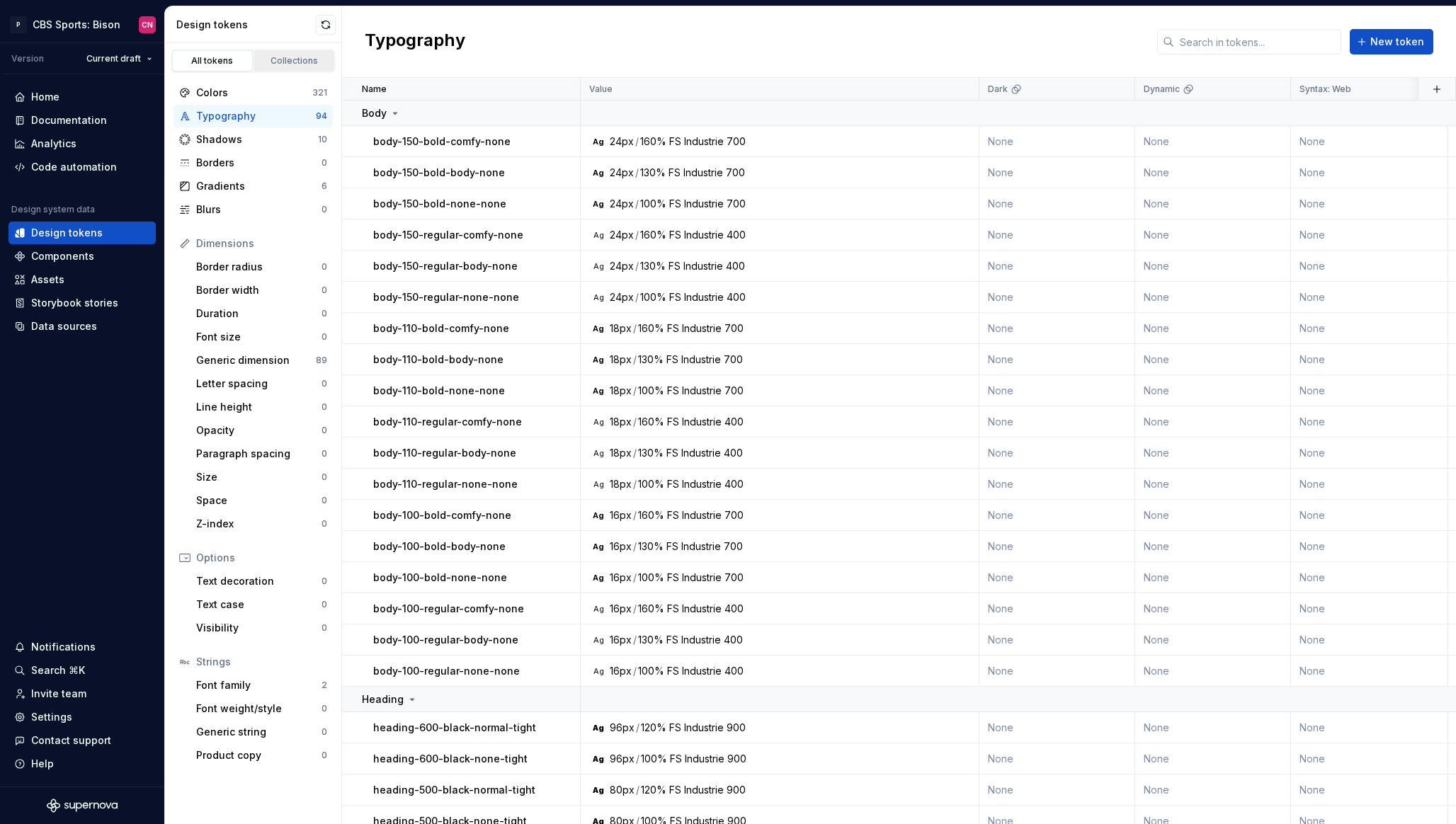
click at [285, 53] on link "Collections" at bounding box center [295, 61] width 81 height 21
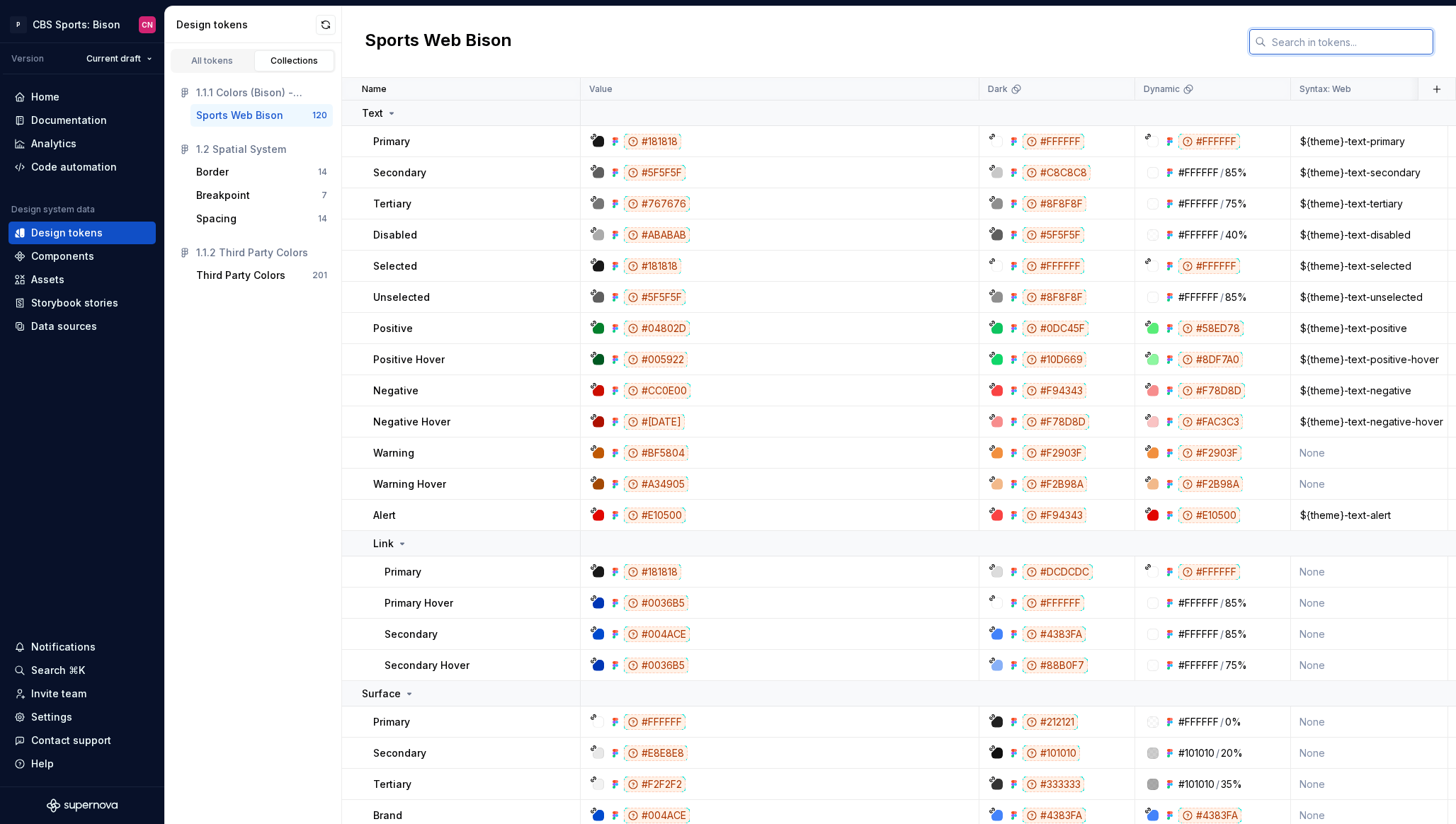
click at [1298, 41] on input "text" at bounding box center [1349, 41] width 167 height 26
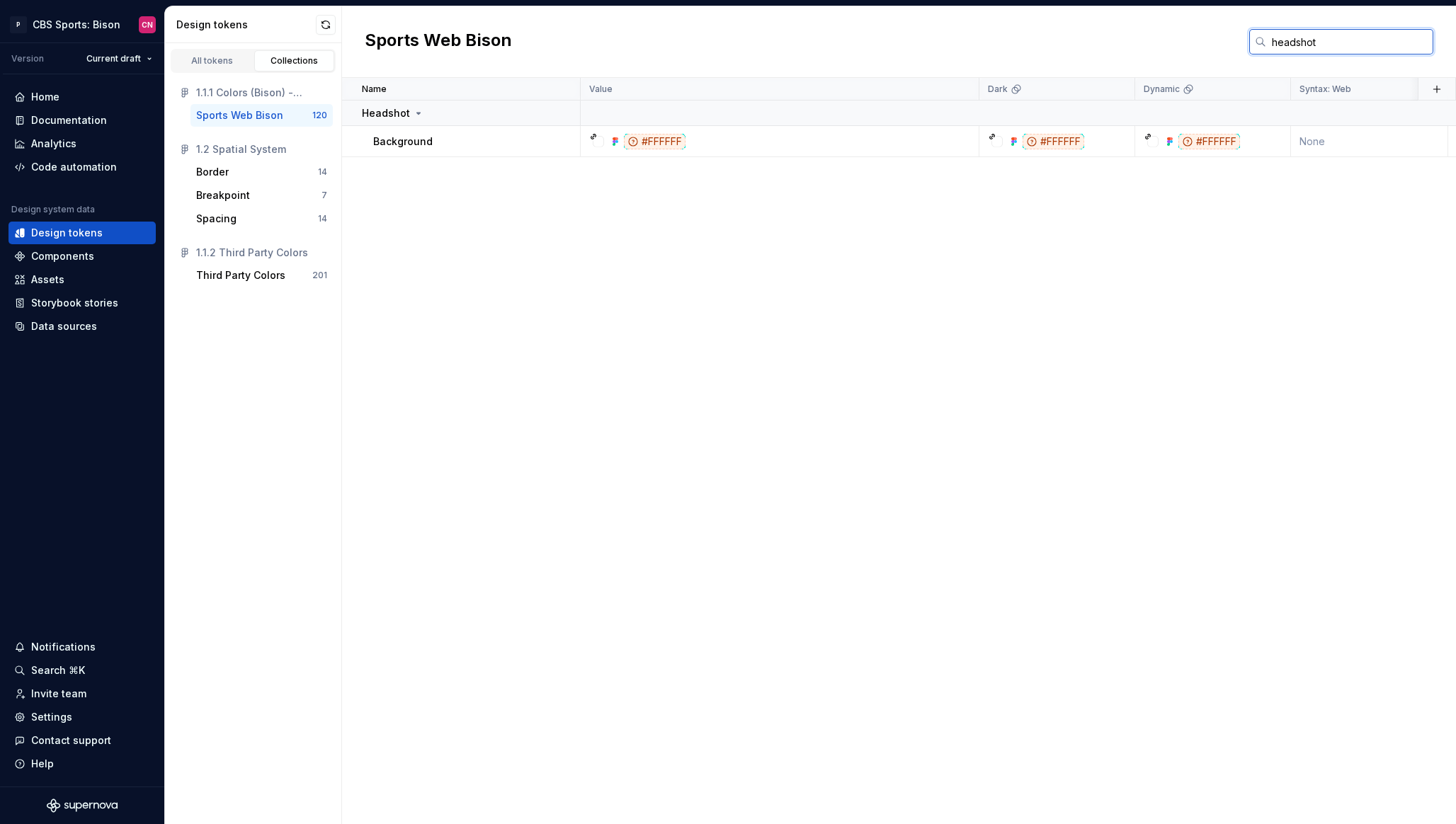
type input "headshot"
click at [565, 143] on button "button" at bounding box center [562, 142] width 20 height 20
click at [578, 162] on div "Open detail" at bounding box center [624, 169] width 92 height 14
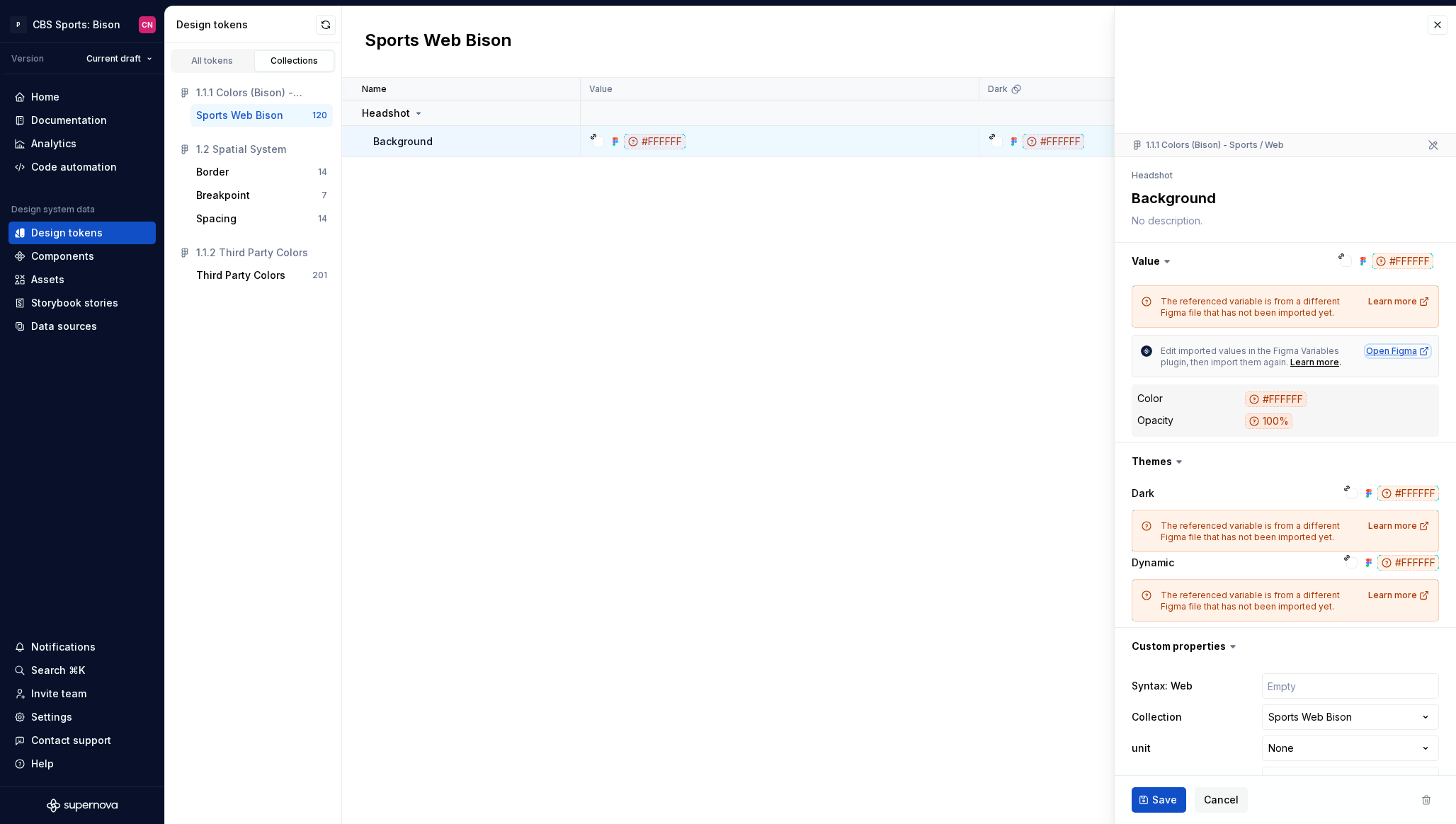
click at [1408, 355] on div "Open Figma" at bounding box center [1397, 351] width 64 height 11
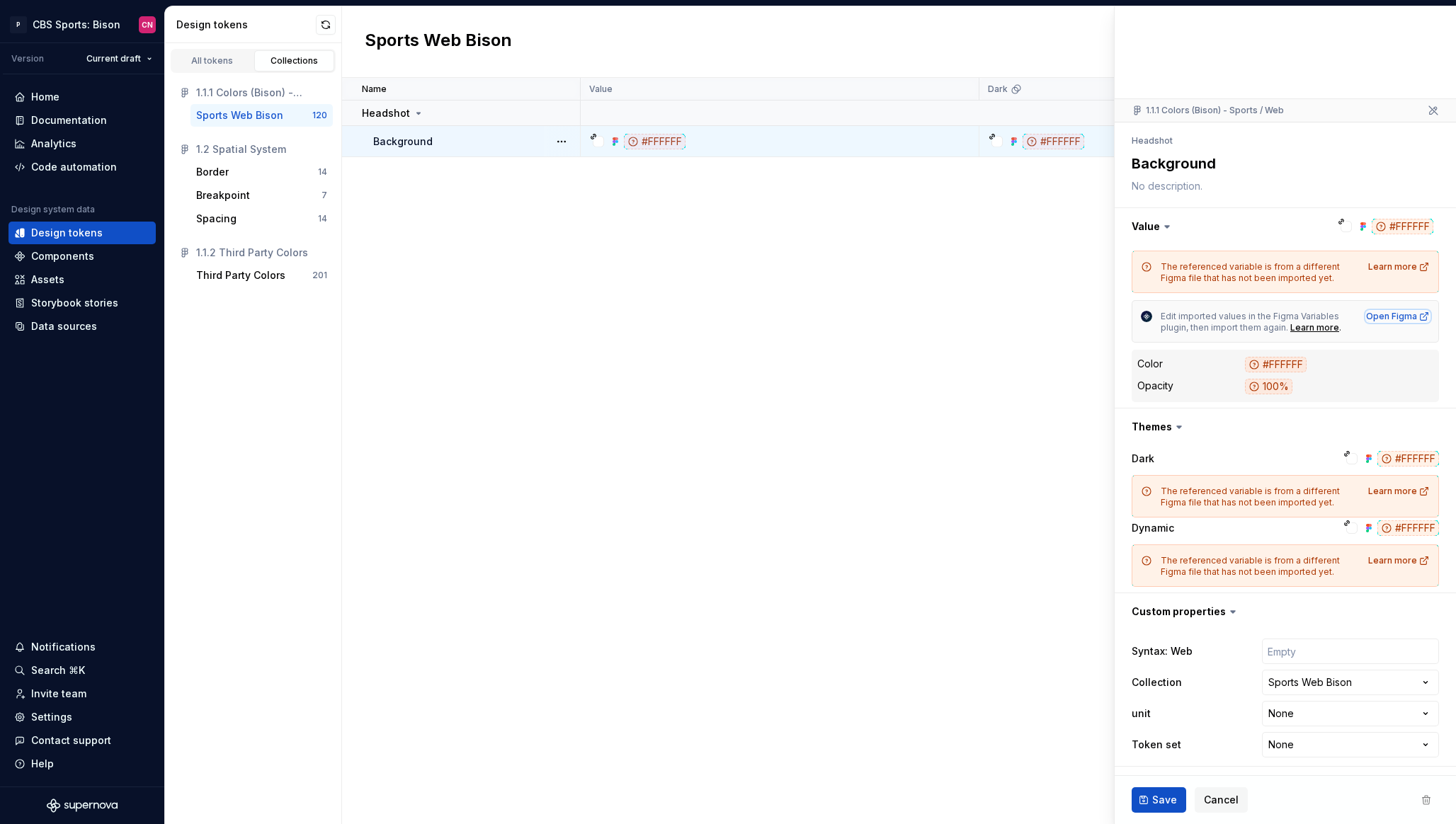
type textarea "*"
click at [77, 175] on div "Code automation" at bounding box center [82, 167] width 148 height 23
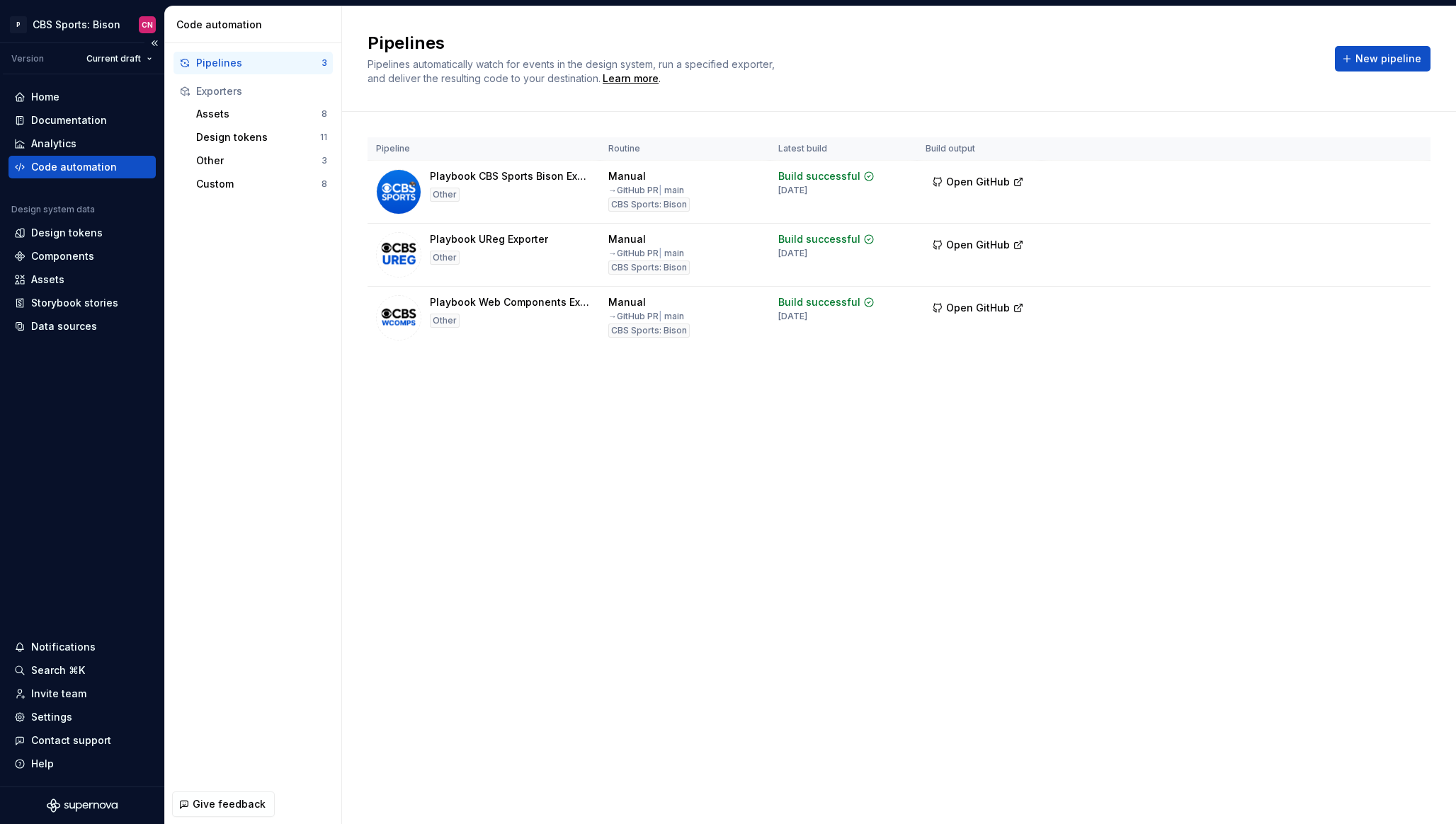
click at [95, 7] on div "P CBS Sports: Bison CN" at bounding box center [82, 25] width 164 height 37
click at [95, 29] on html "P CBS Sports: Bison CN Version Current draft Home Documentation Analytics Code …" at bounding box center [728, 412] width 1456 height 824
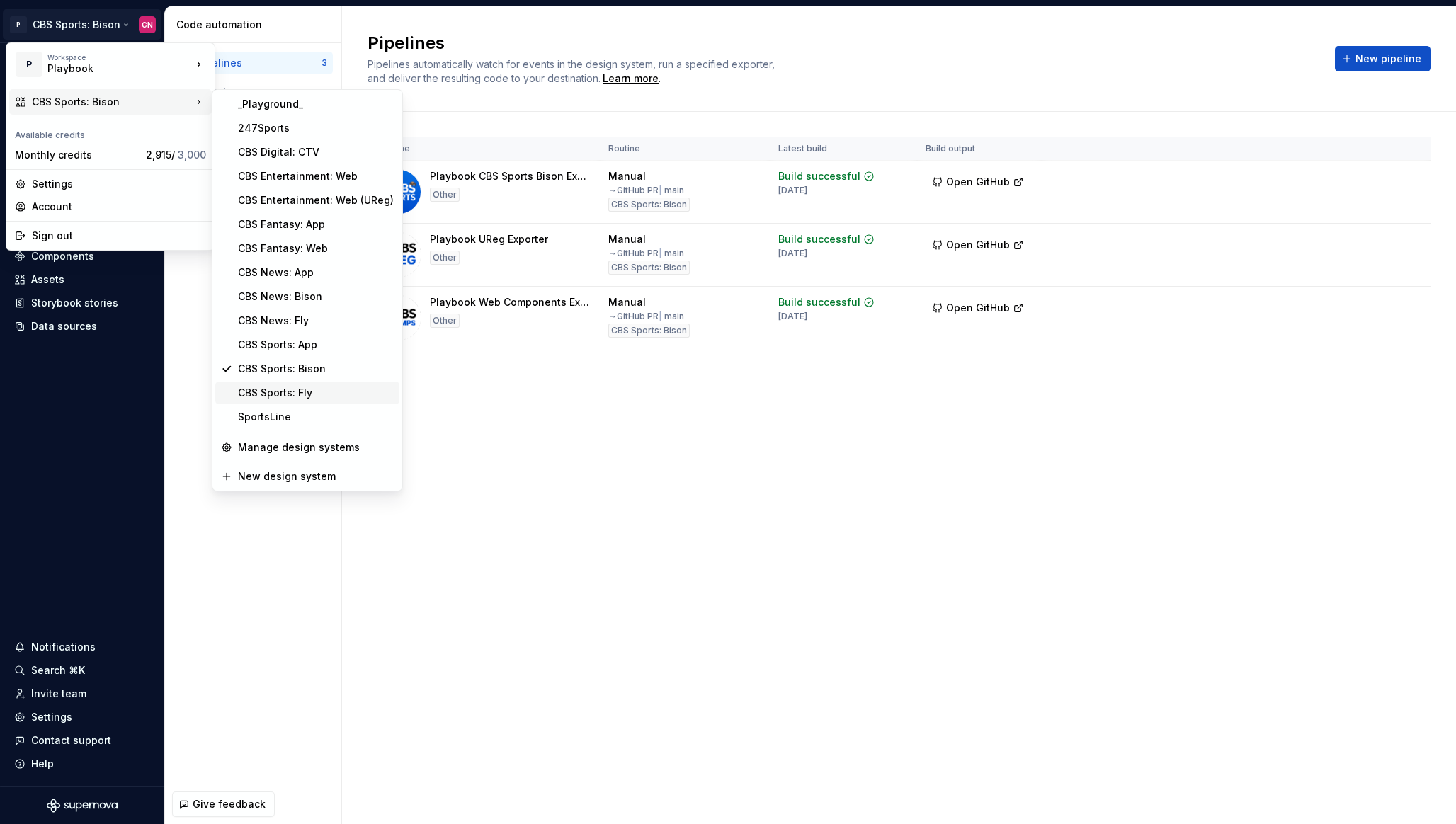
click at [310, 392] on div "CBS Sports: Fly" at bounding box center [315, 393] width 156 height 14
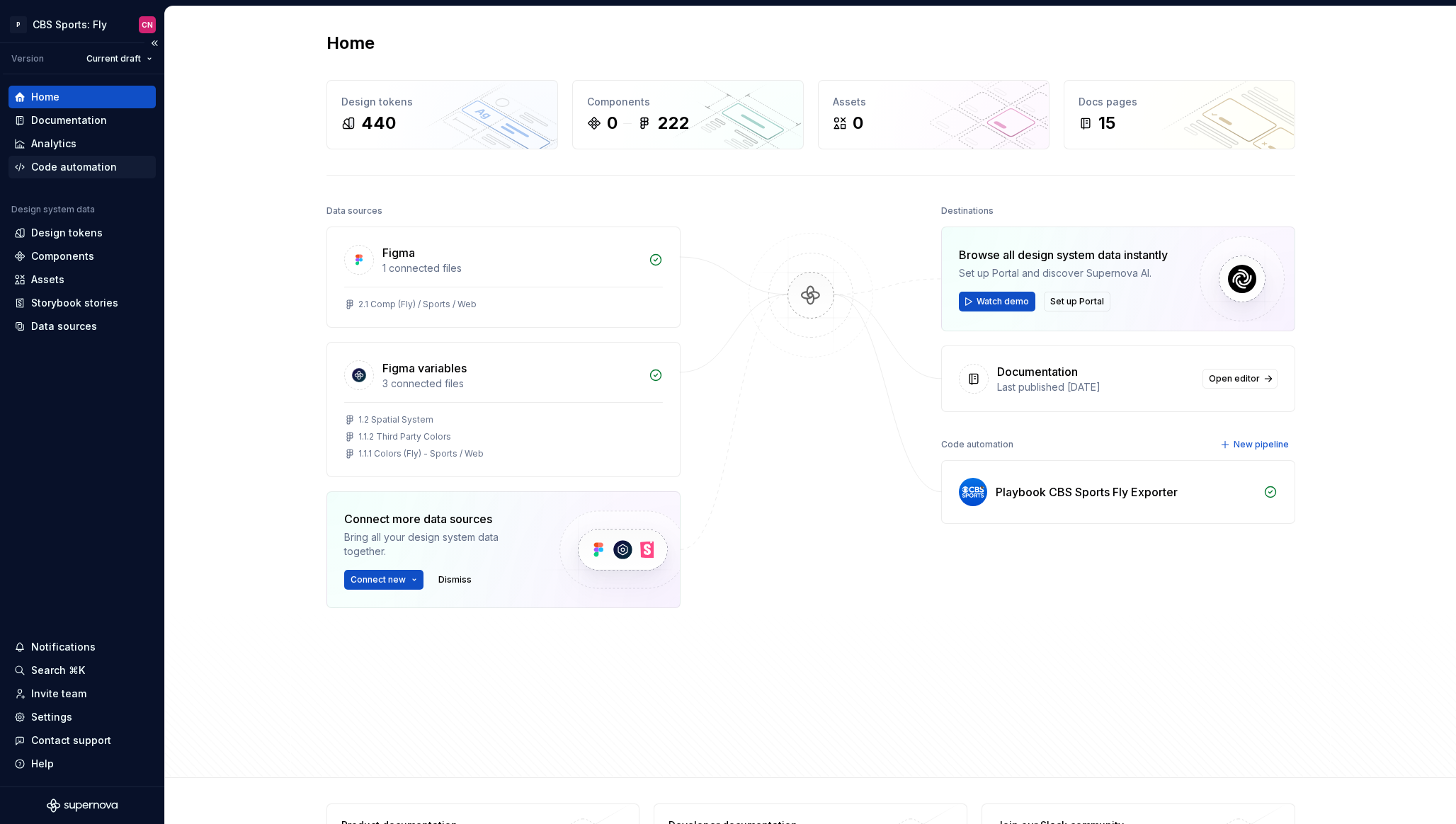
click at [81, 177] on div "Code automation" at bounding box center [82, 167] width 148 height 23
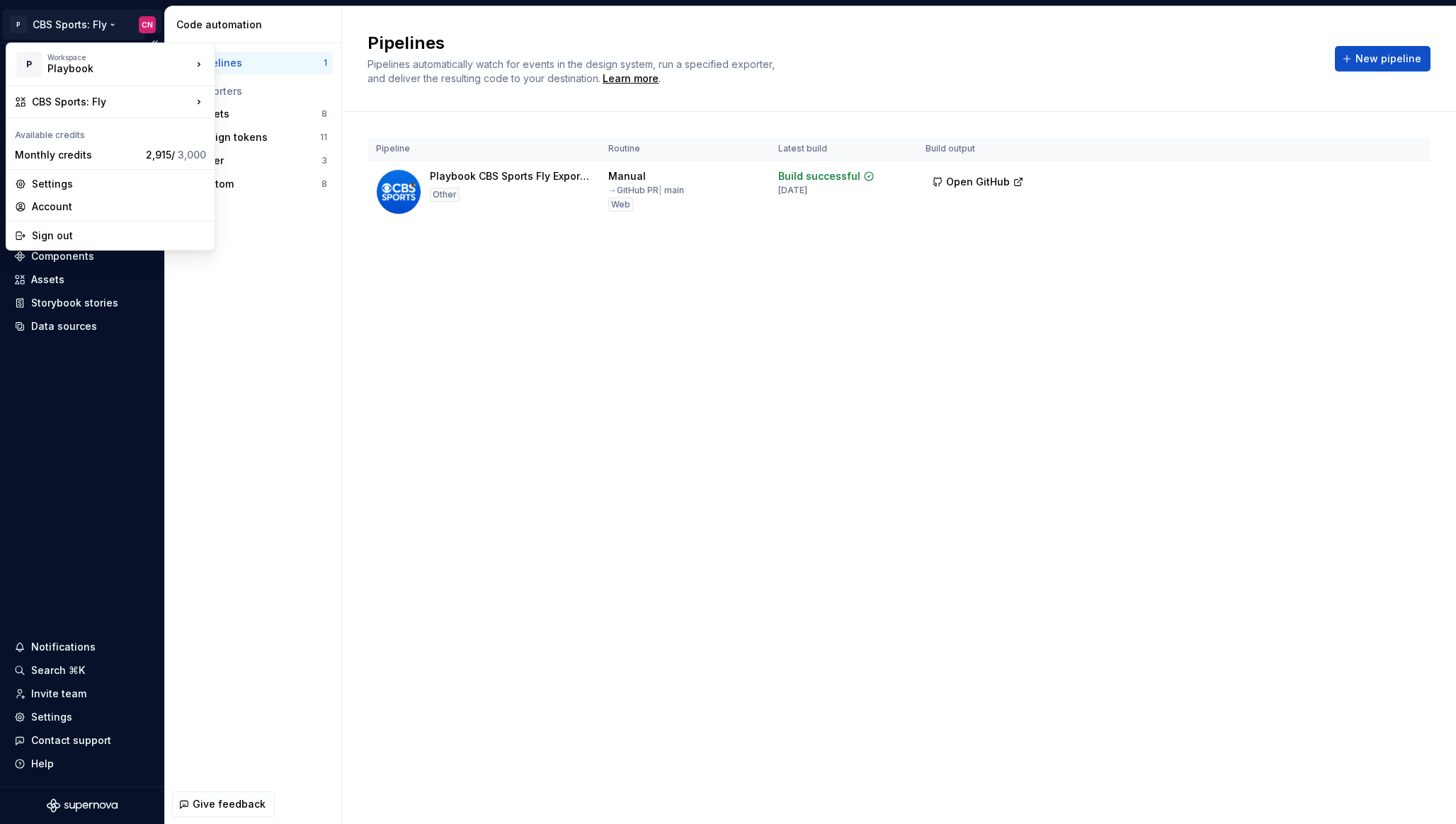
click at [85, 33] on html "P CBS Sports: Fly CN Version Current draft Home Documentation Analytics Code au…" at bounding box center [728, 412] width 1456 height 824
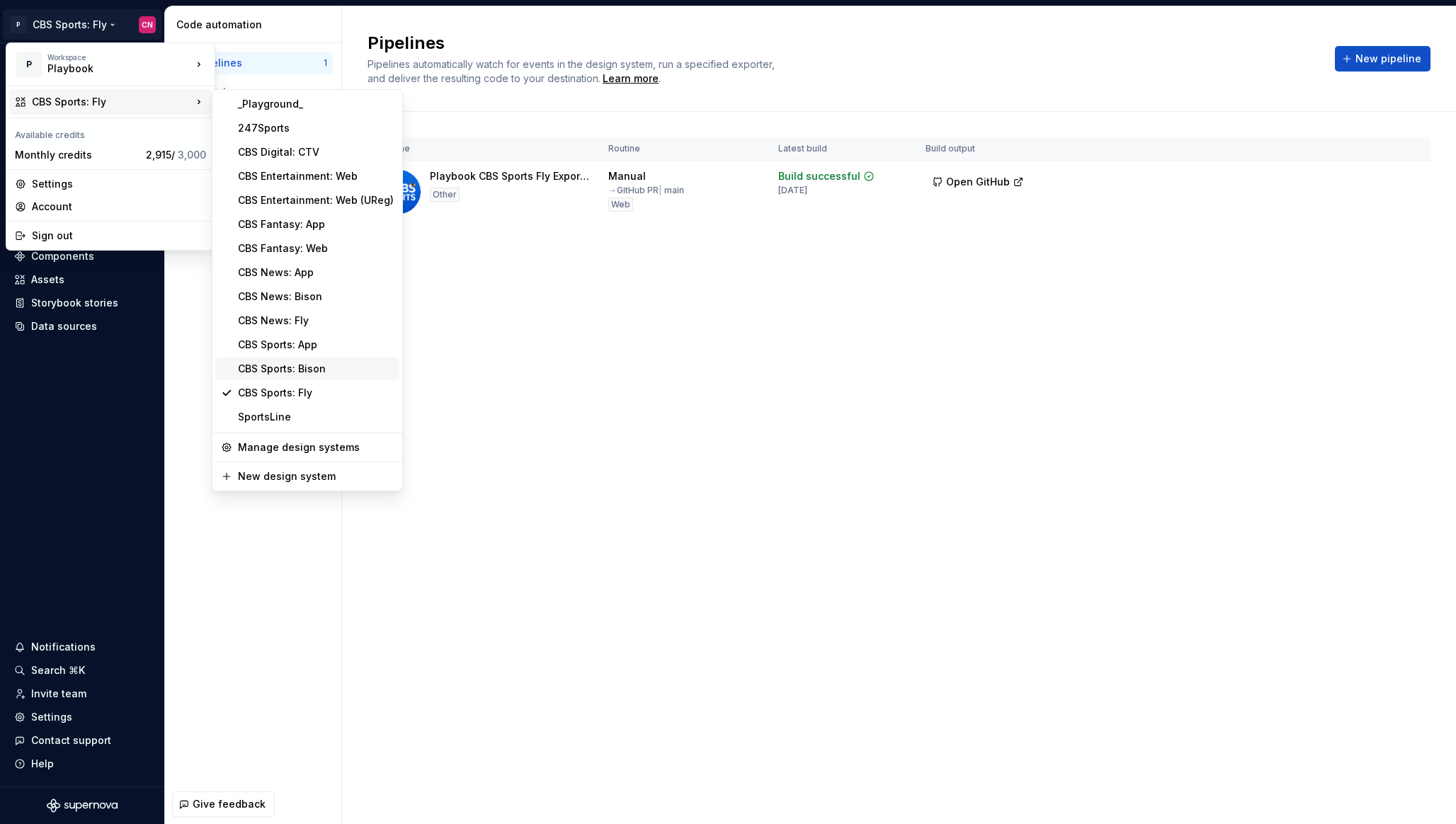
click at [281, 359] on div "CBS Sports: Bison" at bounding box center [307, 369] width 184 height 23
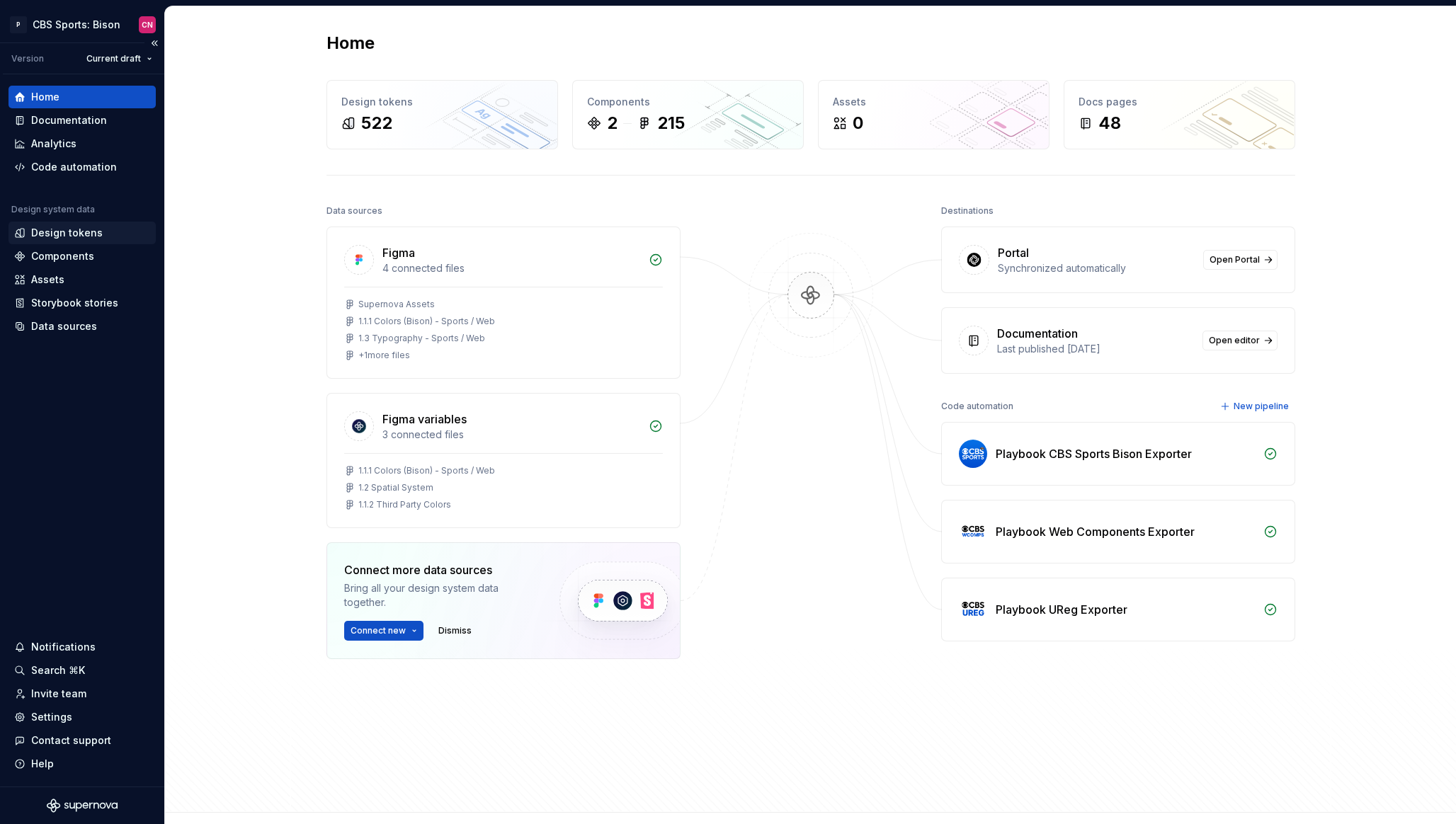
click at [81, 230] on div "Design tokens" at bounding box center [67, 232] width 72 height 14
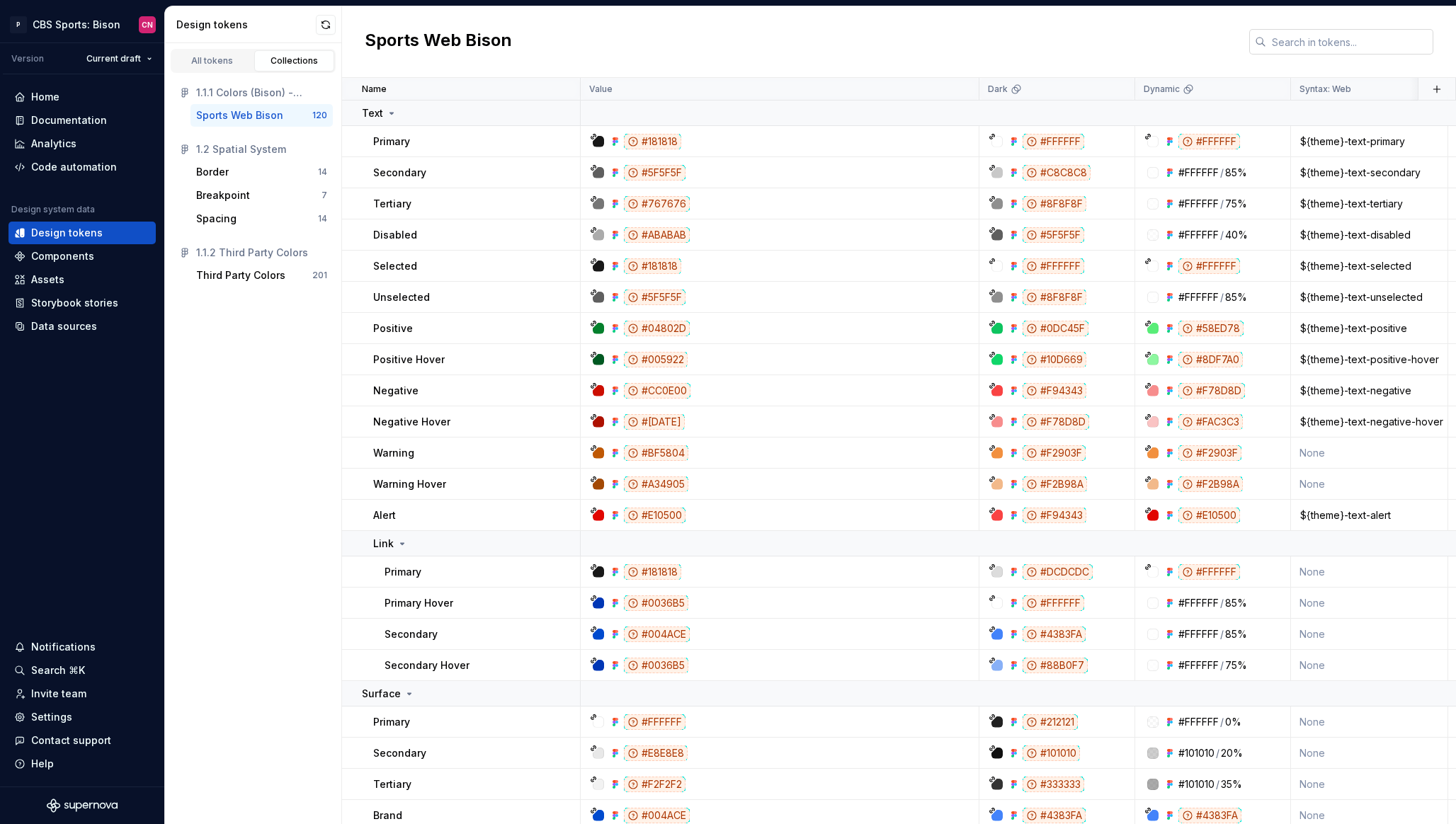
click at [1308, 38] on input "text" at bounding box center [1349, 41] width 167 height 26
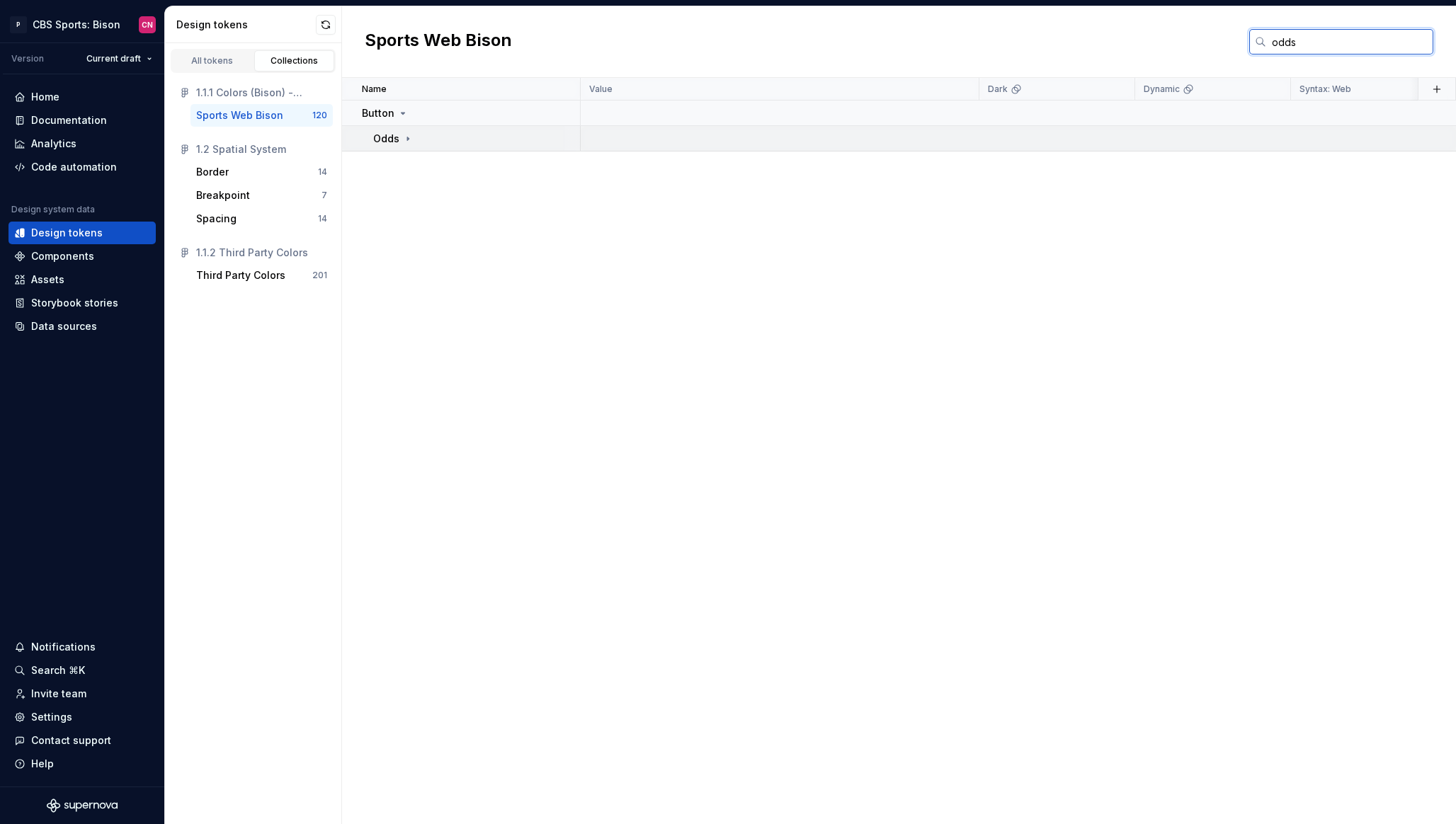
type input "odds"
click at [405, 126] on td "Odds" at bounding box center [461, 139] width 239 height 26
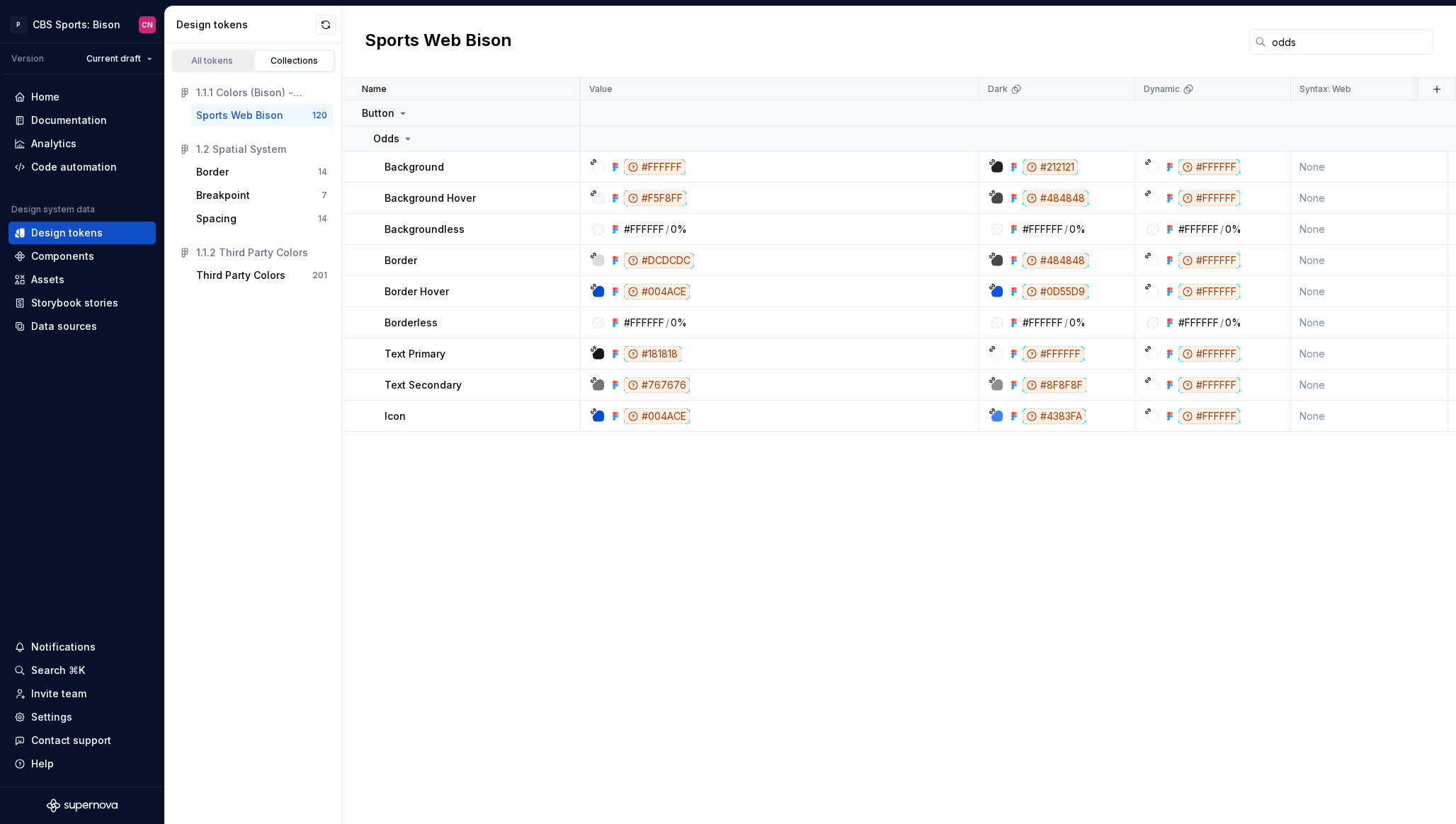
click at [220, 65] on div "All tokens" at bounding box center [212, 61] width 71 height 11
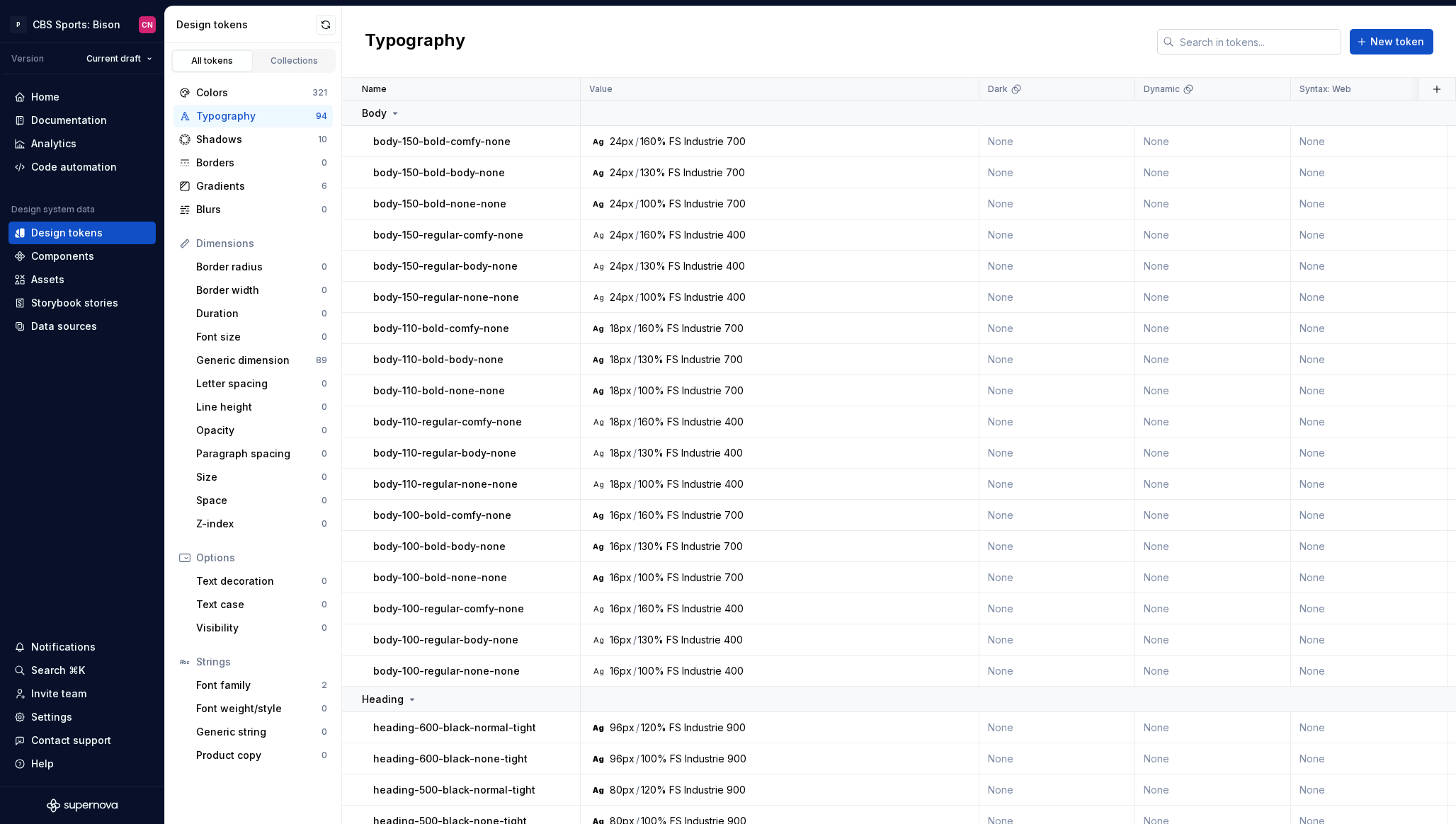
click at [1181, 32] on input "text" at bounding box center [1257, 41] width 167 height 26
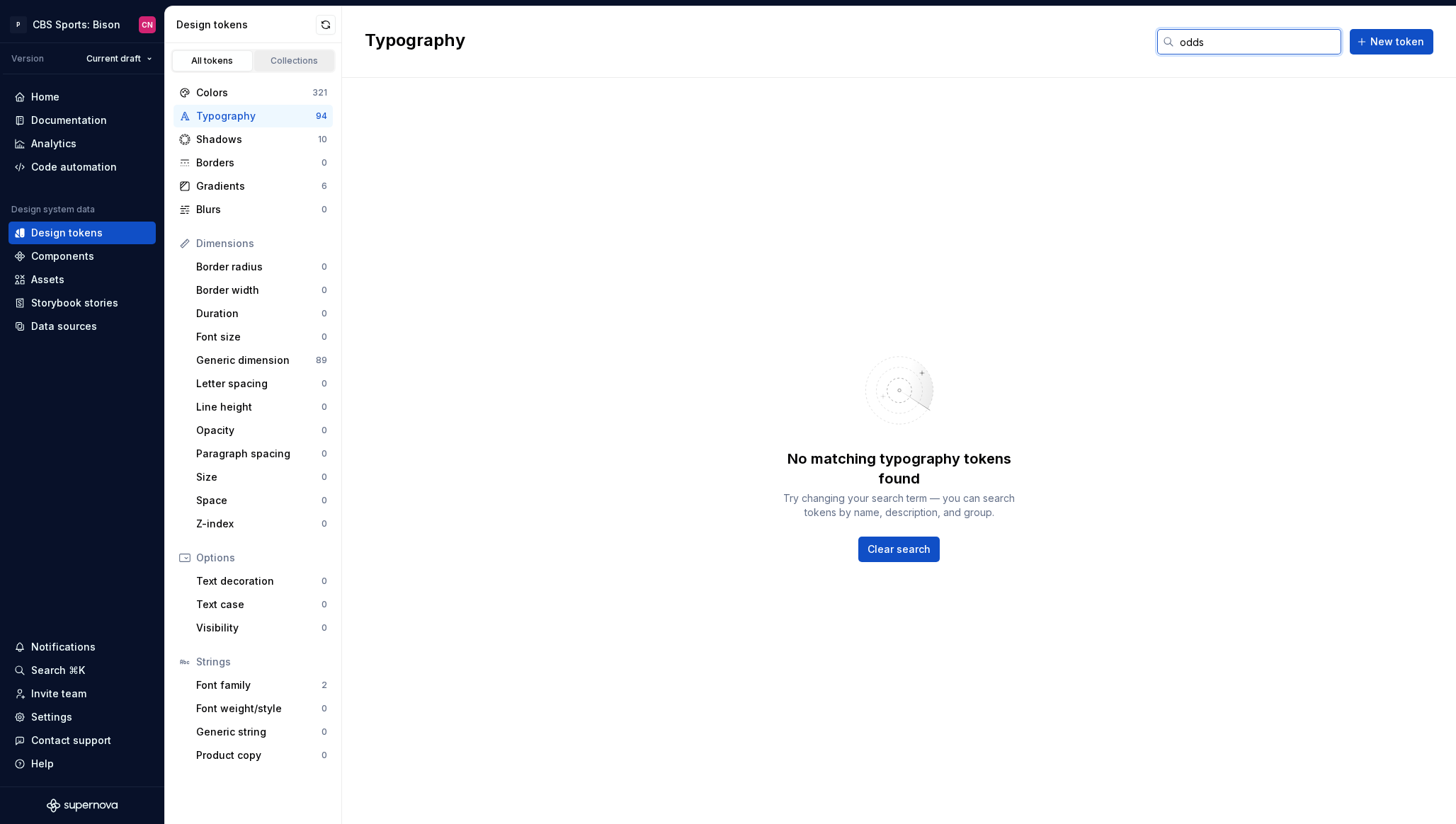
type input "odds"
click at [293, 64] on div "Collections" at bounding box center [294, 61] width 71 height 11
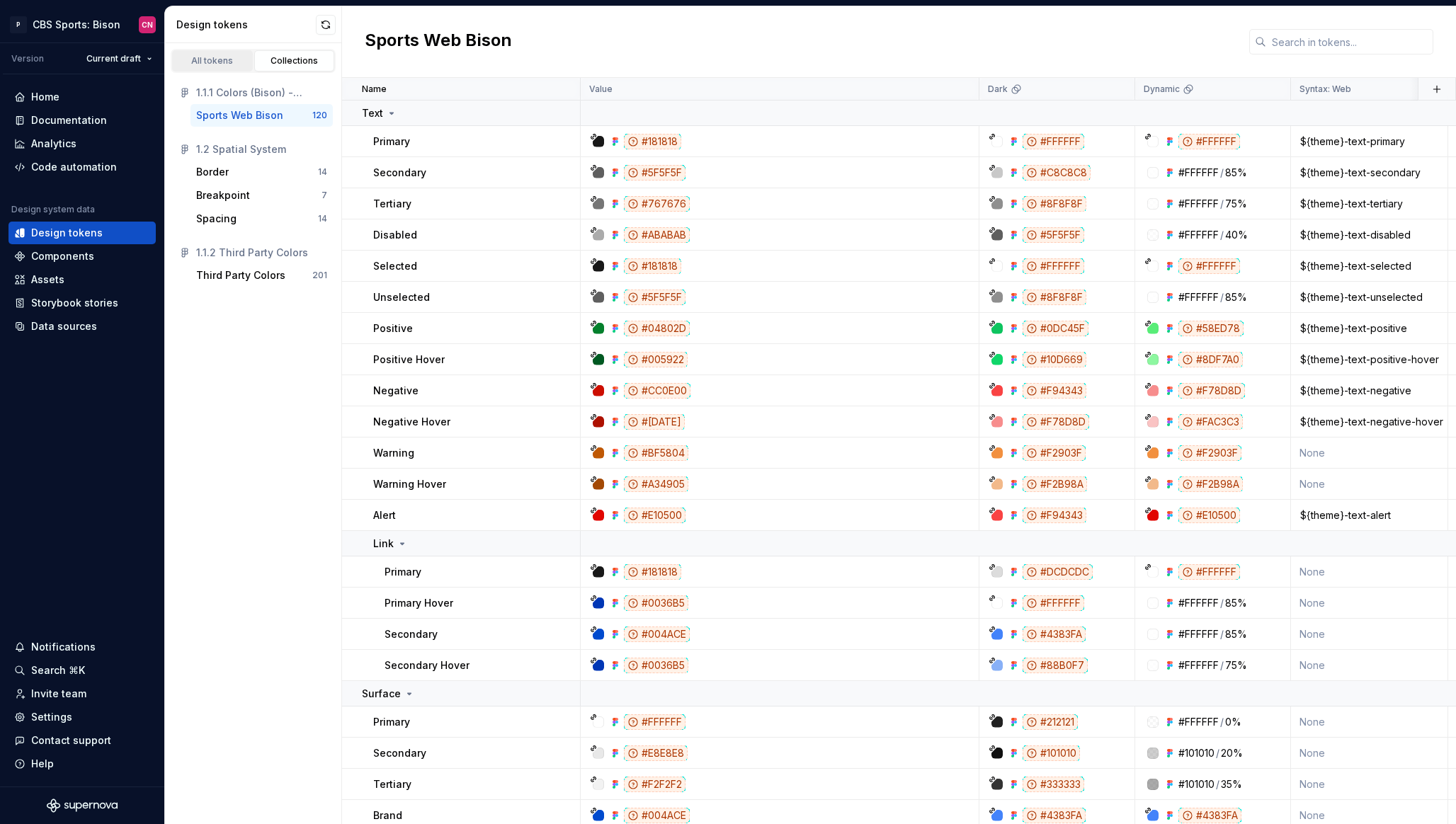
click at [219, 70] on link "All tokens" at bounding box center [213, 61] width 81 height 21
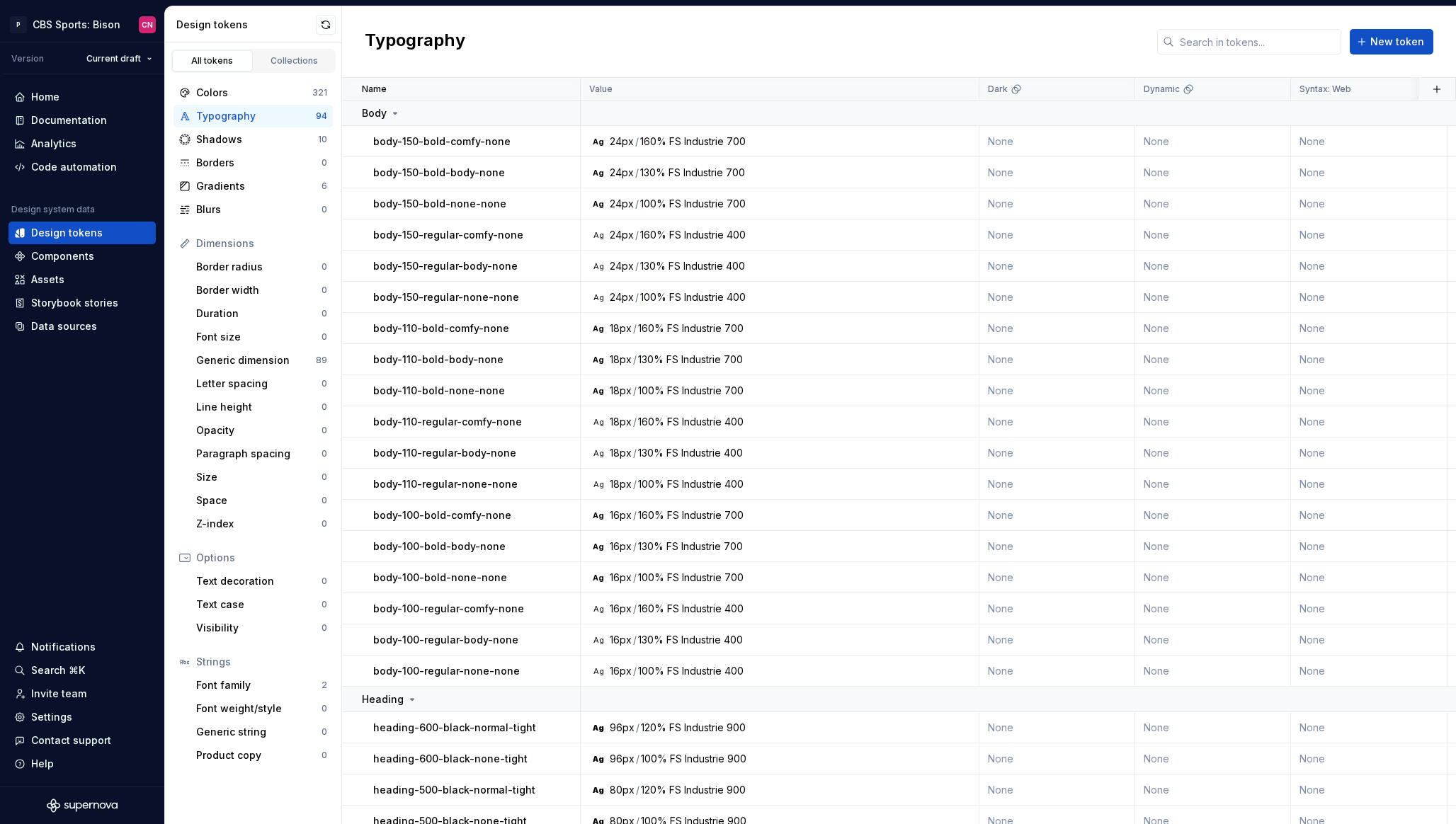
click at [238, 86] on div "Colors" at bounding box center [255, 92] width 116 height 14
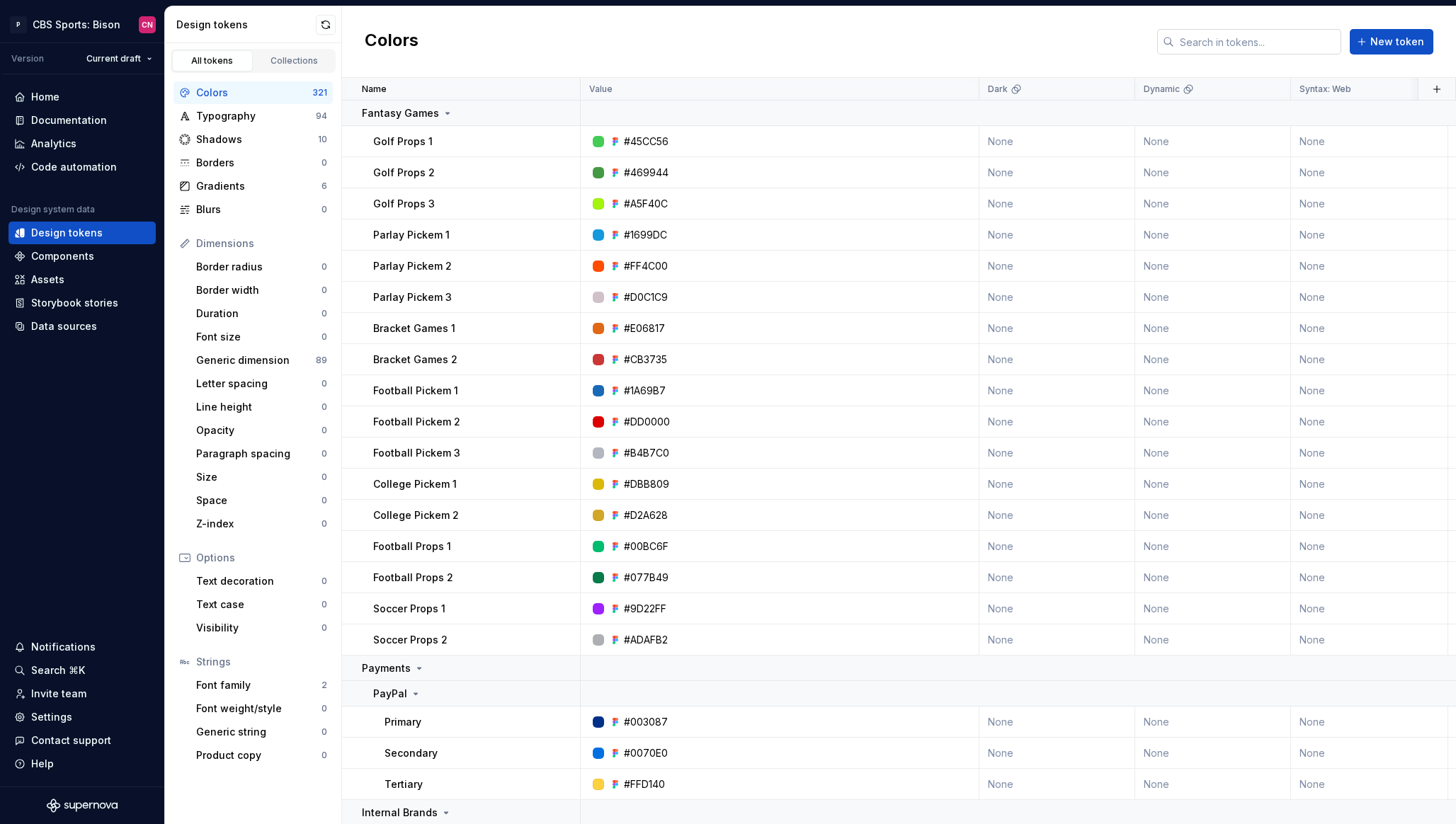
click at [1262, 39] on input "text" at bounding box center [1257, 41] width 167 height 26
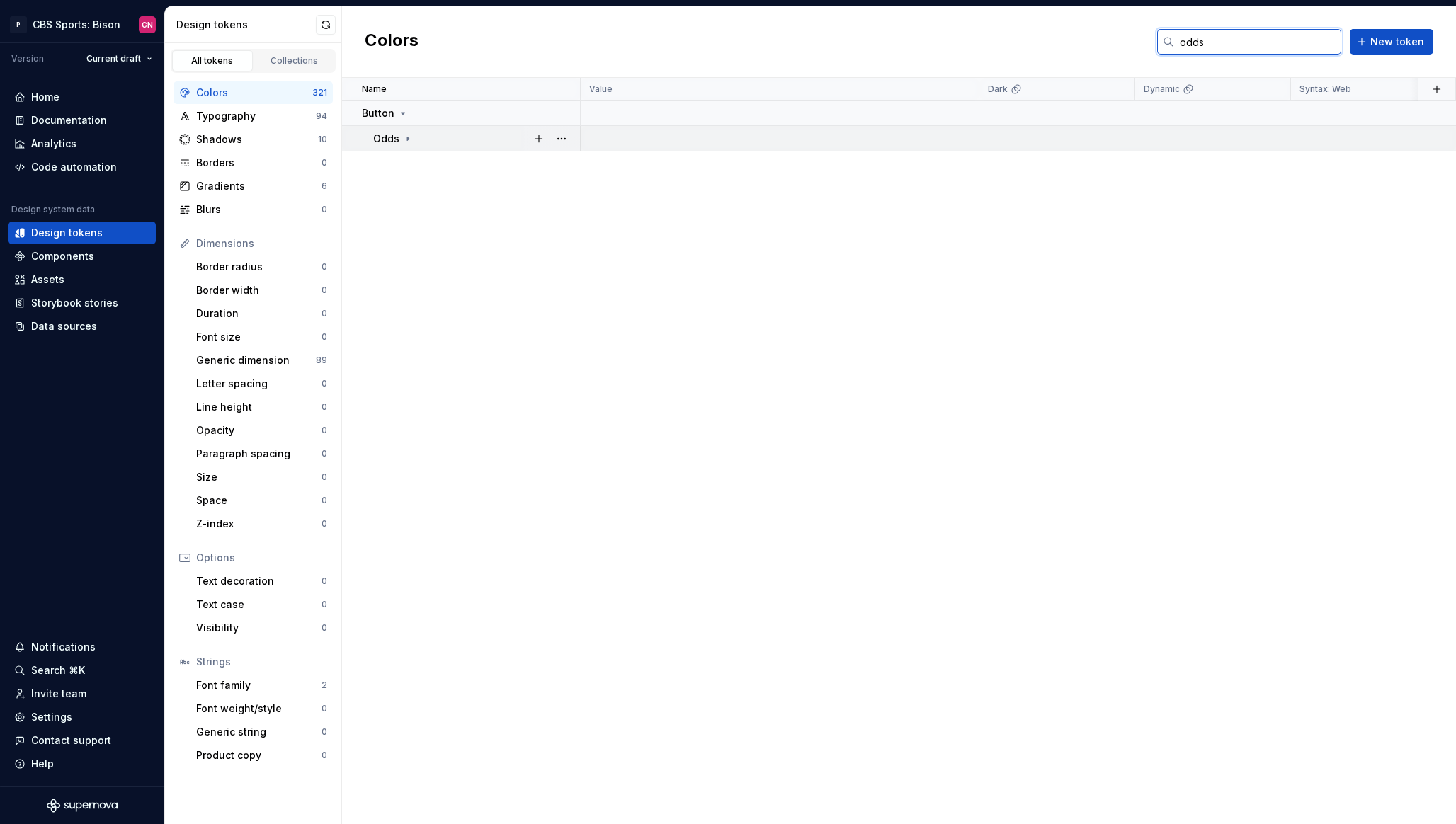
type input "odds"
click at [404, 136] on icon at bounding box center [408, 138] width 11 height 11
